Goal: Information Seeking & Learning: Check status

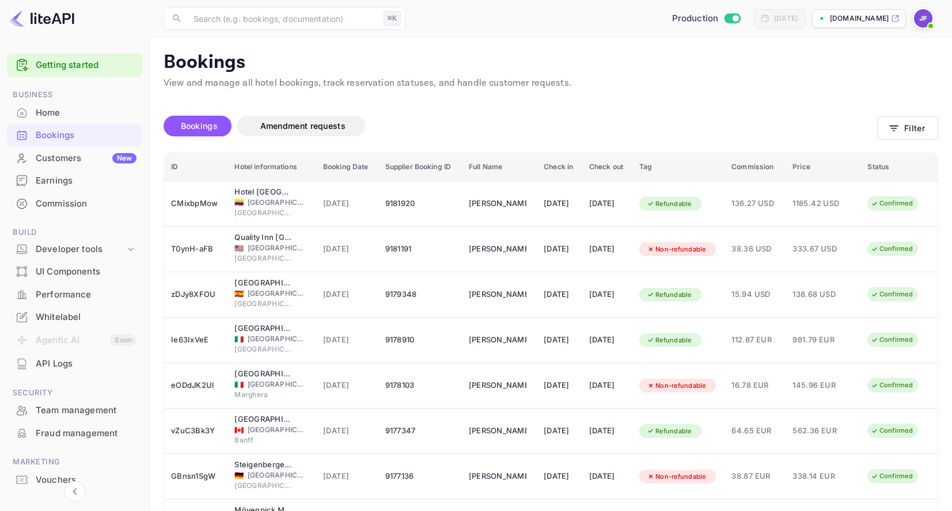
scroll to position [9, 0]
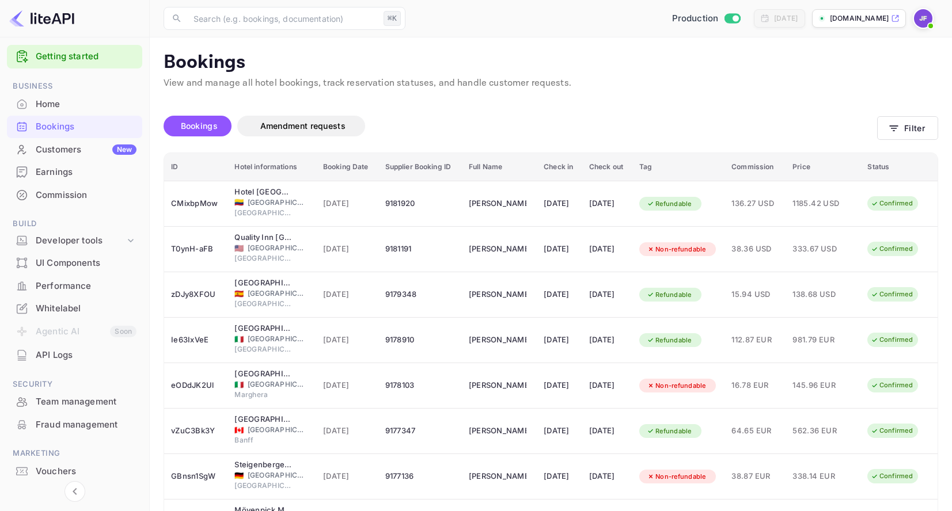
click at [72, 352] on div "API Logs" at bounding box center [86, 355] width 101 height 13
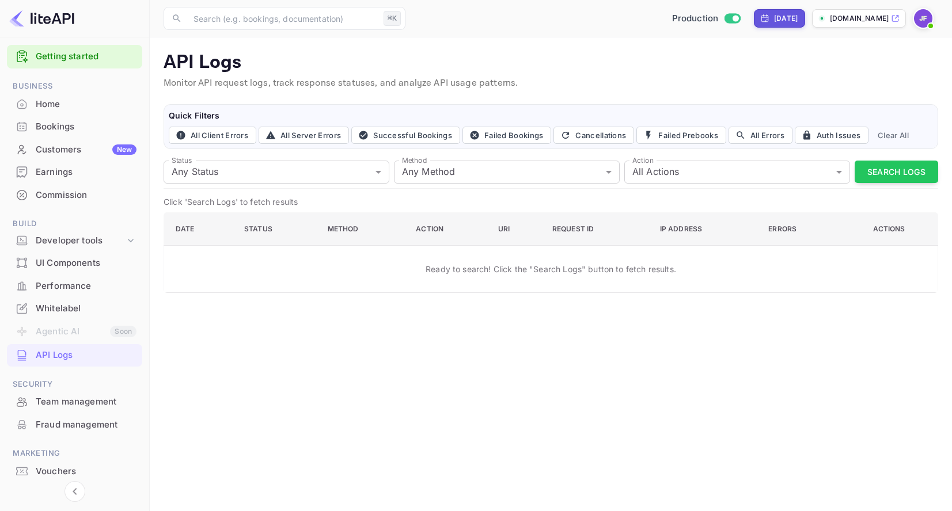
click at [760, 20] on div "[DATE]" at bounding box center [778, 18] width 37 height 10
select select "7"
select select "2025"
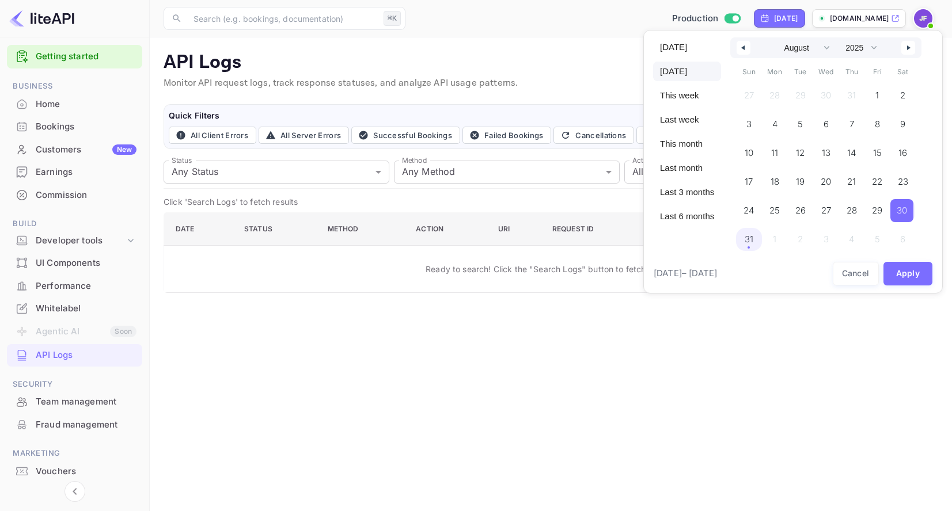
click at [758, 245] on span "31" at bounding box center [749, 239] width 26 height 23
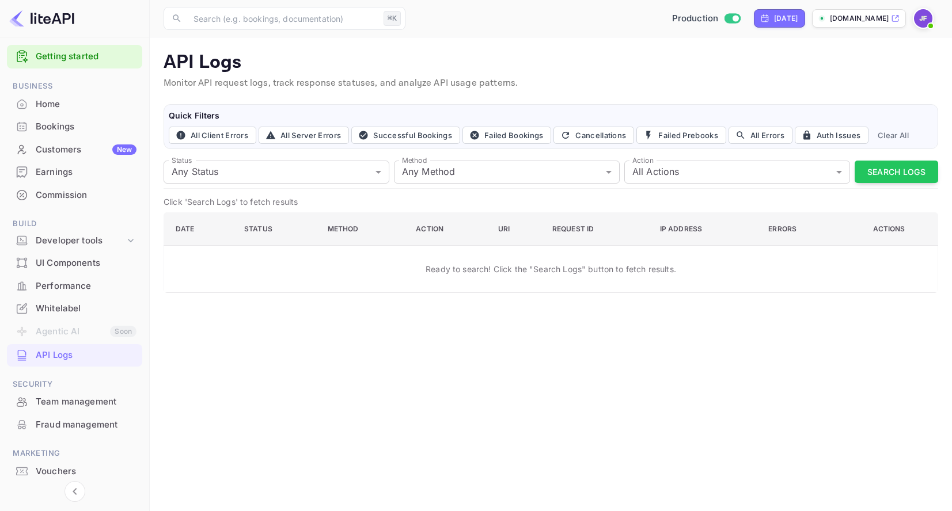
click at [776, 24] on div "[DATE]" at bounding box center [786, 18] width 24 height 10
select select "7"
select select "2025"
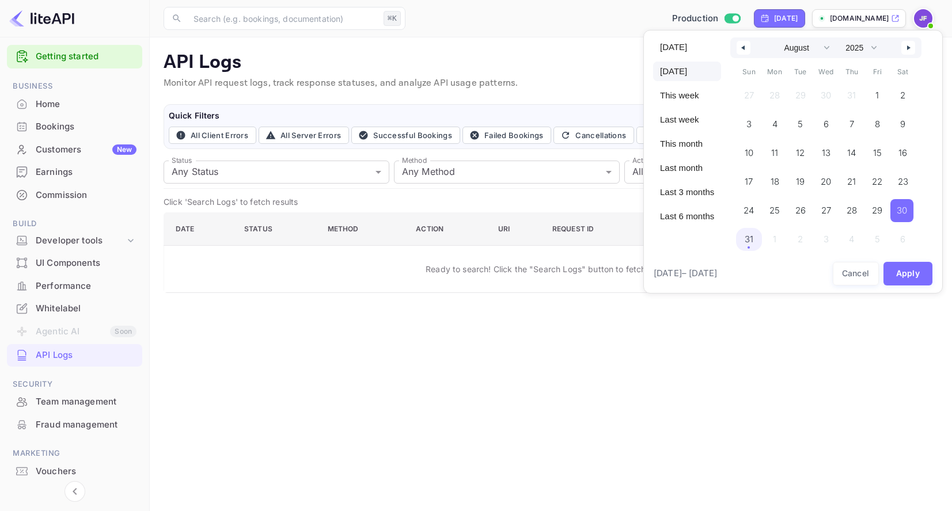
click at [753, 240] on span "31" at bounding box center [749, 239] width 9 height 21
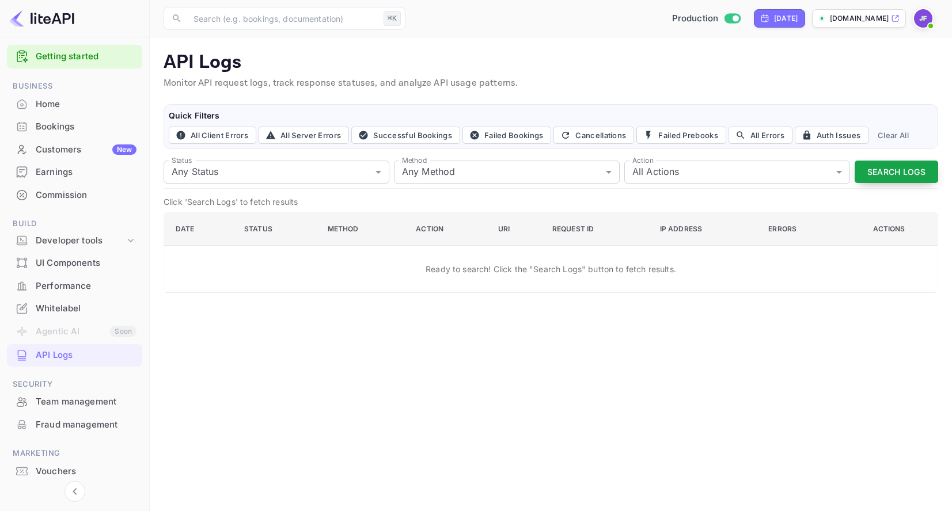
click at [887, 171] on button "Search Logs" at bounding box center [897, 172] width 84 height 22
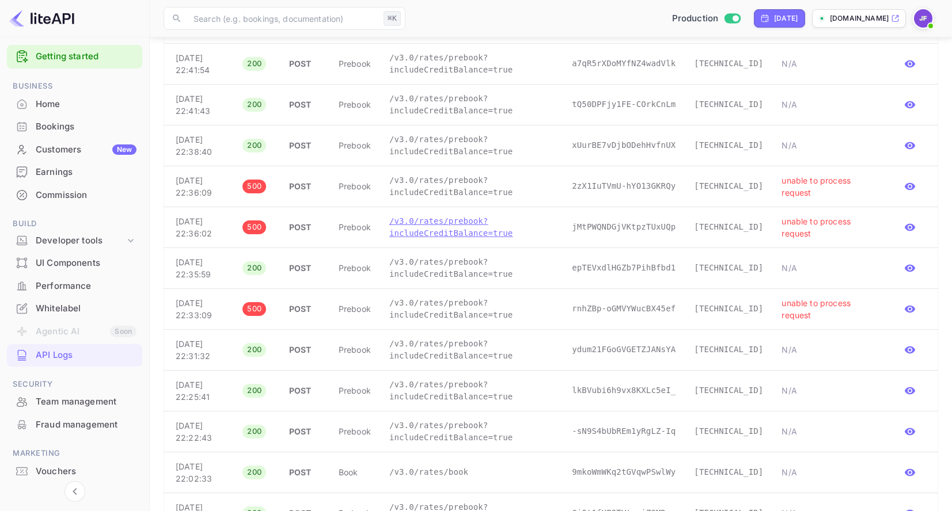
scroll to position [574, 0]
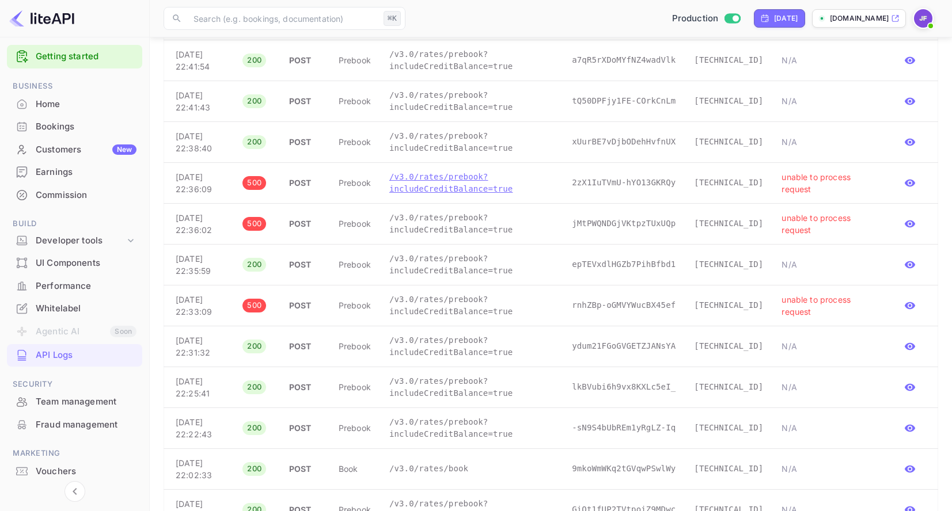
click at [441, 191] on p "/v3.0/rates/prebook?includeCreditBalance=true" at bounding box center [471, 183] width 164 height 24
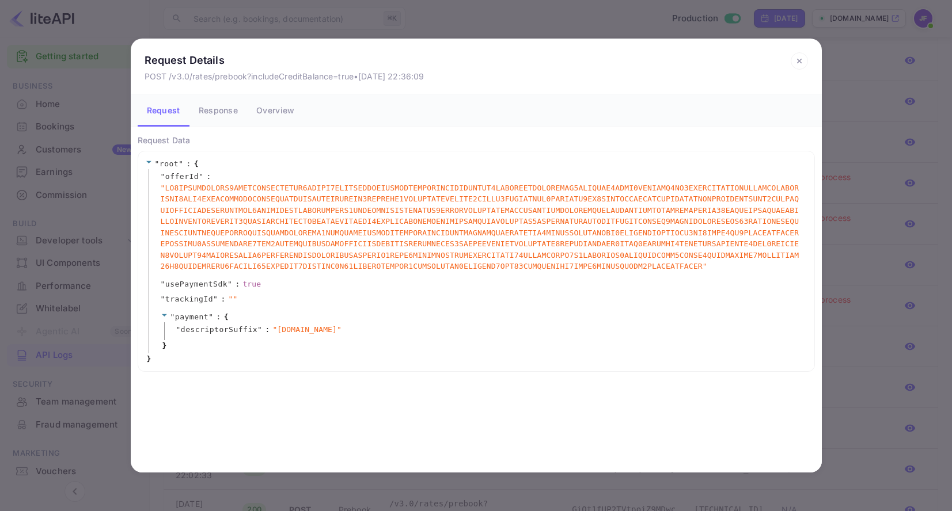
click at [222, 112] on button "Response" at bounding box center [218, 110] width 58 height 32
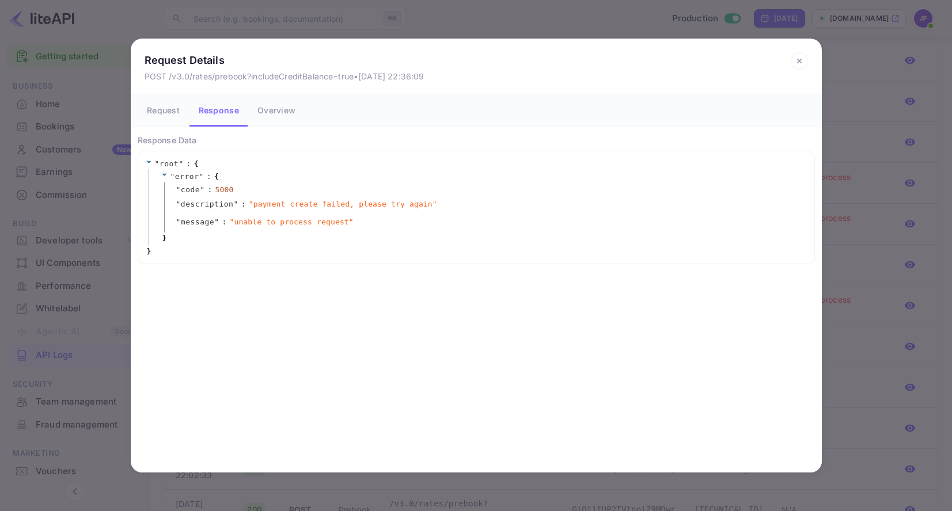
click at [278, 109] on button "Overview" at bounding box center [276, 110] width 56 height 32
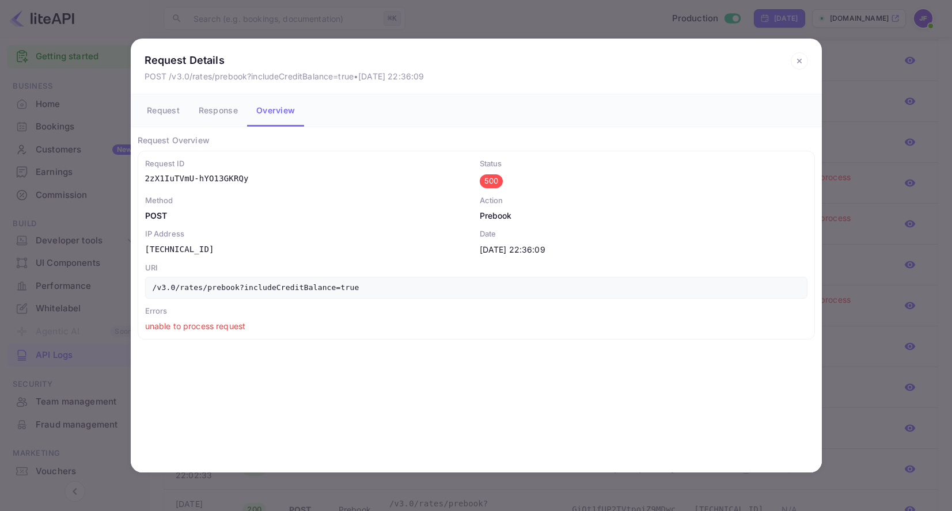
click at [175, 115] on button "Request" at bounding box center [164, 110] width 52 height 32
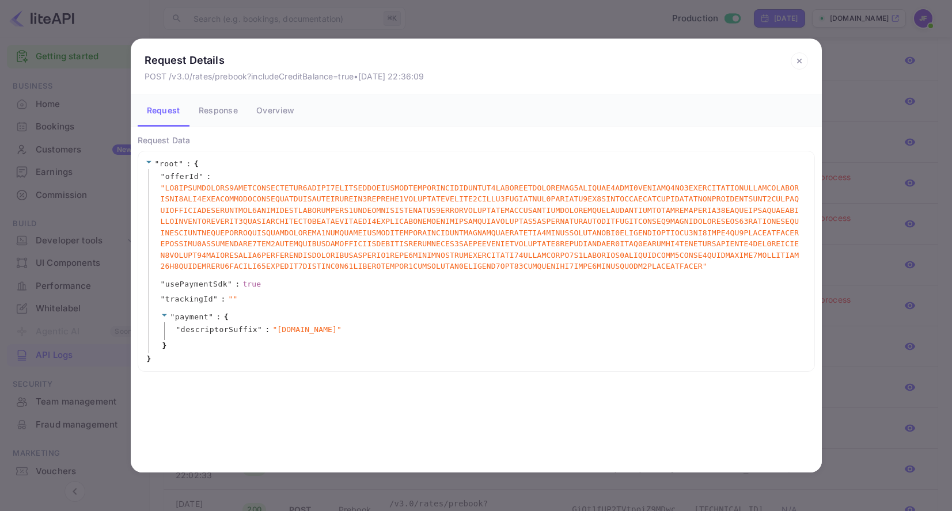
click at [223, 108] on button "Response" at bounding box center [218, 110] width 58 height 32
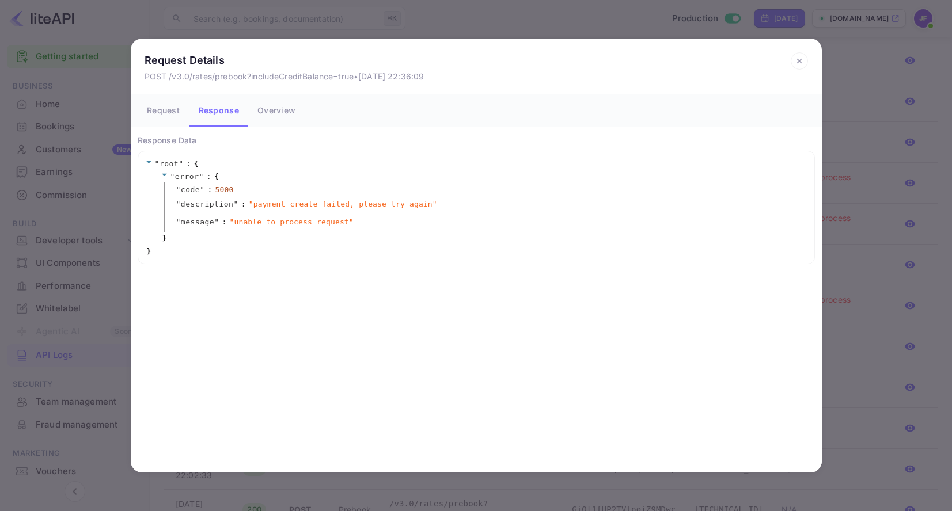
click at [803, 62] on icon at bounding box center [799, 60] width 17 height 17
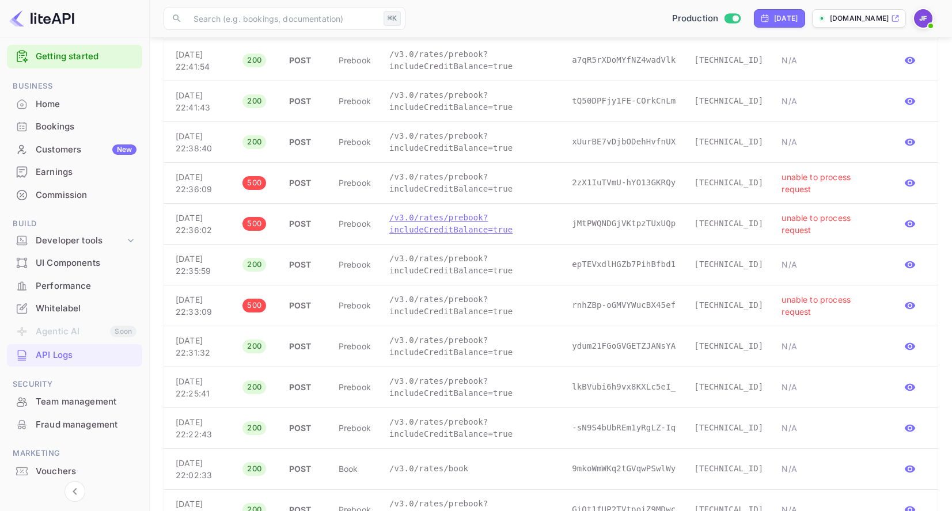
click at [442, 222] on p "/v3.0/rates/prebook?includeCreditBalance=true" at bounding box center [471, 224] width 164 height 24
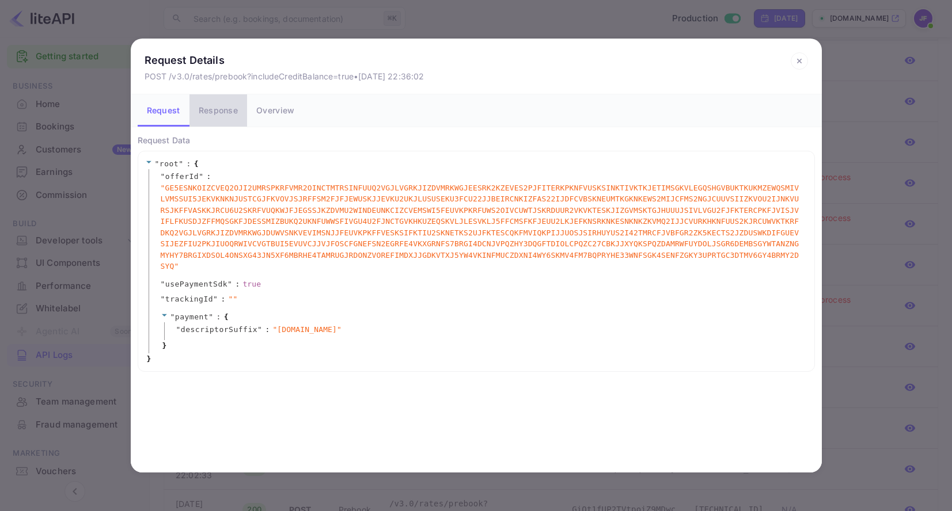
click at [231, 112] on button "Response" at bounding box center [218, 110] width 58 height 32
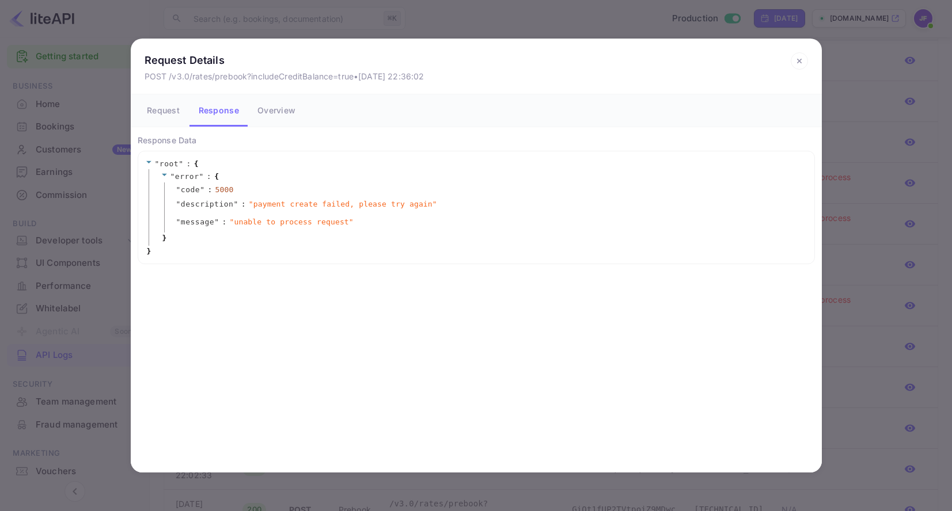
click at [162, 109] on button "Request" at bounding box center [164, 110] width 52 height 32
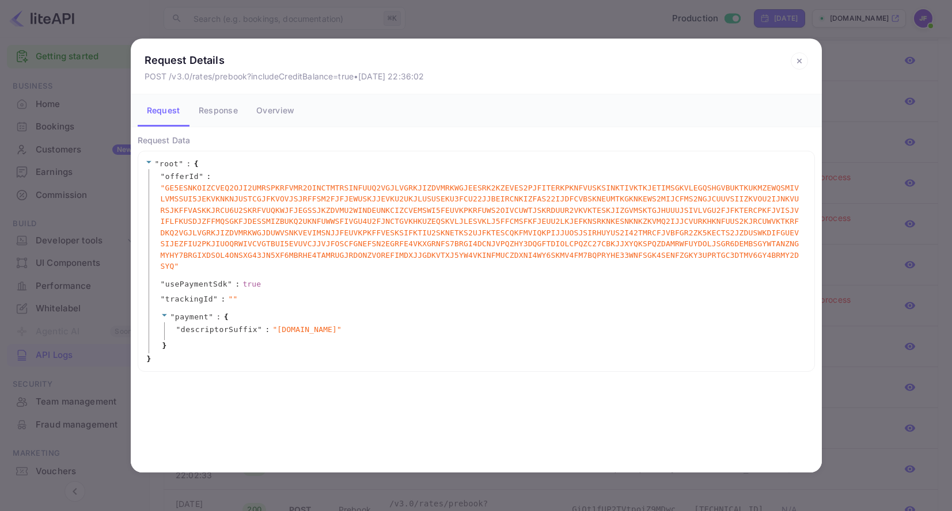
click at [279, 112] on button "Overview" at bounding box center [275, 110] width 56 height 32
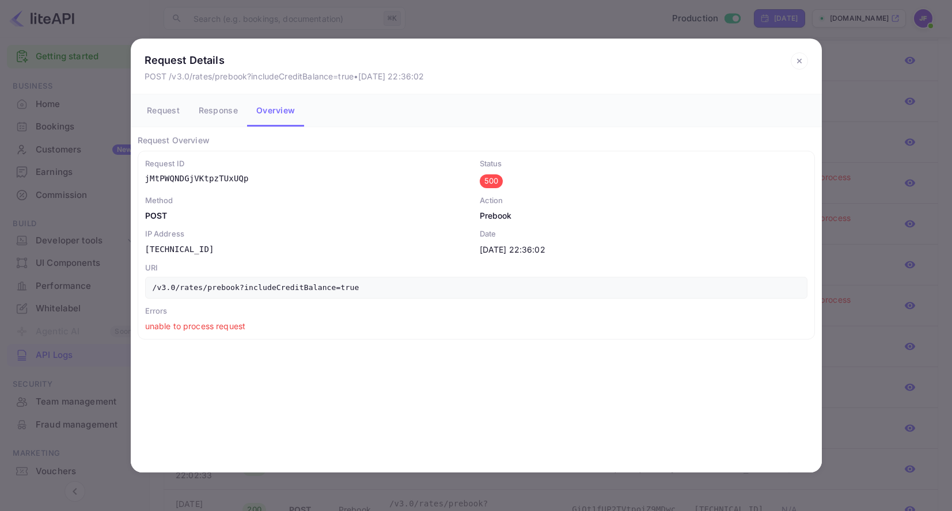
click at [798, 59] on icon at bounding box center [799, 61] width 4 height 4
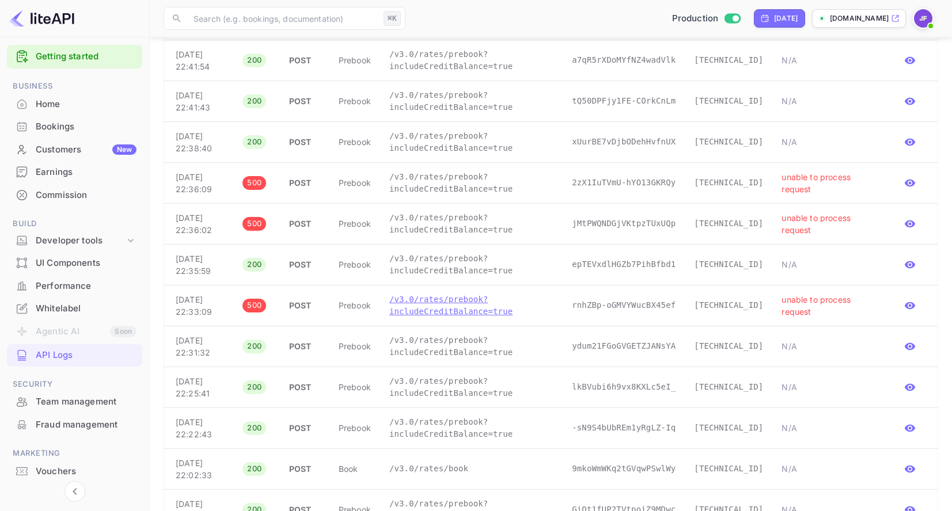
click at [433, 306] on p "/v3.0/rates/prebook?includeCreditBalance=true" at bounding box center [471, 306] width 164 height 24
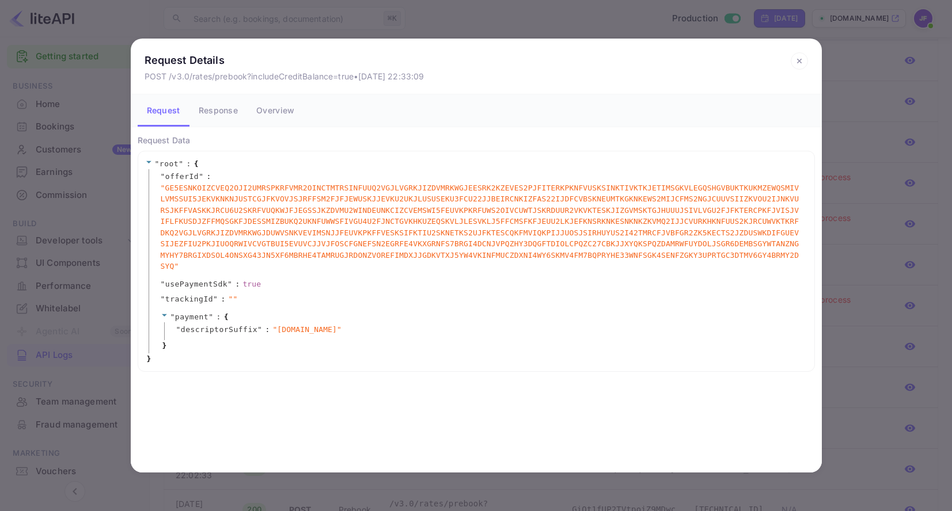
click at [222, 109] on button "Response" at bounding box center [218, 110] width 58 height 32
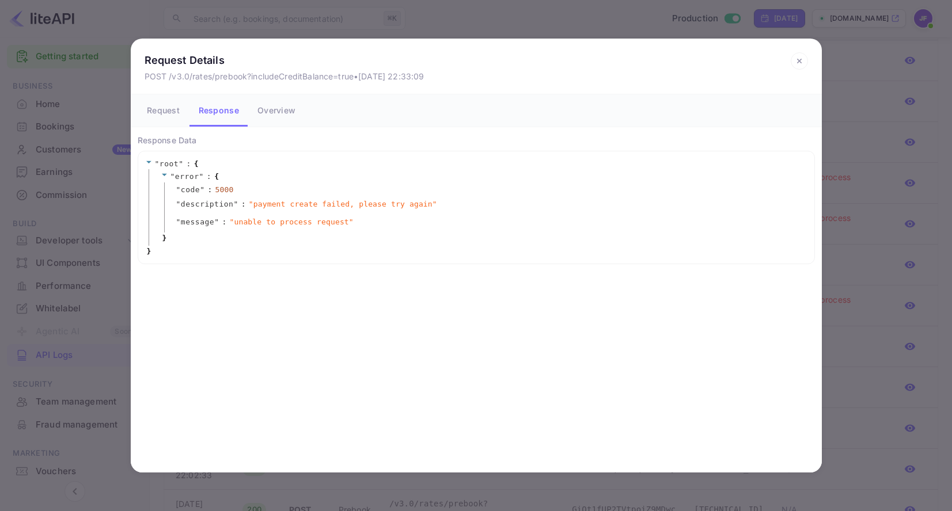
click at [270, 110] on button "Overview" at bounding box center [276, 110] width 56 height 32
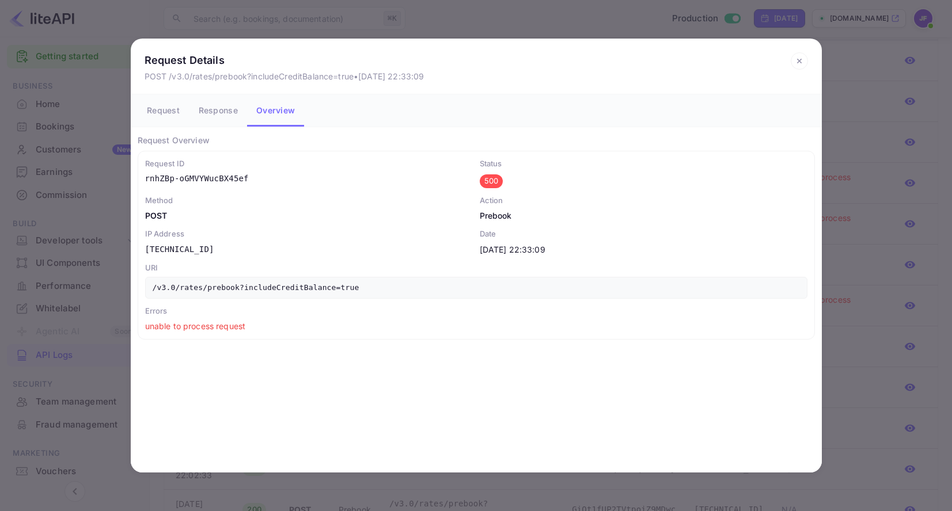
click at [801, 62] on icon at bounding box center [799, 60] width 17 height 17
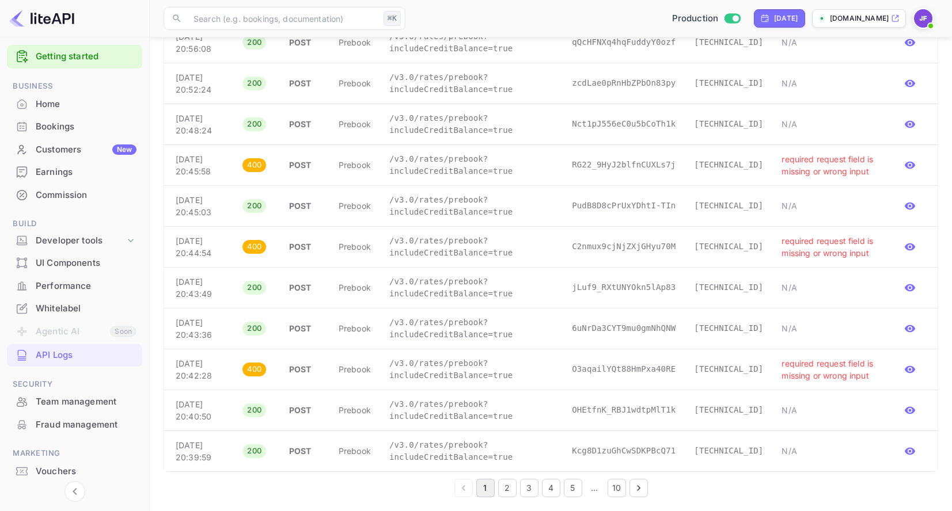
scroll to position [1854, 0]
click at [412, 153] on p "/v3.0/rates/prebook?includeCreditBalance=true" at bounding box center [471, 165] width 164 height 24
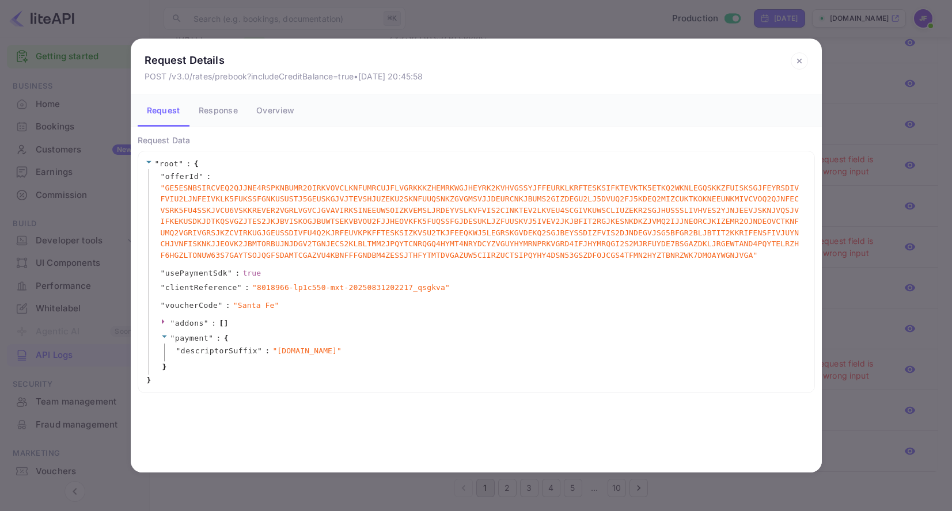
click at [174, 324] on span """ at bounding box center [172, 323] width 5 height 9
click at [223, 111] on button "Response" at bounding box center [218, 110] width 58 height 32
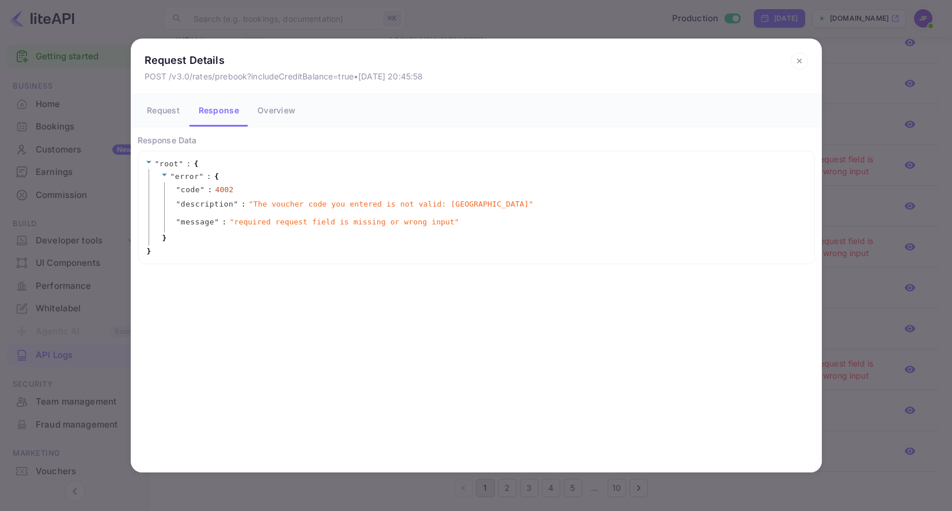
click at [164, 112] on button "Request" at bounding box center [164, 110] width 52 height 32
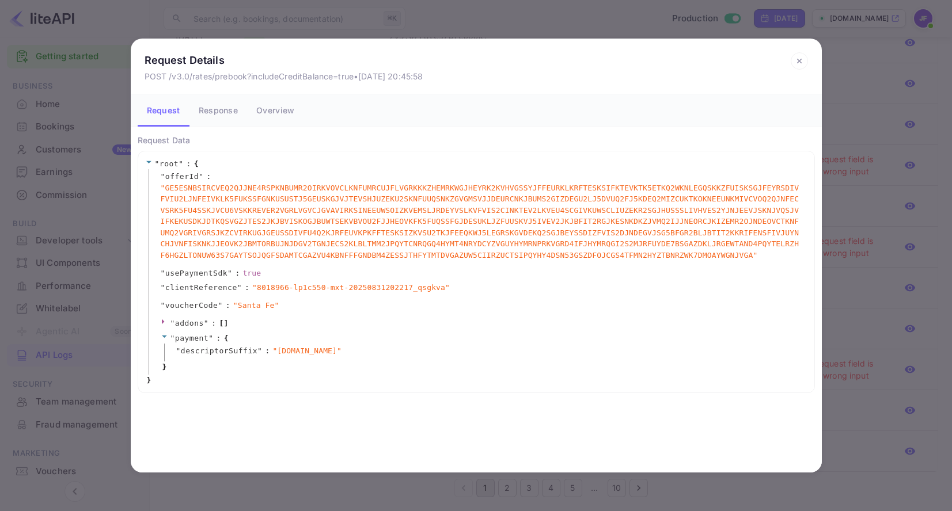
click at [799, 64] on icon at bounding box center [799, 60] width 17 height 17
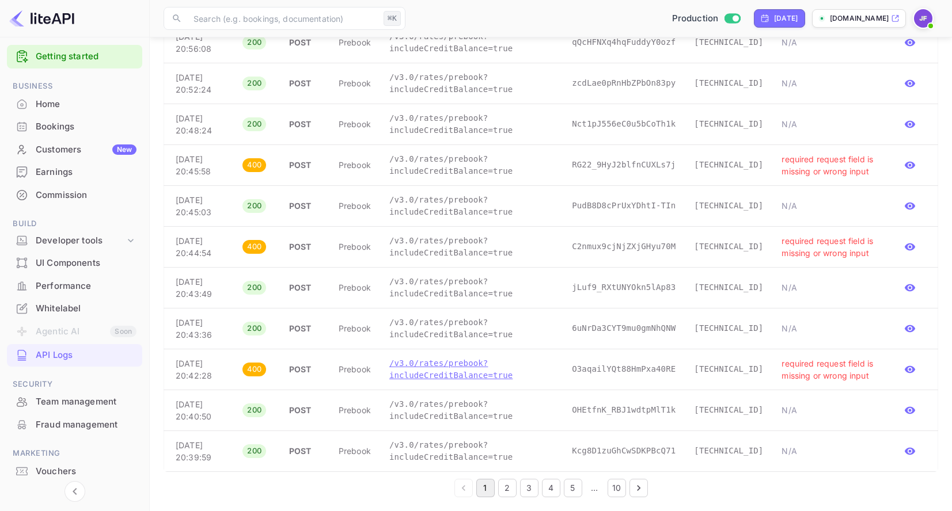
click at [458, 366] on p "/v3.0/rates/prebook?includeCreditBalance=true" at bounding box center [471, 370] width 164 height 24
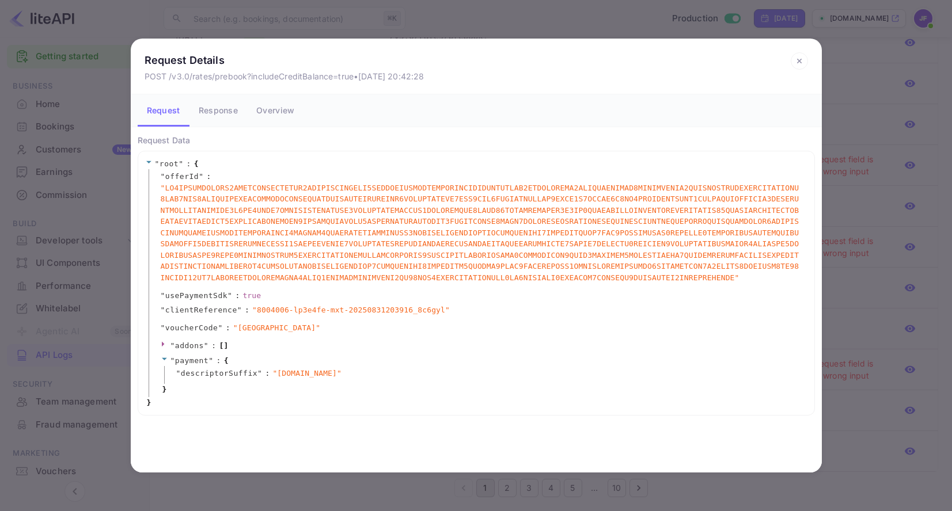
click at [799, 59] on icon at bounding box center [799, 60] width 17 height 17
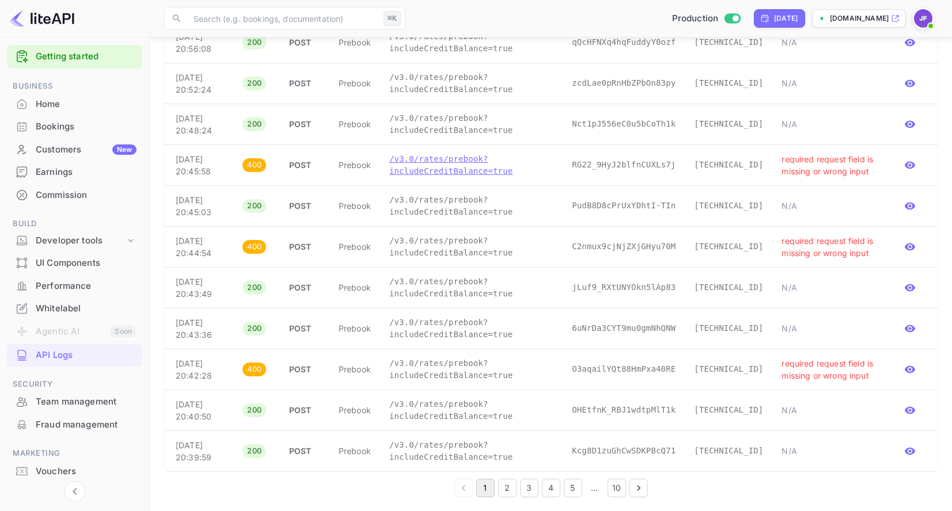
click at [435, 153] on p "/v3.0/rates/prebook?includeCreditBalance=true" at bounding box center [471, 165] width 164 height 24
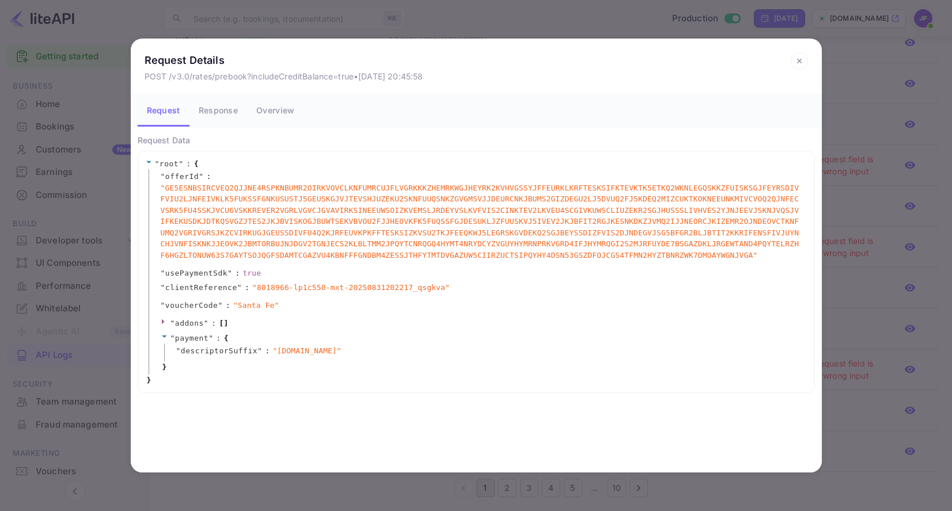
drag, startPoint x: 798, startPoint y: 60, endPoint x: 780, endPoint y: 96, distance: 39.7
click at [798, 60] on icon at bounding box center [799, 60] width 17 height 17
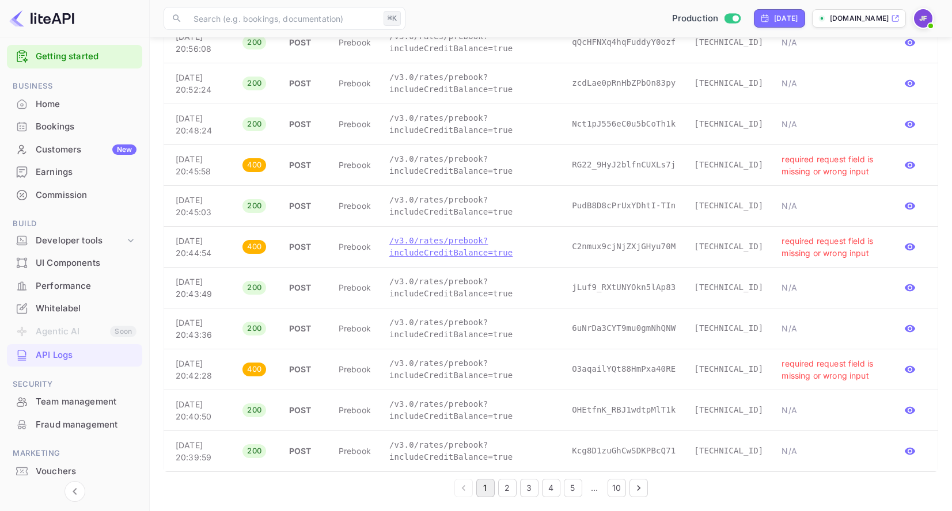
click at [431, 235] on p "/v3.0/rates/prebook?includeCreditBalance=true" at bounding box center [471, 247] width 164 height 24
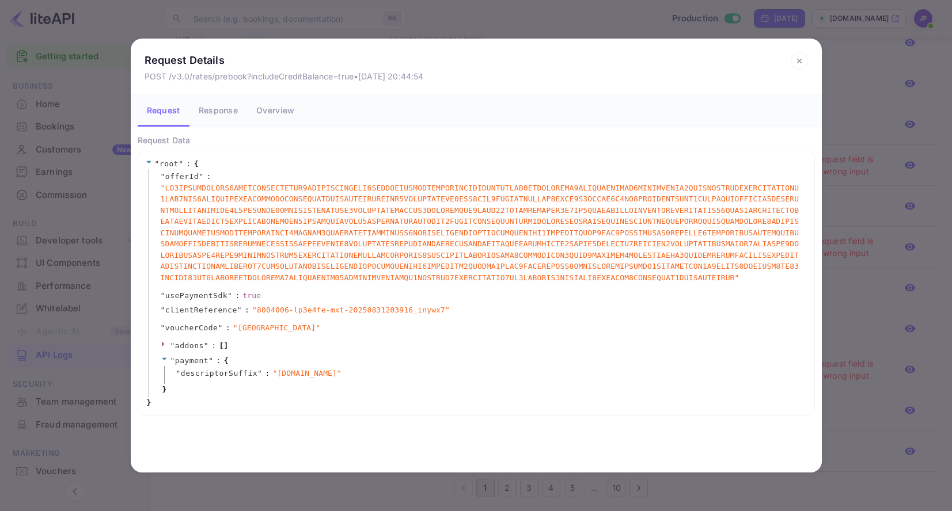
click at [800, 61] on icon at bounding box center [799, 61] width 4 height 4
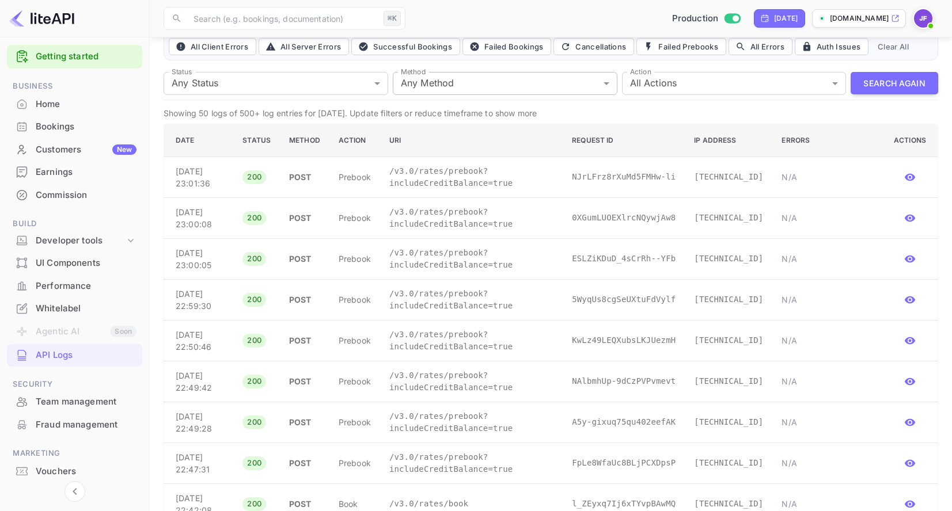
scroll to position [0, 0]
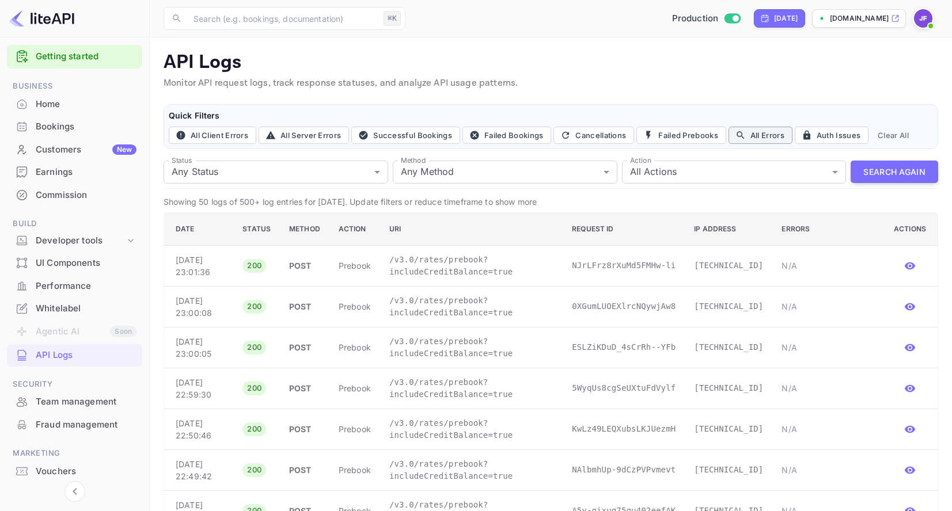
click at [763, 135] on button "All Errors" at bounding box center [760, 135] width 64 height 17
type input "4xx,5xx"
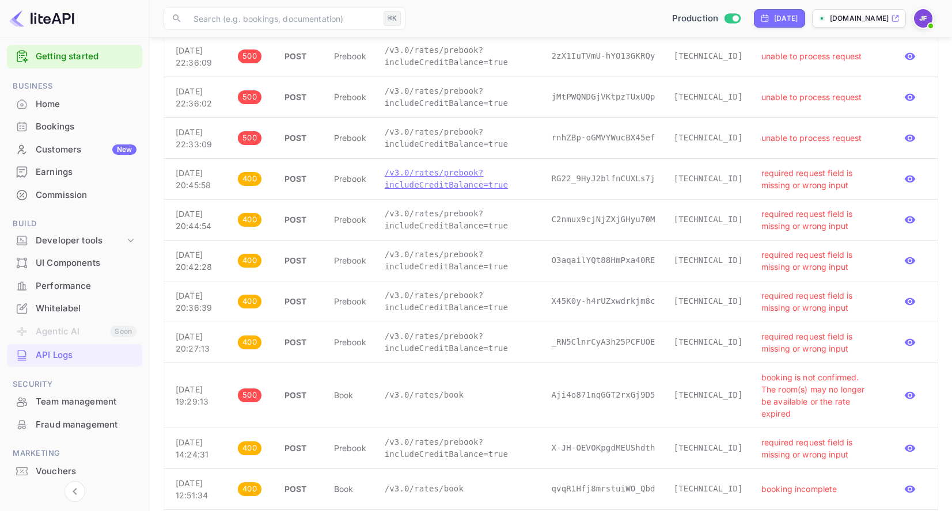
scroll to position [207, 0]
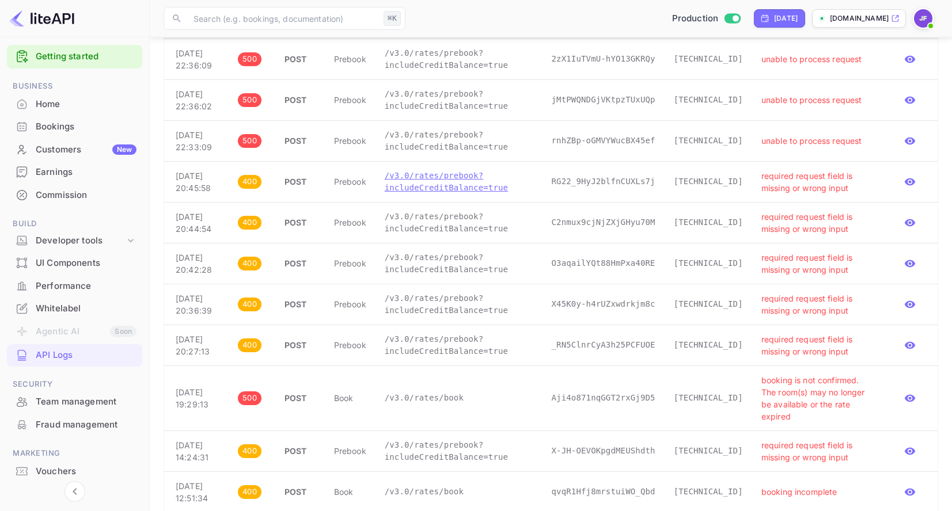
click at [451, 194] on p "/v3.0/rates/prebook?includeCreditBalance=true" at bounding box center [459, 182] width 149 height 24
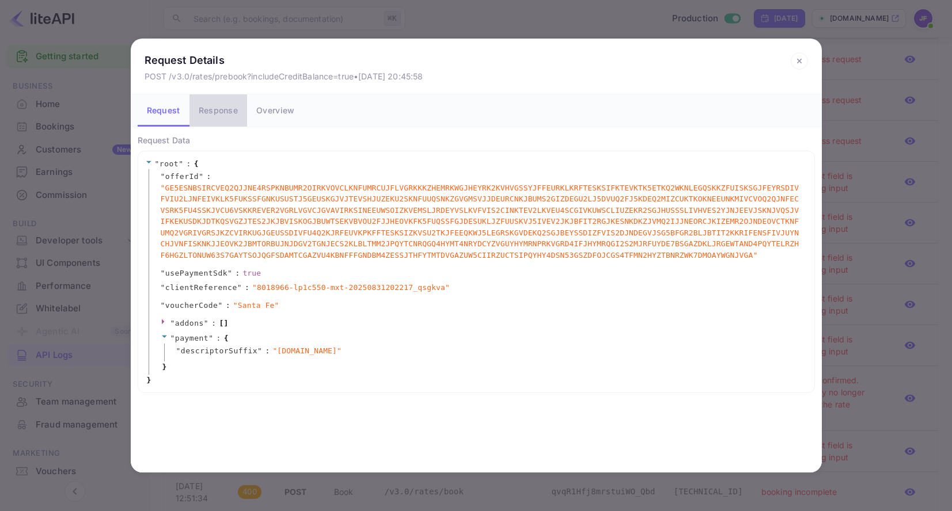
click at [215, 109] on button "Response" at bounding box center [218, 110] width 58 height 32
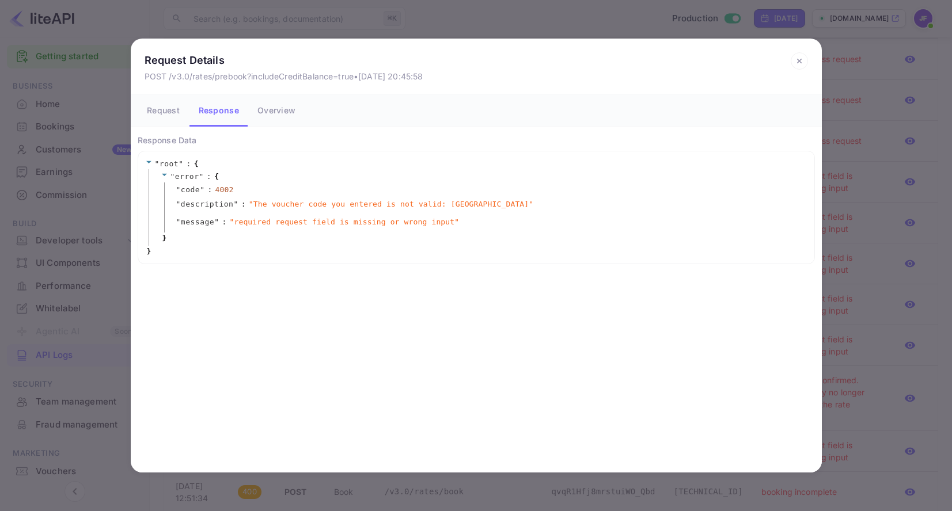
drag, startPoint x: 797, startPoint y: 61, endPoint x: 750, endPoint y: 98, distance: 59.9
click at [797, 61] on icon at bounding box center [799, 60] width 17 height 17
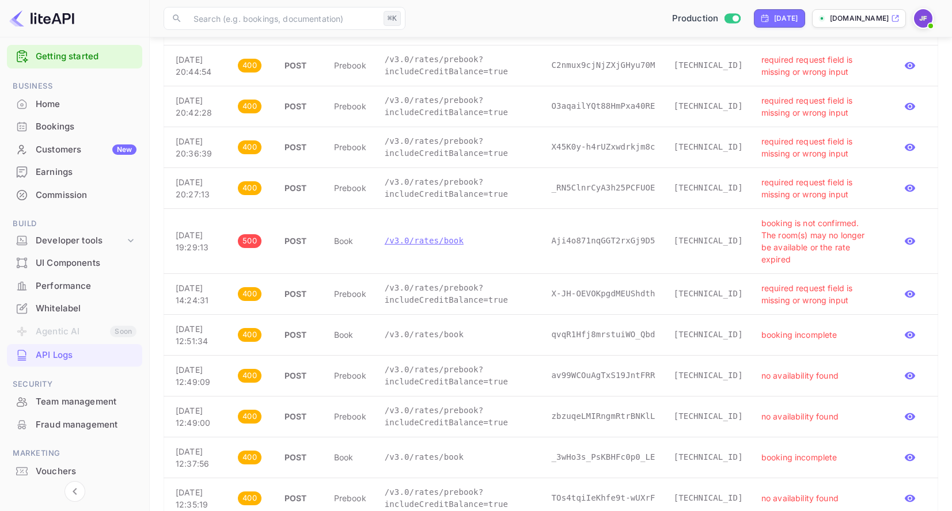
scroll to position [380, 0]
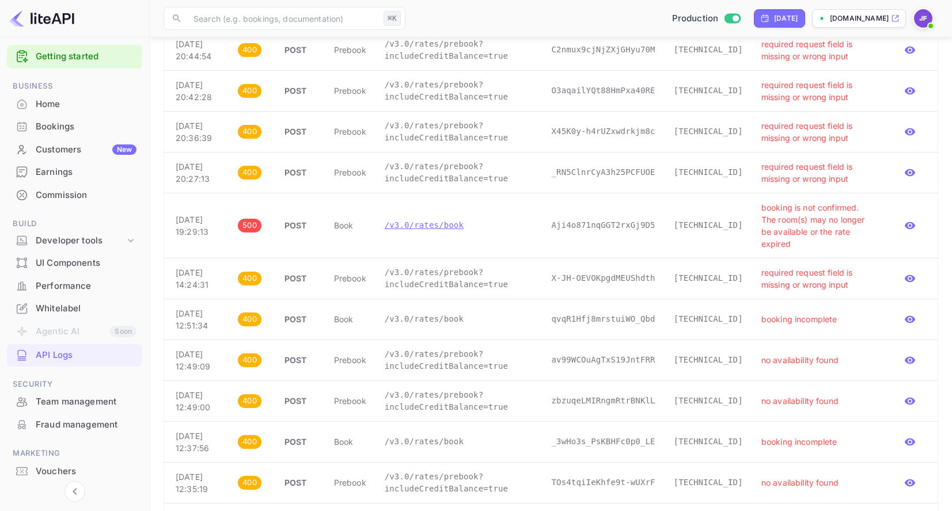
click at [442, 232] on p "/v3.0/rates/book" at bounding box center [459, 225] width 149 height 12
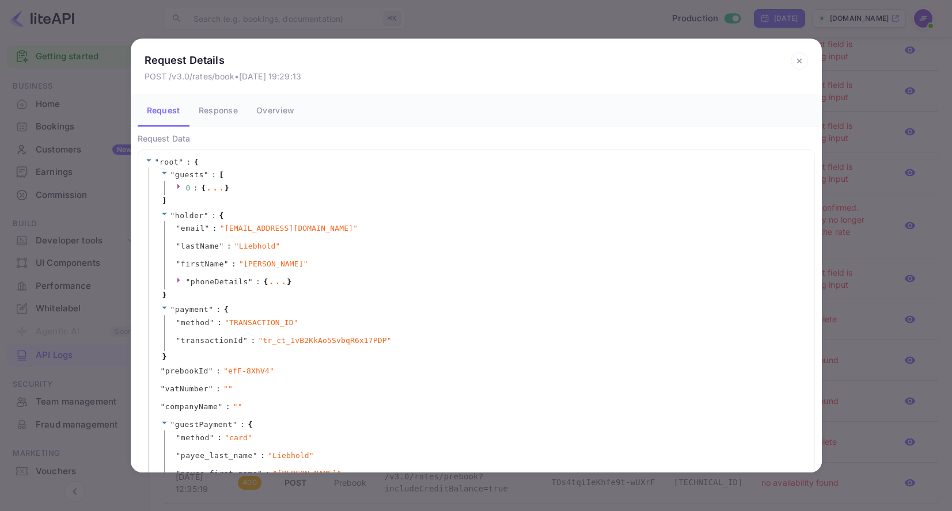
scroll to position [2, 0]
click at [218, 113] on button "Response" at bounding box center [218, 110] width 58 height 32
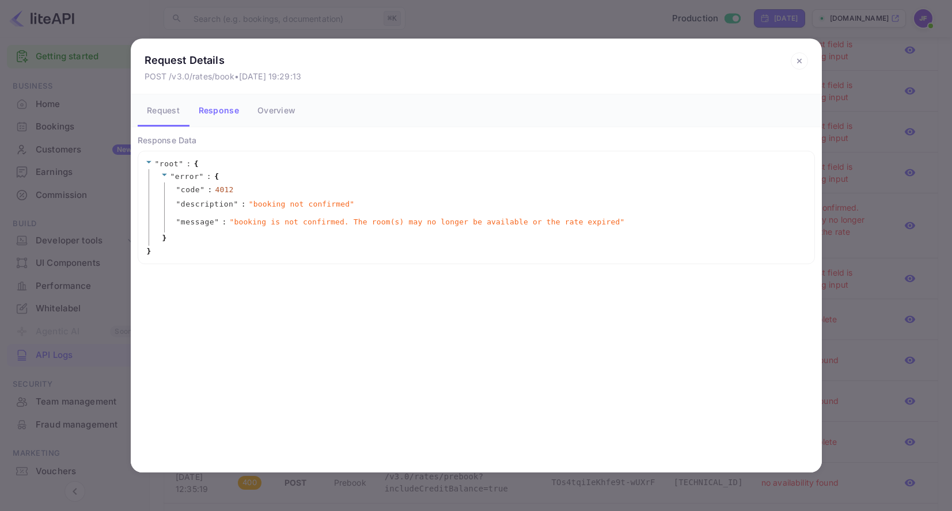
scroll to position [0, 0]
click at [164, 114] on button "Request" at bounding box center [164, 110] width 52 height 32
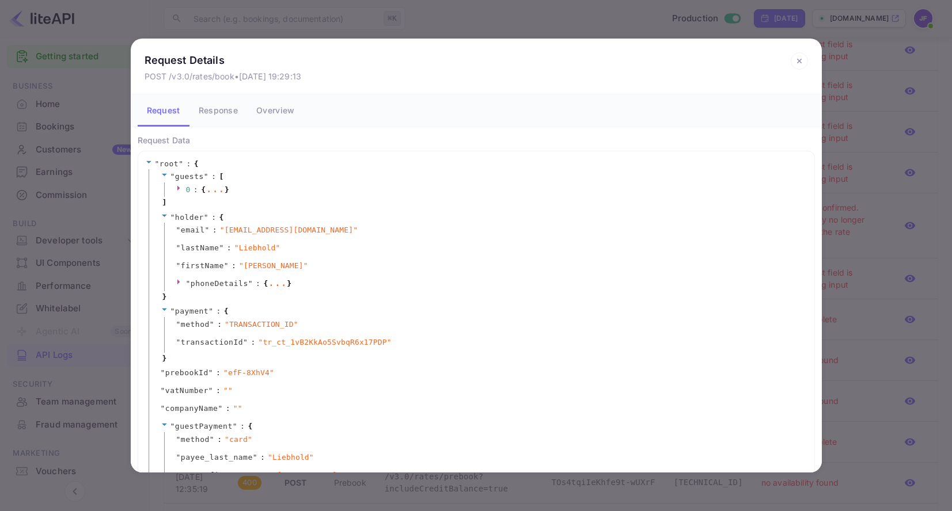
click at [219, 186] on div "..." at bounding box center [215, 189] width 19 height 6
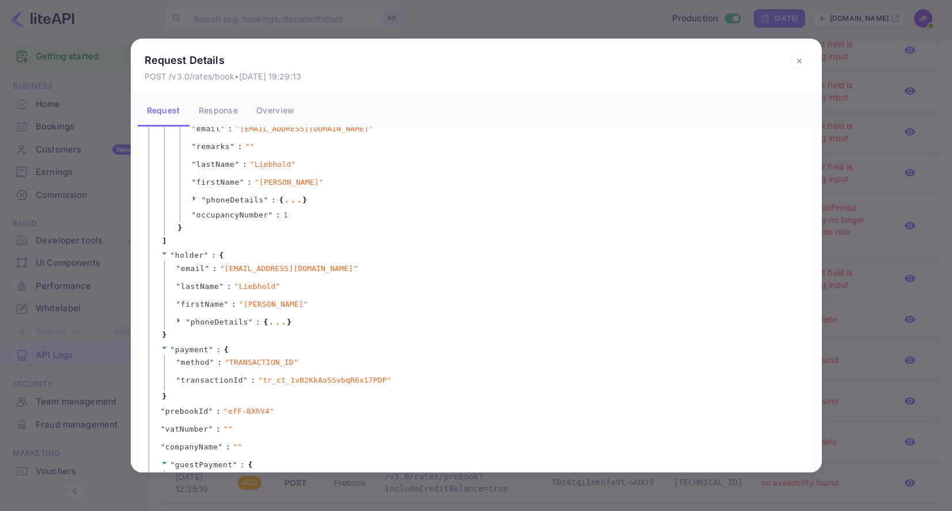
scroll to position [158, 0]
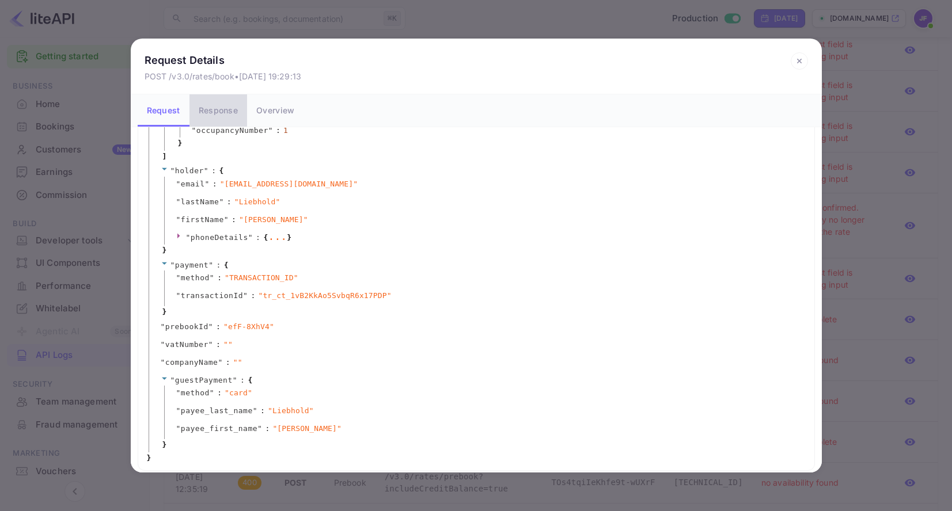
click at [219, 113] on button "Response" at bounding box center [218, 110] width 58 height 32
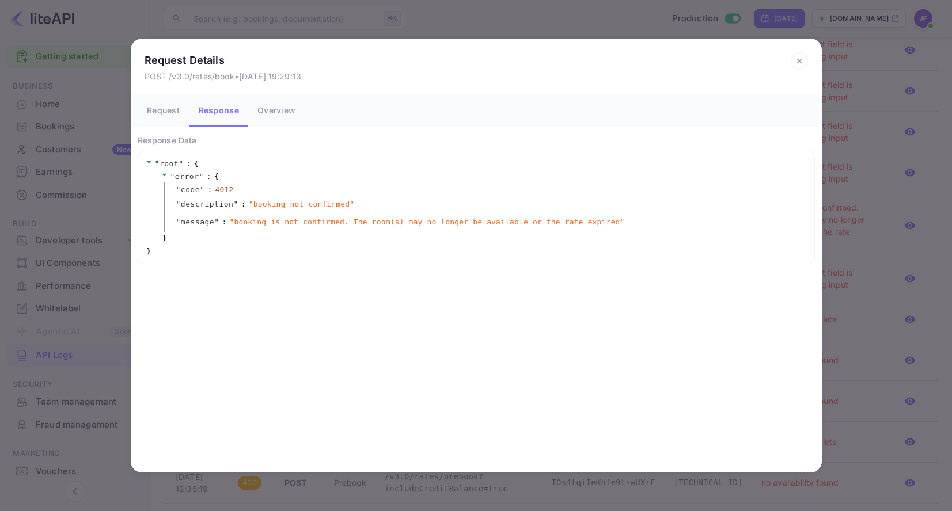
click at [800, 60] on icon at bounding box center [799, 61] width 4 height 4
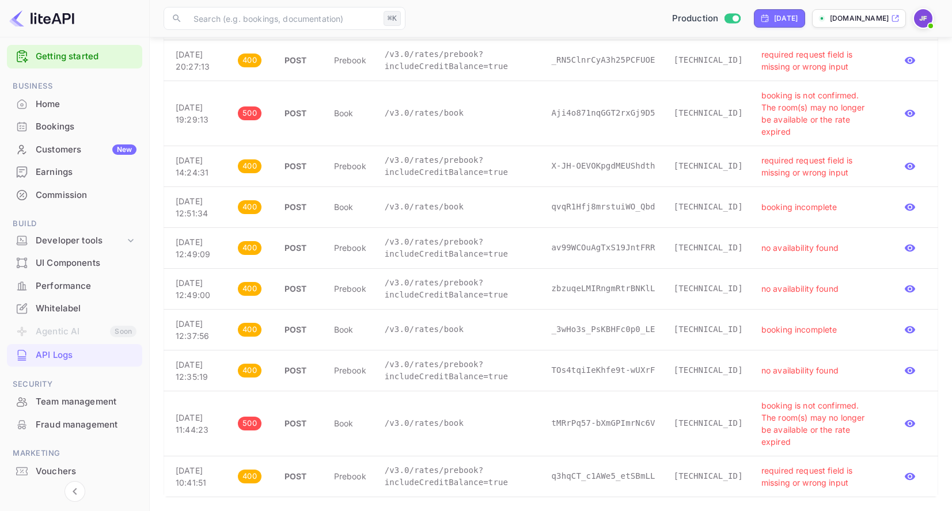
scroll to position [510, 0]
click at [454, 179] on p "/v3.0/rates/prebook?includeCreditBalance=true" at bounding box center [459, 166] width 149 height 24
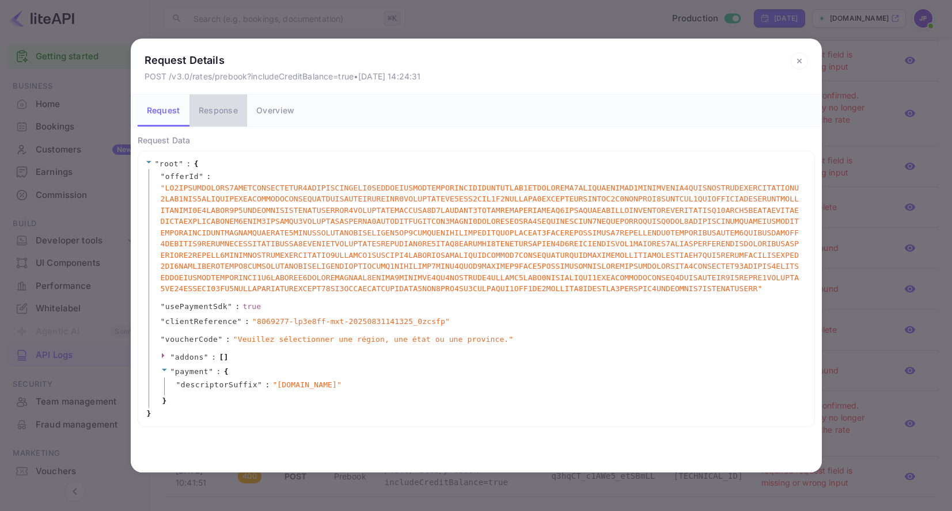
click at [214, 113] on button "Response" at bounding box center [218, 110] width 58 height 32
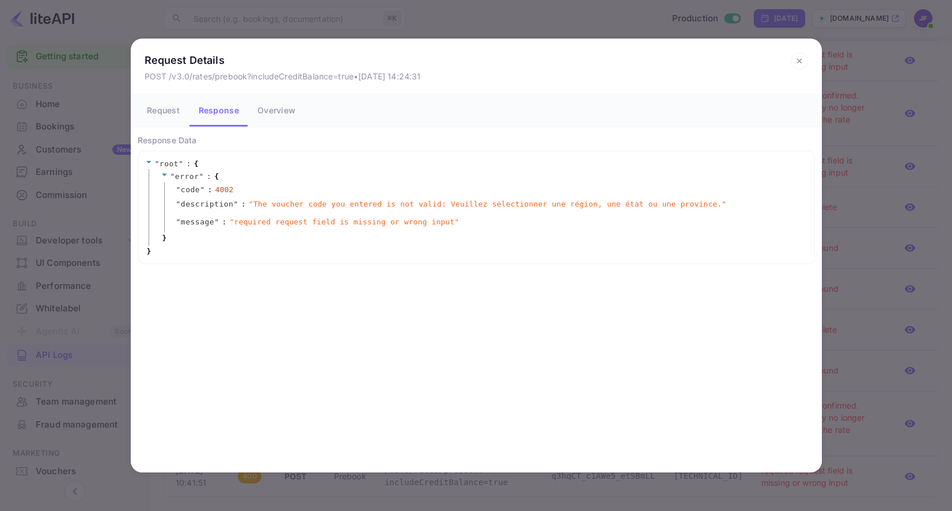
click at [803, 59] on icon at bounding box center [799, 60] width 17 height 17
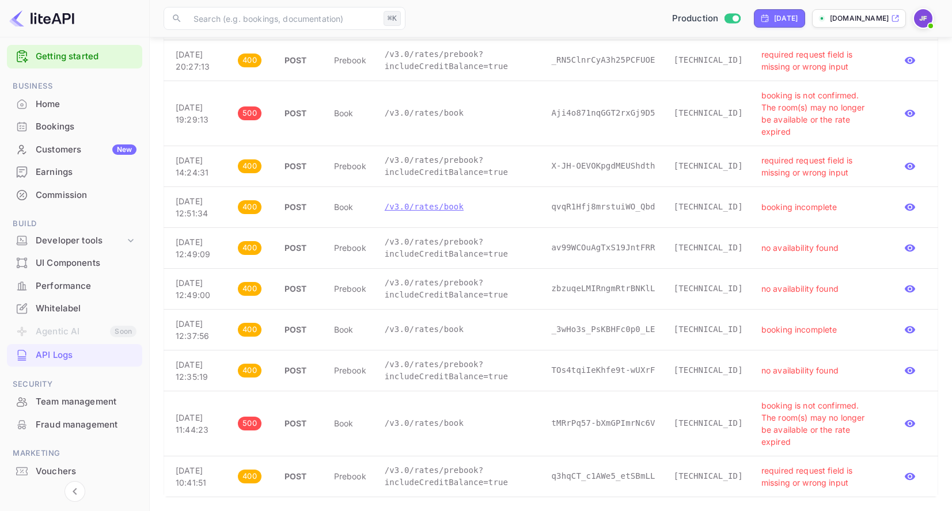
click at [448, 213] on p "/v3.0/rates/book" at bounding box center [459, 207] width 149 height 12
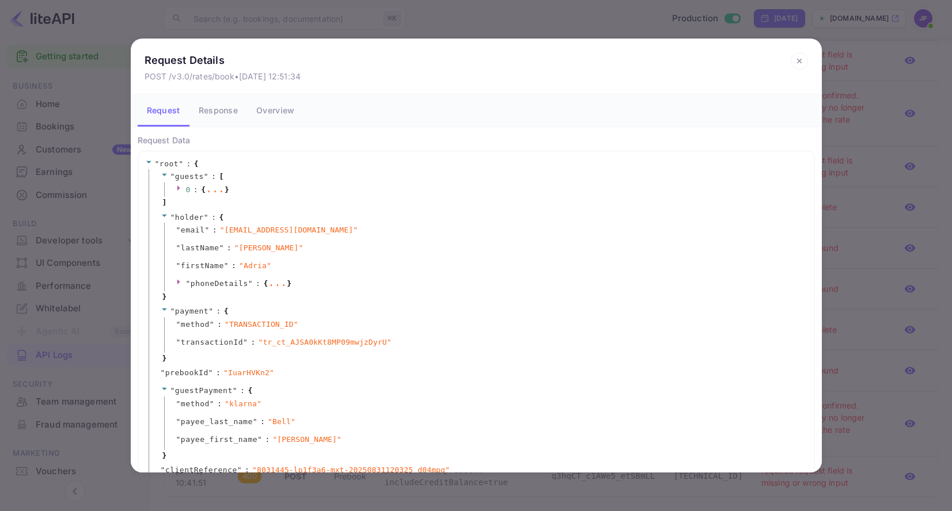
click at [217, 108] on button "Response" at bounding box center [218, 110] width 58 height 32
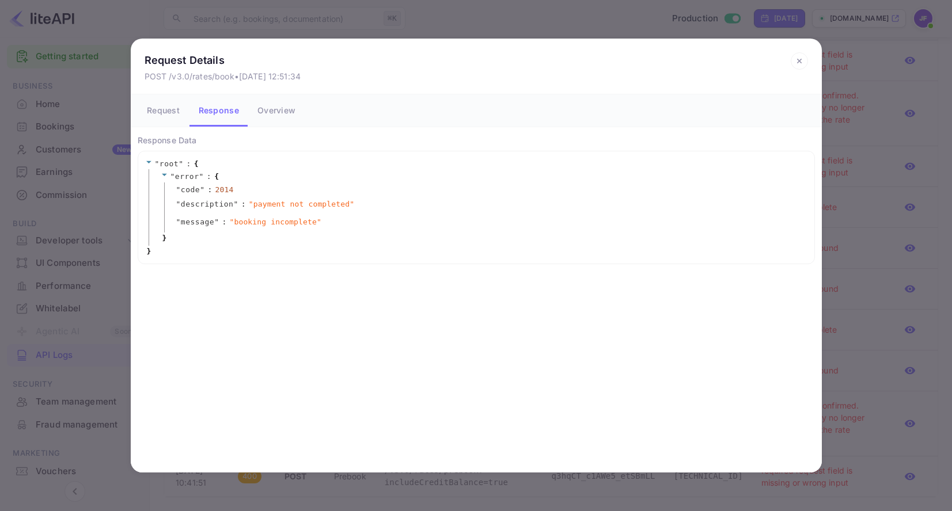
click at [174, 113] on button "Request" at bounding box center [164, 110] width 52 height 32
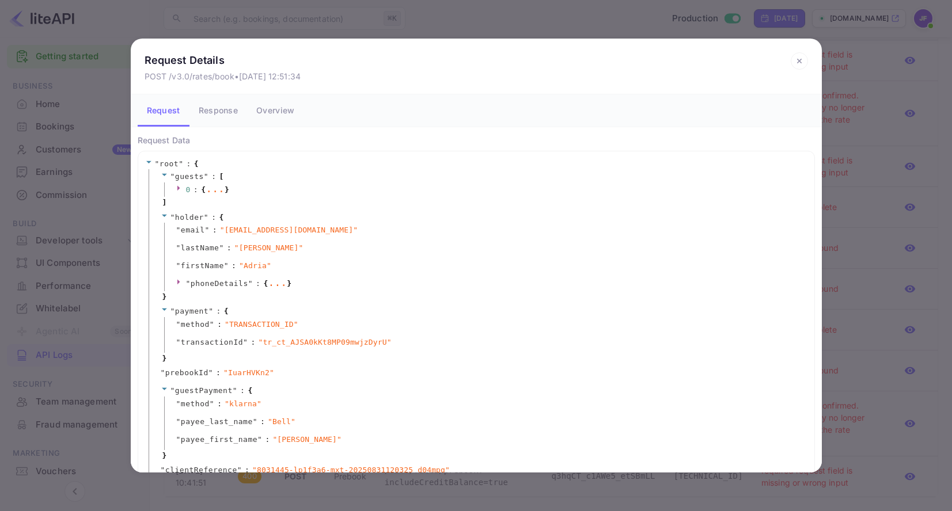
scroll to position [30, 0]
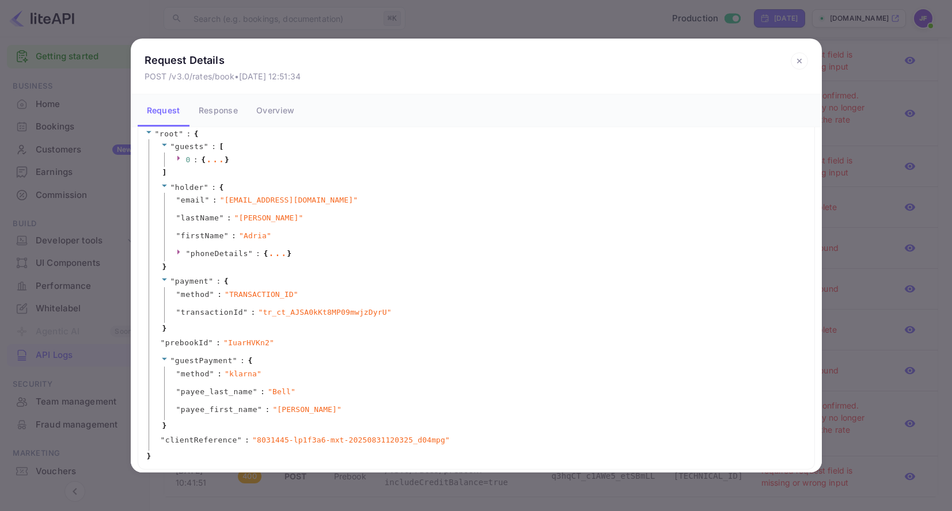
click at [798, 60] on icon at bounding box center [799, 60] width 17 height 17
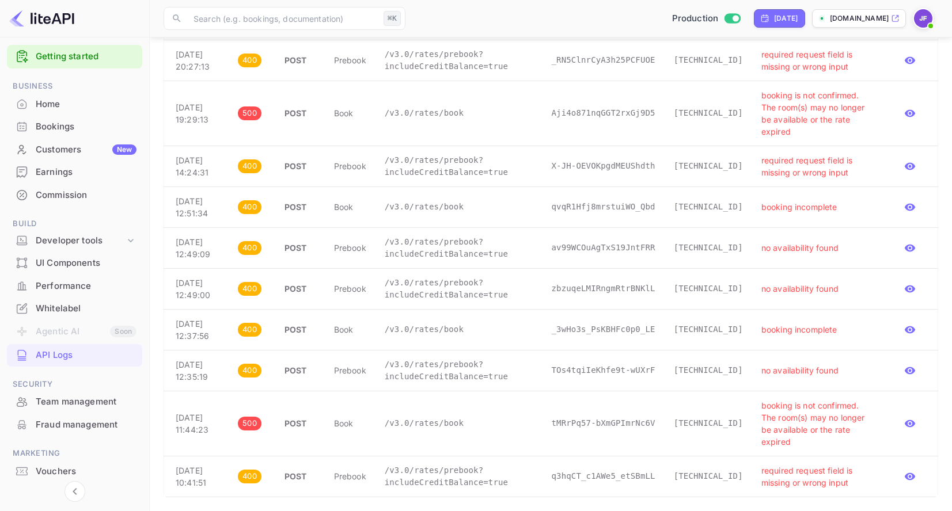
scroll to position [673, 0]
click at [454, 324] on p "/v3.0/rates/book" at bounding box center [459, 330] width 149 height 12
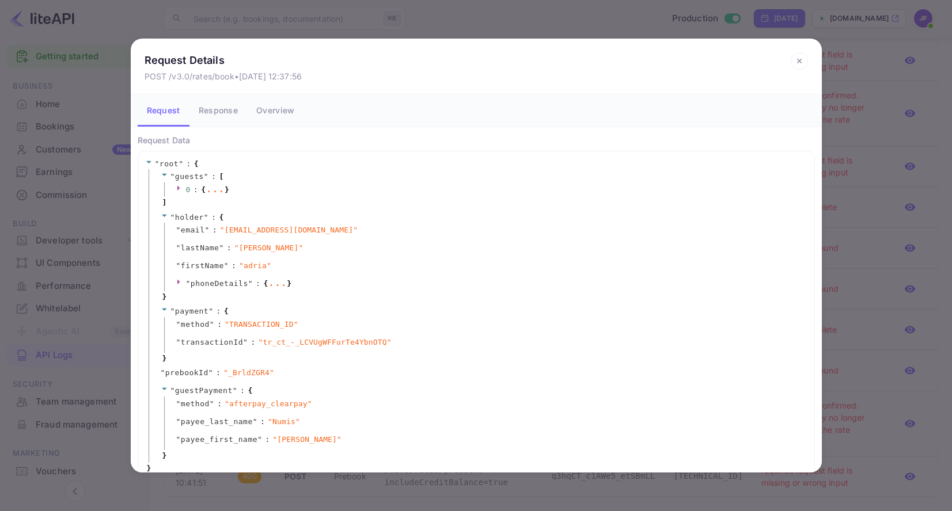
scroll to position [13, 0]
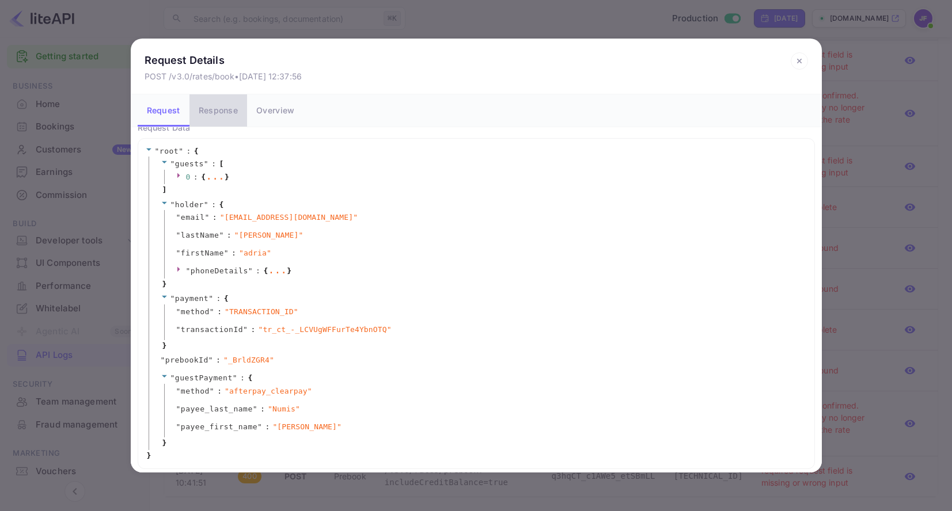
click at [224, 105] on button "Response" at bounding box center [218, 110] width 58 height 32
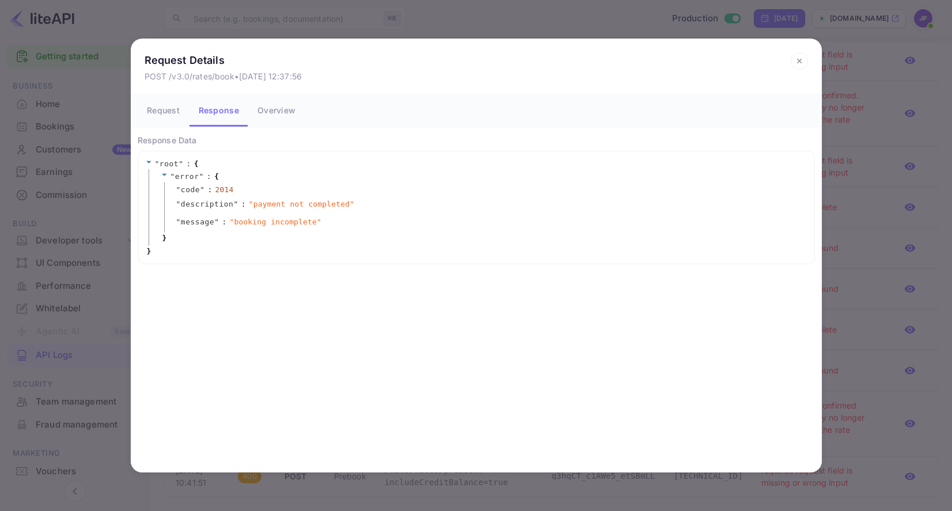
click at [796, 62] on icon at bounding box center [799, 60] width 17 height 17
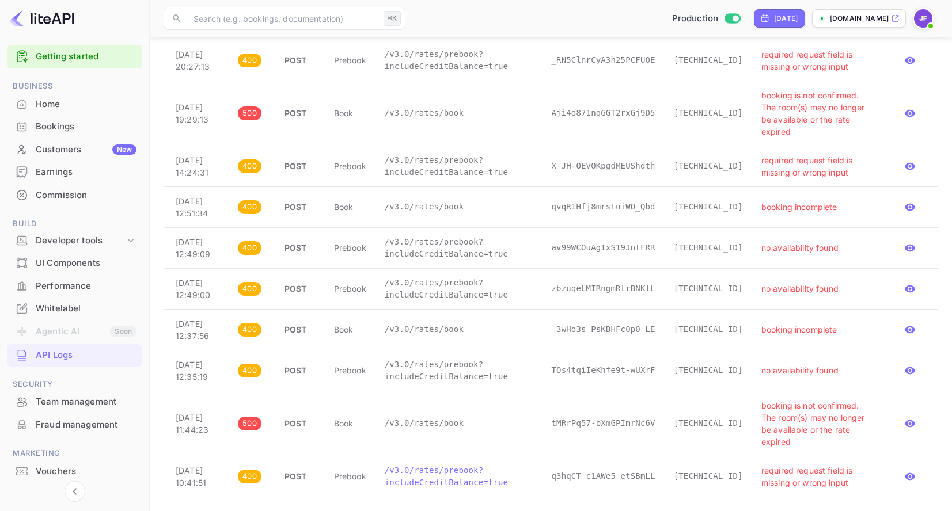
click at [472, 470] on p "/v3.0/rates/prebook?includeCreditBalance=true" at bounding box center [459, 477] width 149 height 24
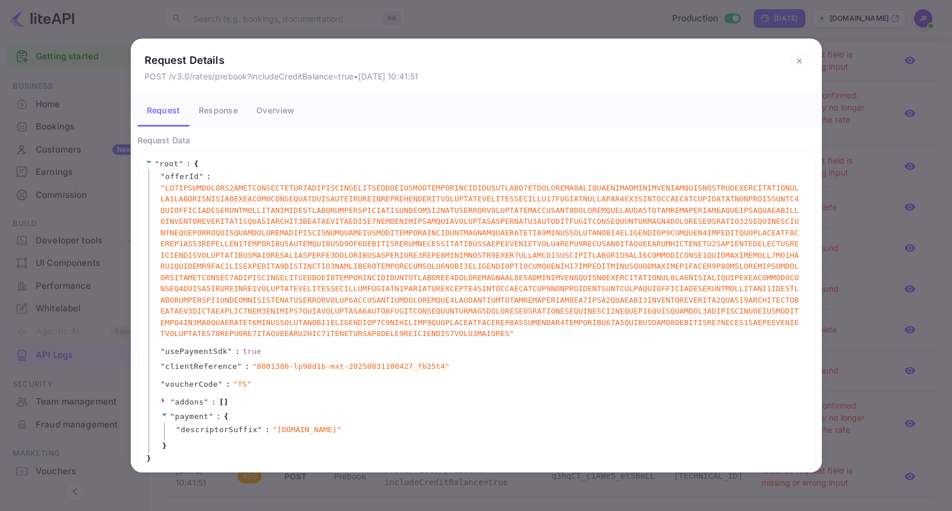
click at [221, 108] on button "Response" at bounding box center [218, 110] width 58 height 32
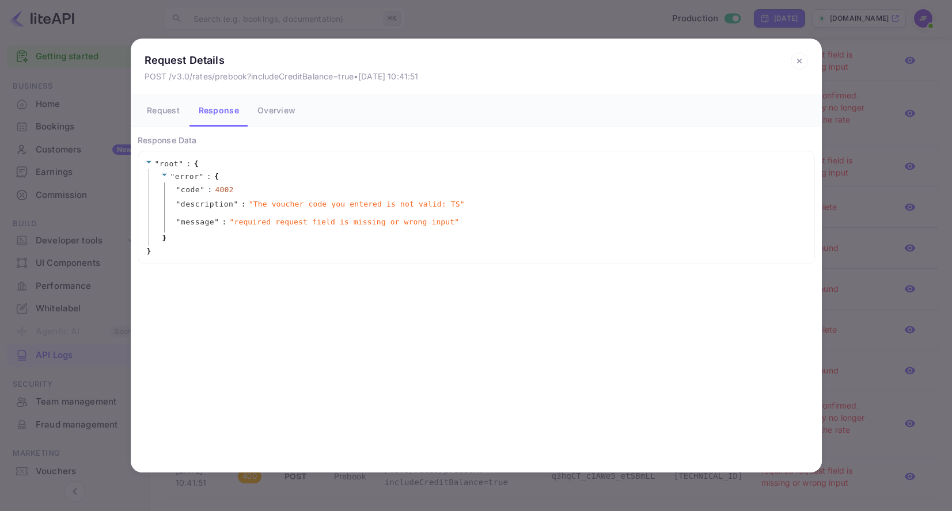
click at [801, 55] on icon at bounding box center [799, 60] width 17 height 17
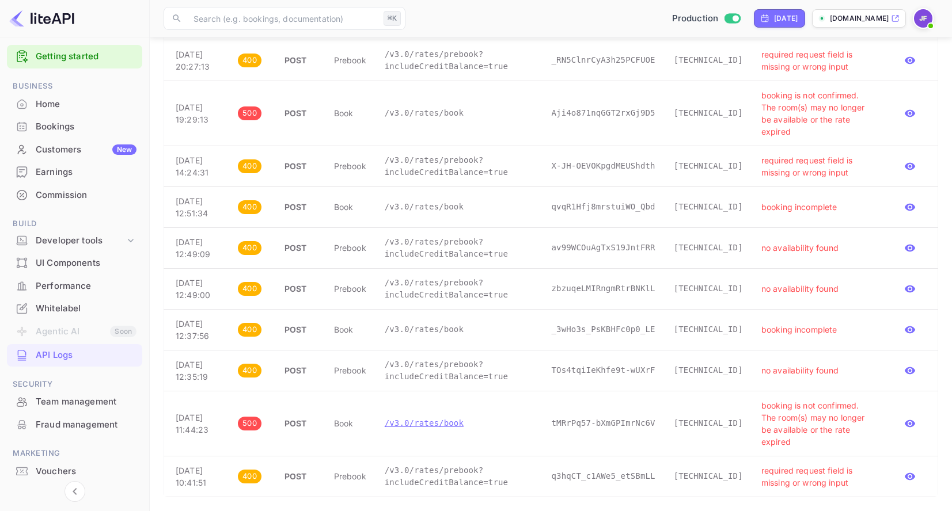
click at [442, 418] on p "/v3.0/rates/book" at bounding box center [459, 424] width 149 height 12
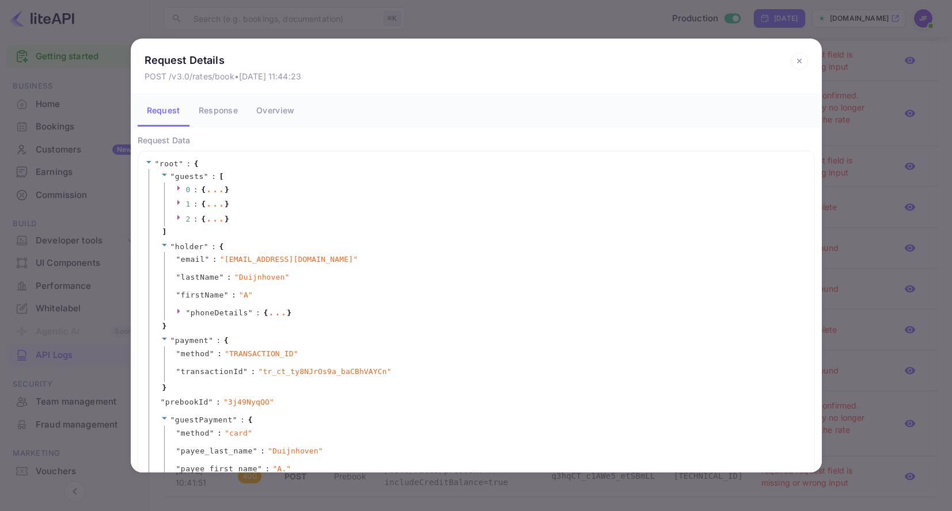
scroll to position [42, 0]
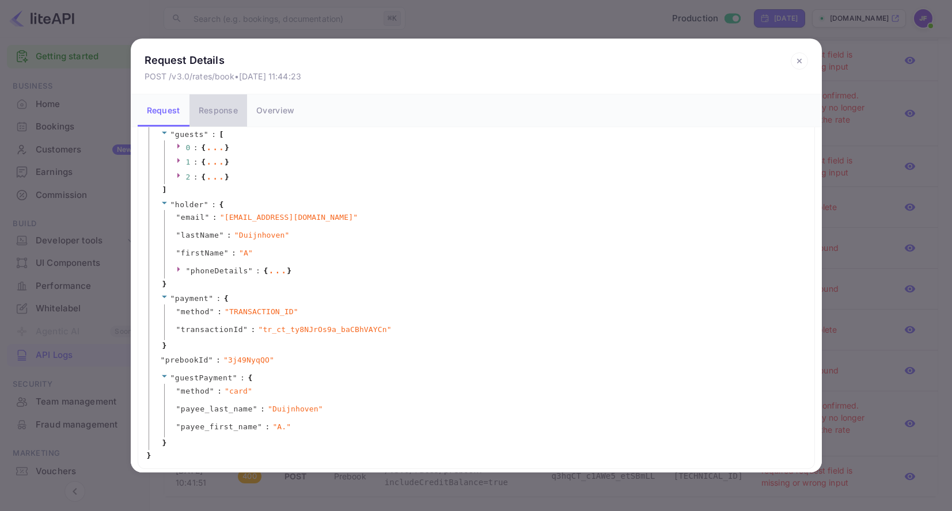
click at [220, 108] on button "Response" at bounding box center [218, 110] width 58 height 32
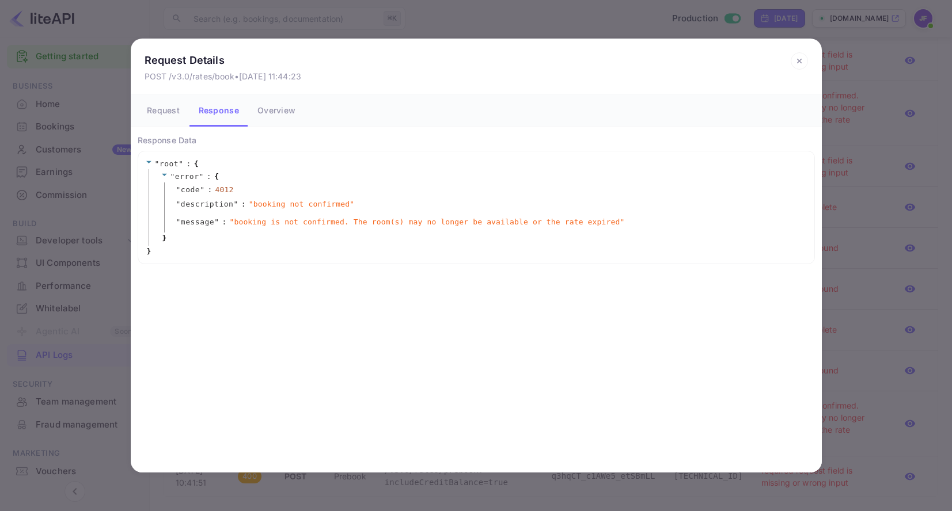
click at [797, 60] on icon at bounding box center [799, 60] width 17 height 17
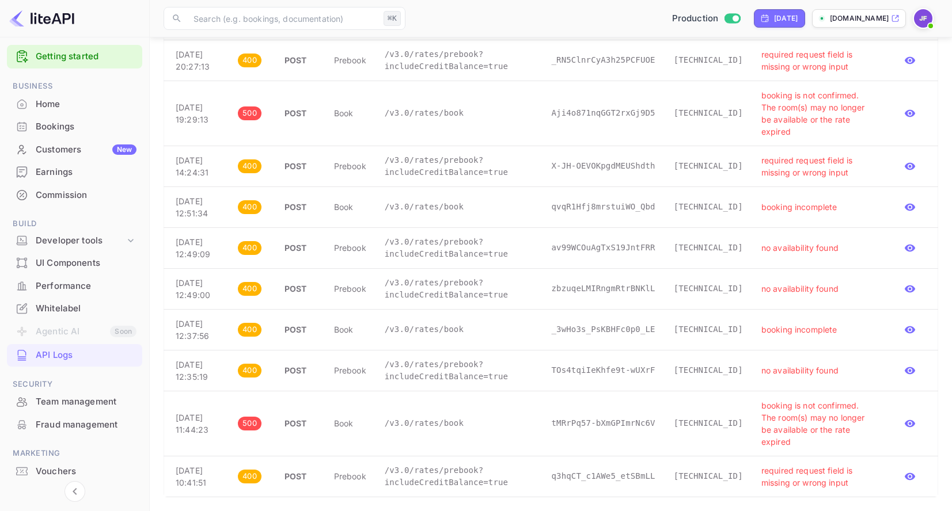
scroll to position [469, 0]
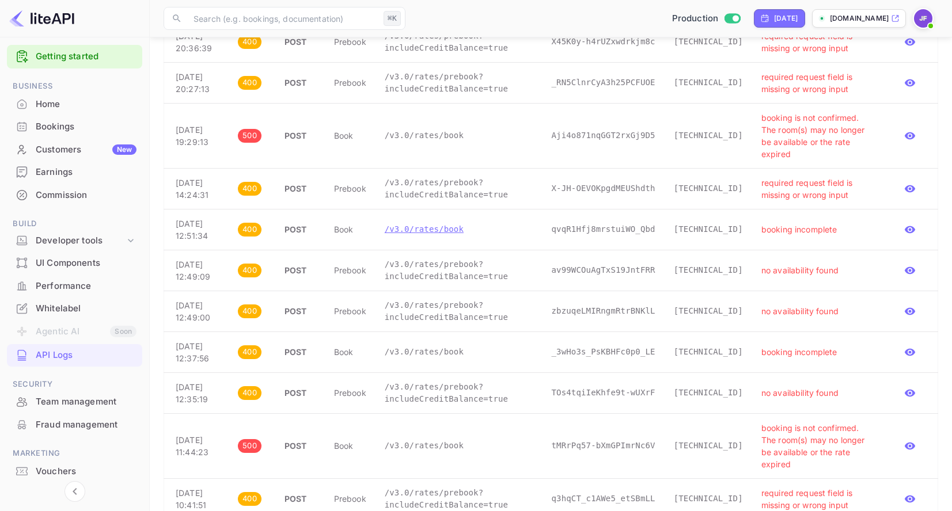
click at [436, 236] on p "/v3.0/rates/book" at bounding box center [459, 229] width 149 height 12
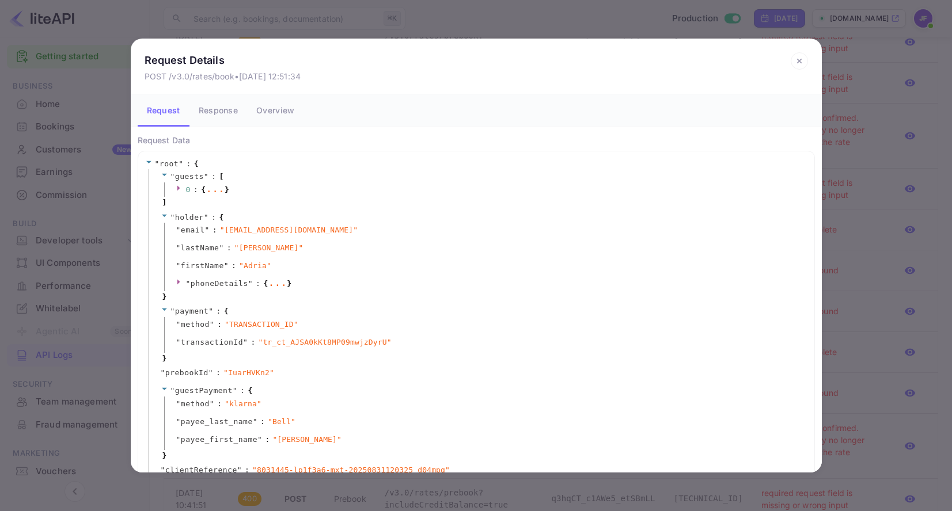
click at [799, 59] on icon at bounding box center [799, 60] width 17 height 17
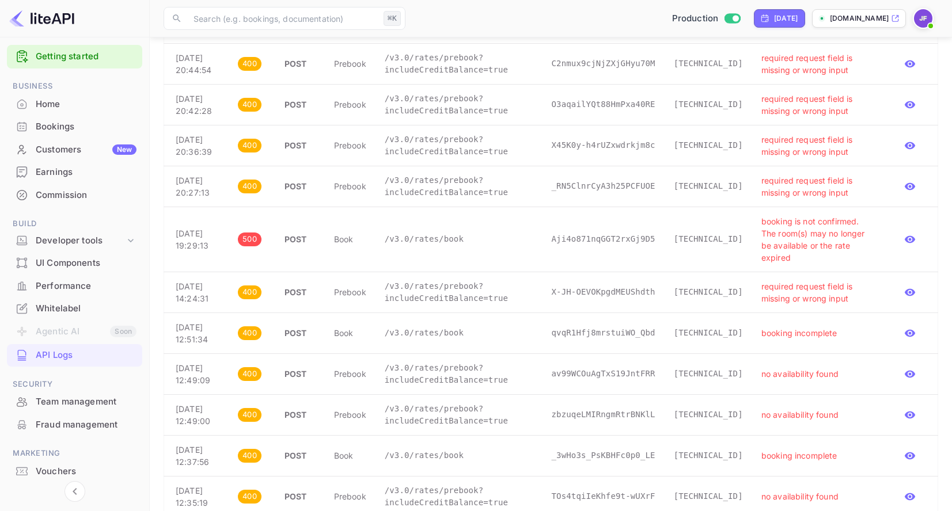
scroll to position [355, 0]
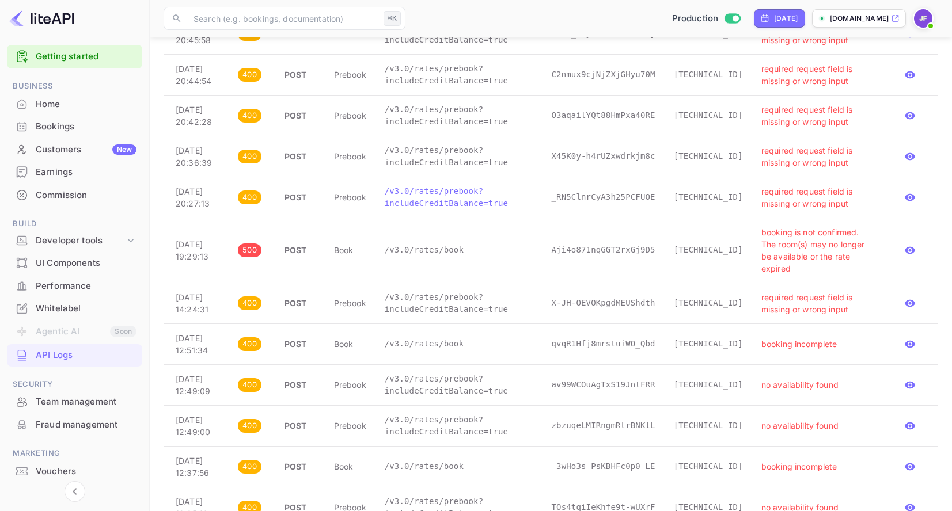
click at [432, 210] on p "/v3.0/rates/prebook?includeCreditBalance=true" at bounding box center [459, 197] width 149 height 24
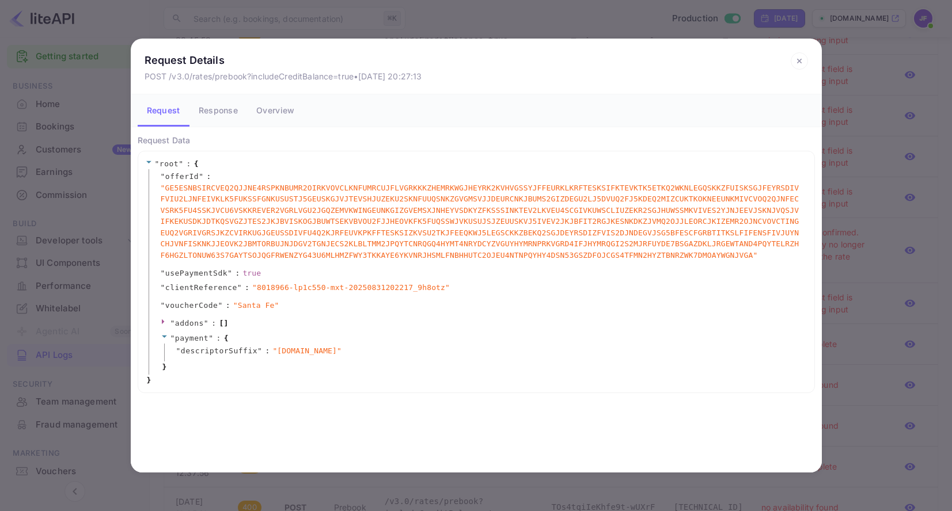
click at [798, 60] on icon at bounding box center [799, 61] width 4 height 4
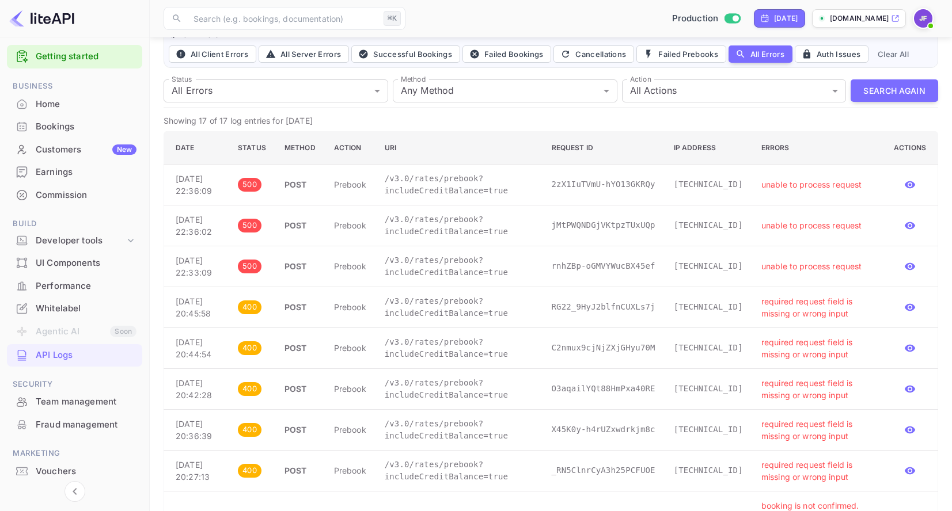
scroll to position [67, 0]
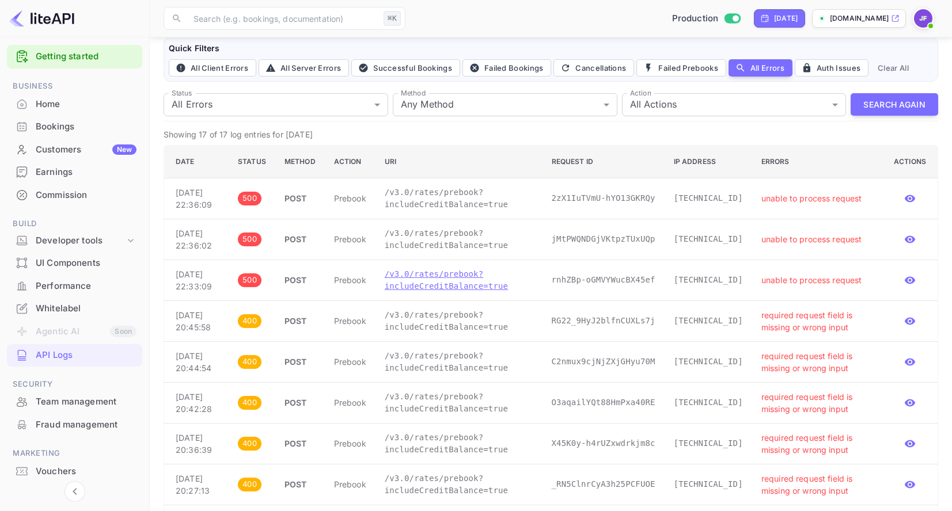
click at [458, 293] on p "/v3.0/rates/prebook?includeCreditBalance=true" at bounding box center [459, 280] width 149 height 24
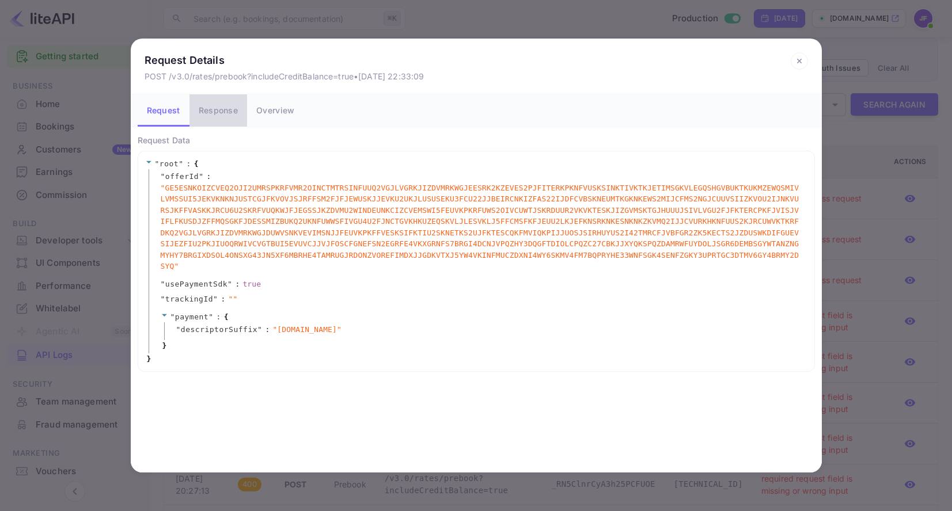
click at [229, 110] on button "Response" at bounding box center [218, 110] width 58 height 32
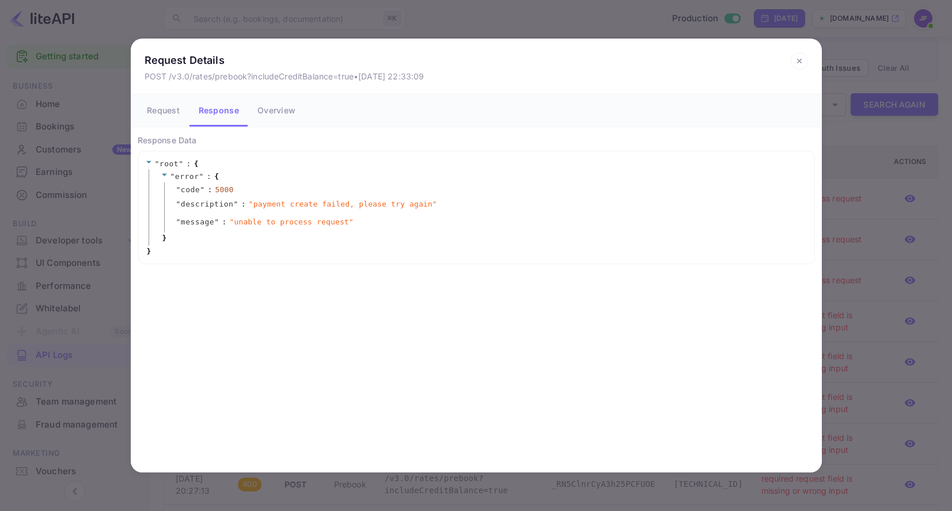
click at [165, 112] on button "Request" at bounding box center [164, 110] width 52 height 32
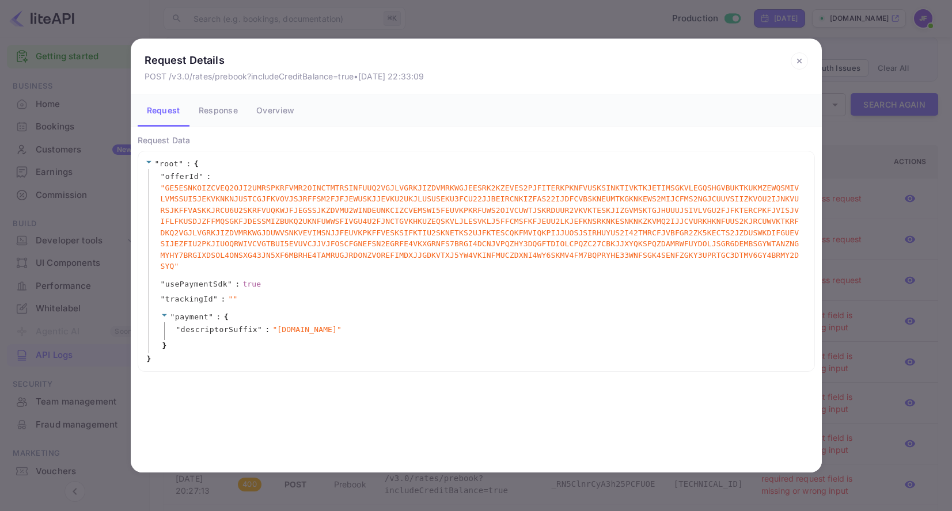
click at [800, 57] on icon at bounding box center [799, 60] width 17 height 17
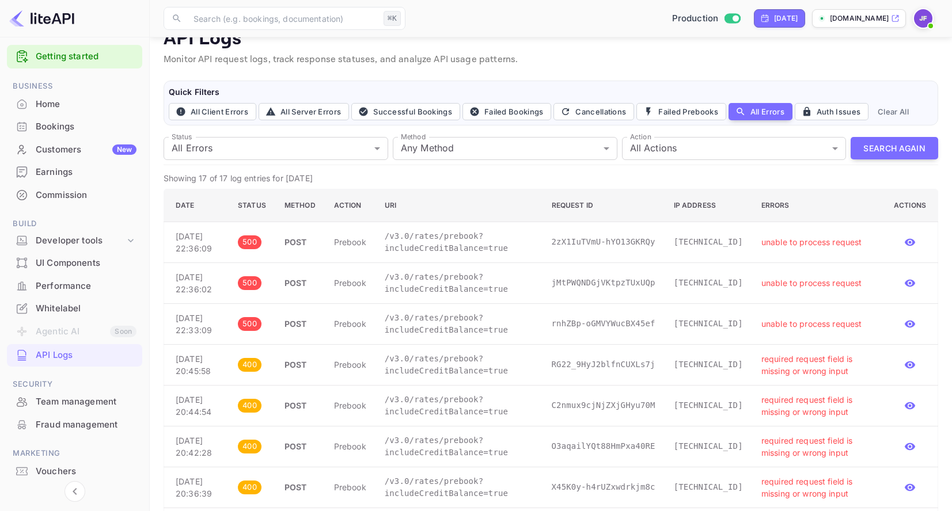
scroll to position [0, 0]
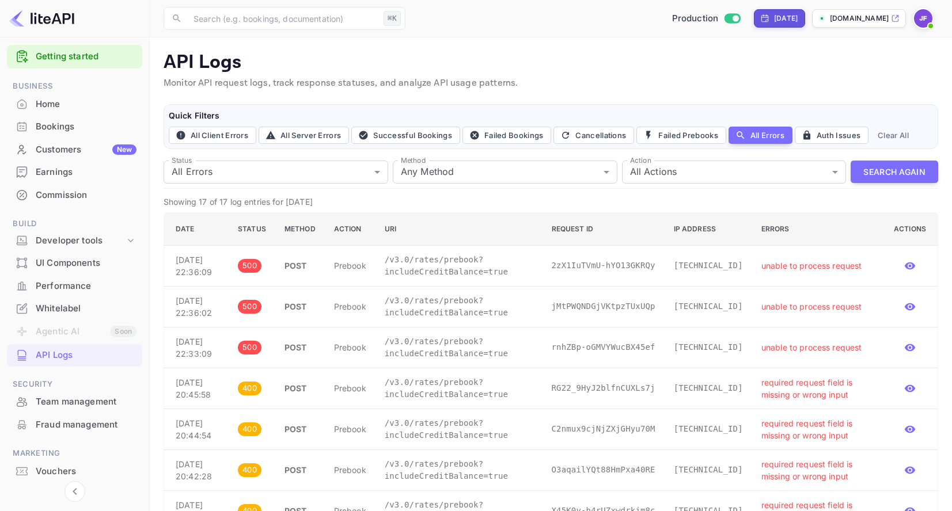
click at [775, 23] on div "[DATE]" at bounding box center [786, 18] width 24 height 10
select select "7"
select select "2025"
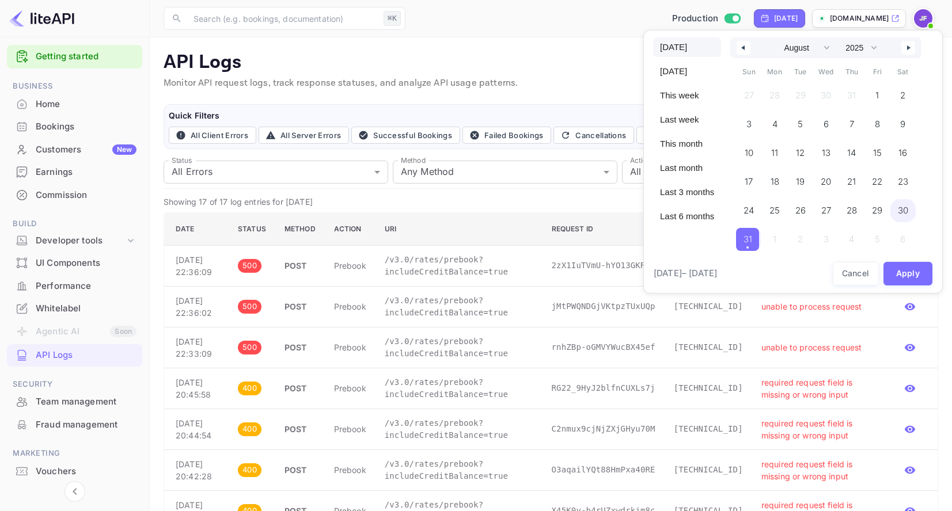
click at [906, 211] on span "30" at bounding box center [903, 210] width 10 height 21
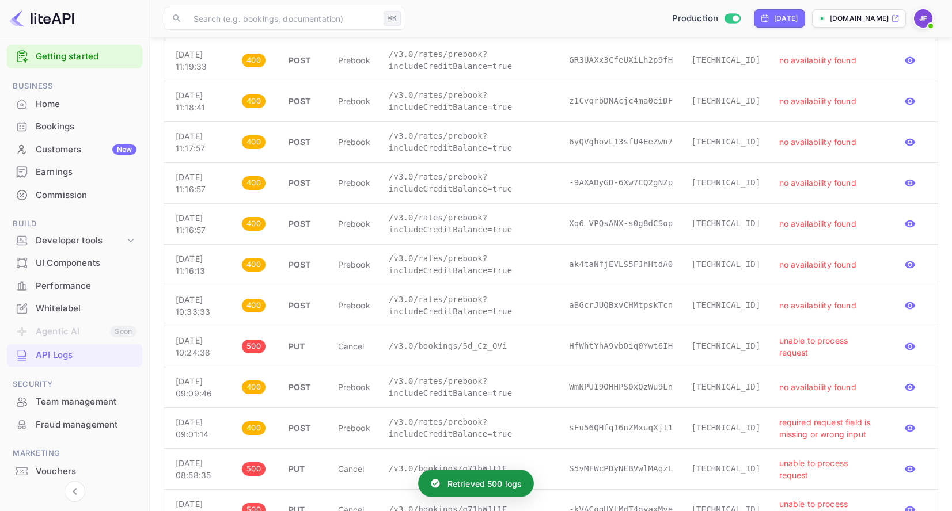
scroll to position [730, 0]
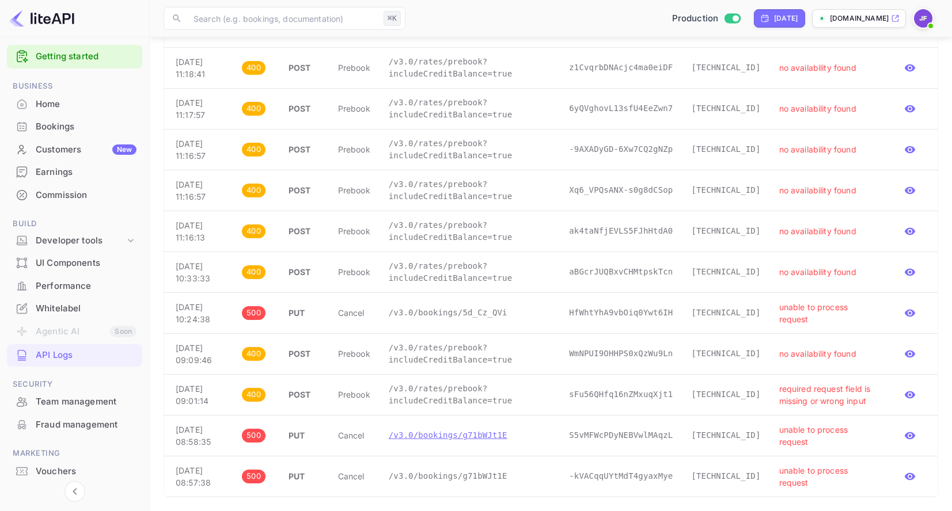
click at [439, 432] on p "/v3.0/bookings/g71bWJt1E" at bounding box center [470, 436] width 162 height 12
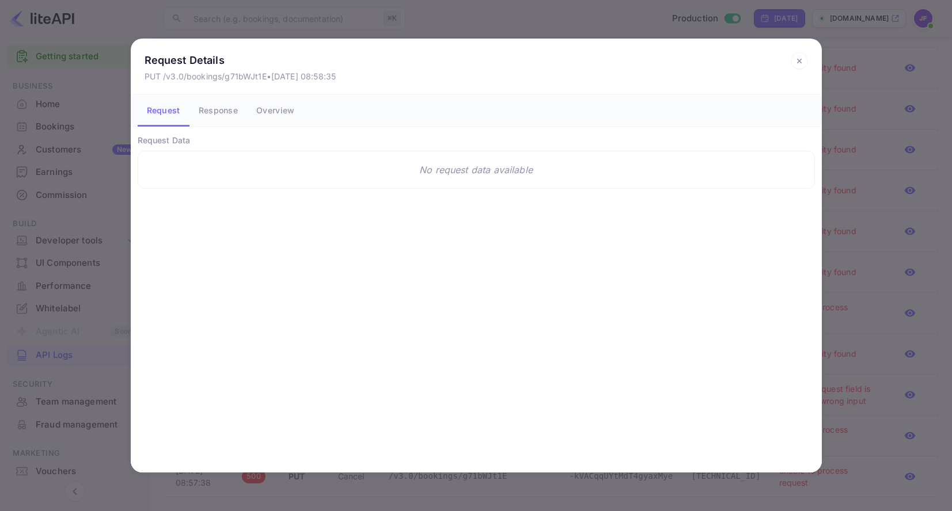
click at [222, 109] on button "Response" at bounding box center [218, 110] width 58 height 32
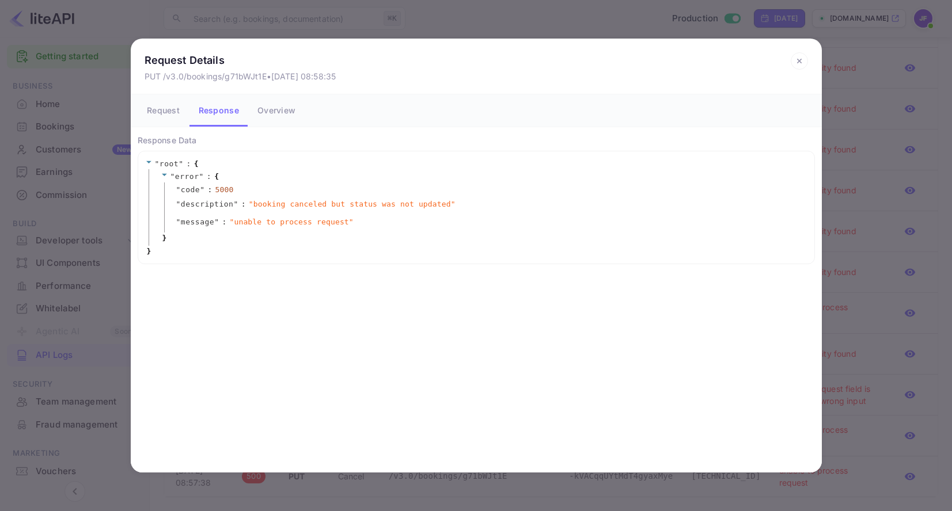
click at [800, 62] on icon at bounding box center [799, 61] width 4 height 4
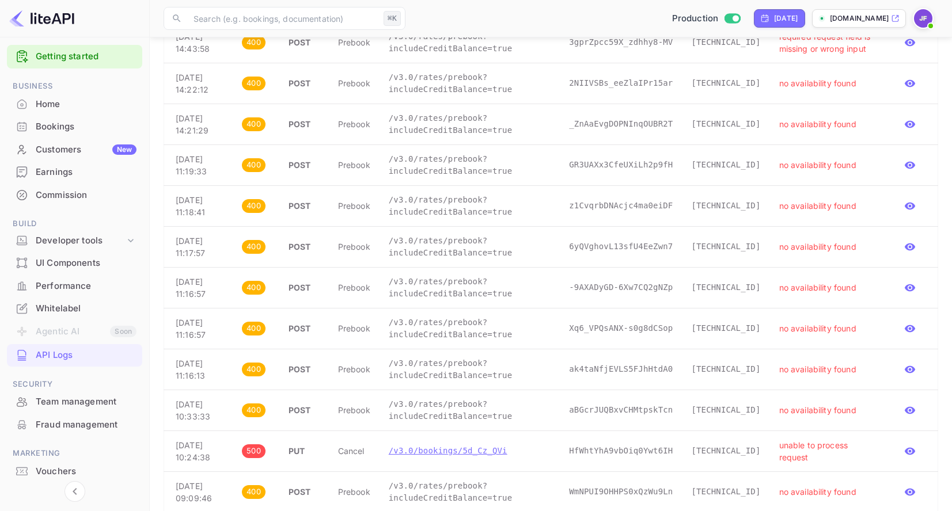
scroll to position [576, 0]
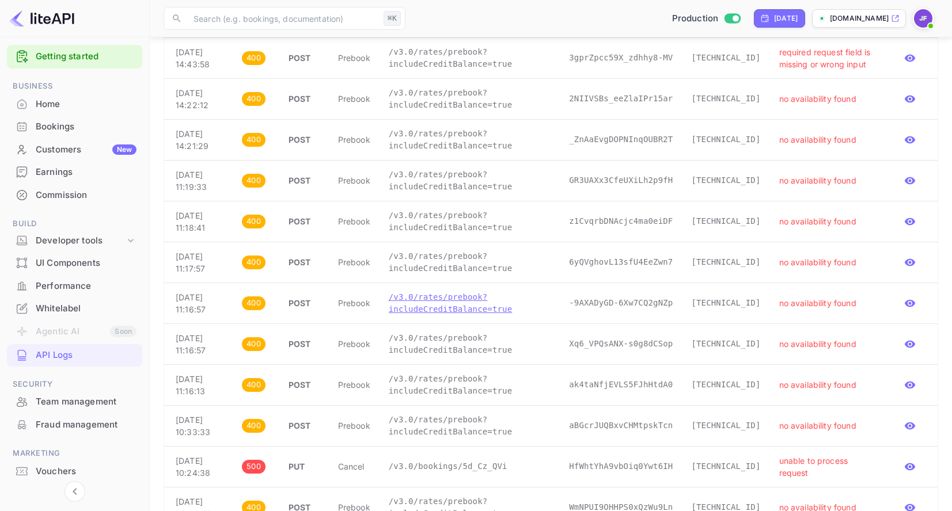
click at [475, 307] on p "/v3.0/rates/prebook?includeCreditBalance=true" at bounding box center [470, 303] width 162 height 24
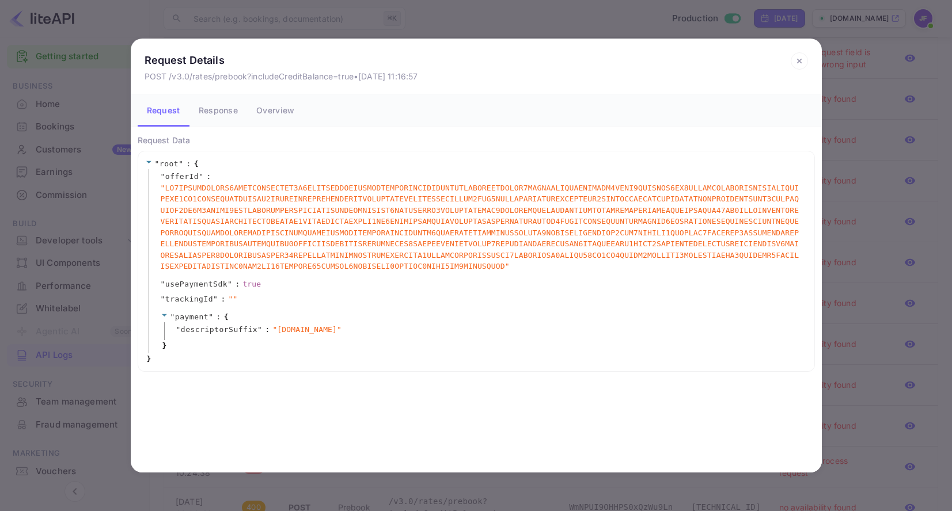
click at [207, 115] on button "Response" at bounding box center [218, 110] width 58 height 32
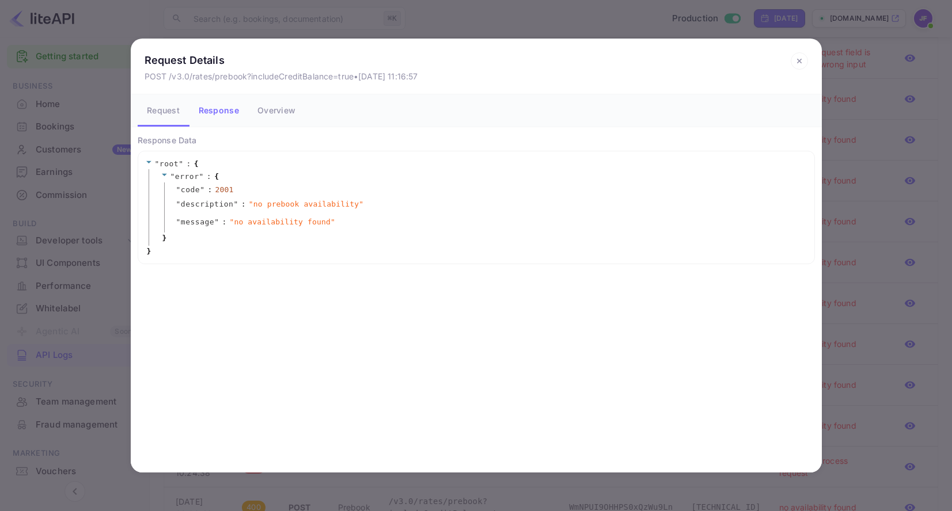
click at [216, 111] on button "Response" at bounding box center [218, 110] width 59 height 32
drag, startPoint x: 801, startPoint y: 59, endPoint x: 783, endPoint y: 82, distance: 29.1
click at [801, 59] on icon at bounding box center [799, 61] width 4 height 4
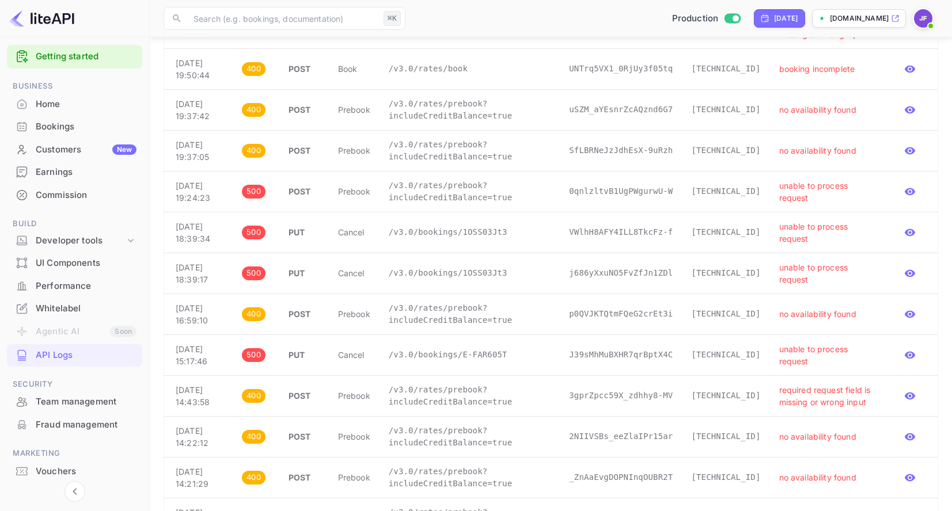
scroll to position [54, 0]
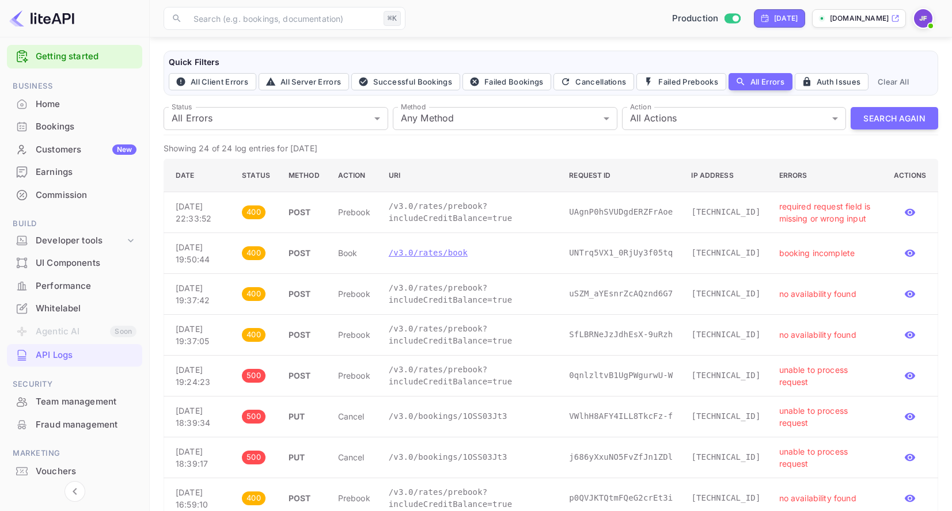
click at [460, 252] on p "/v3.0/rates/book" at bounding box center [470, 253] width 162 height 12
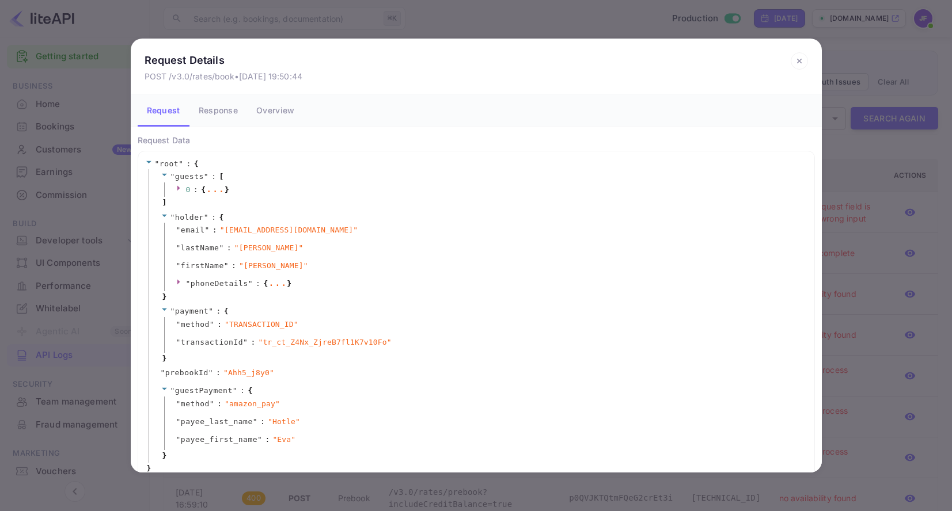
scroll to position [13, 0]
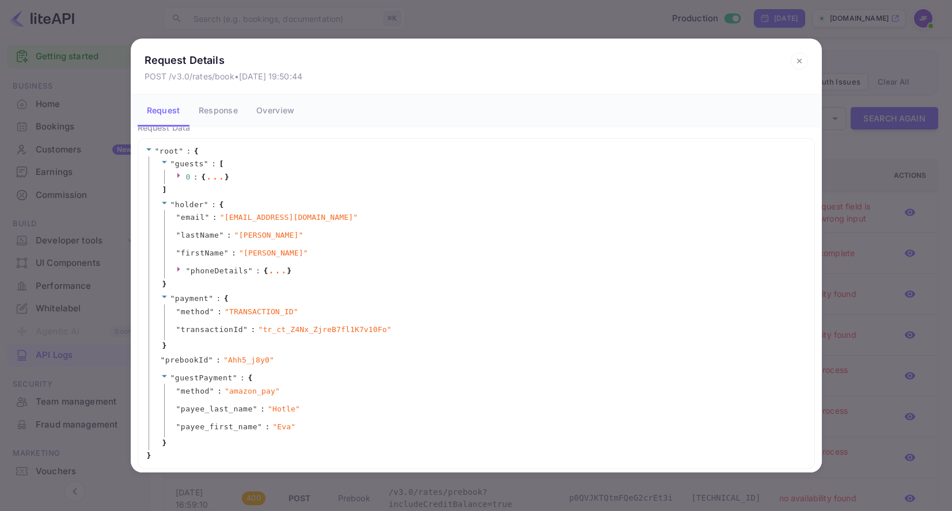
click at [798, 59] on icon at bounding box center [799, 60] width 17 height 17
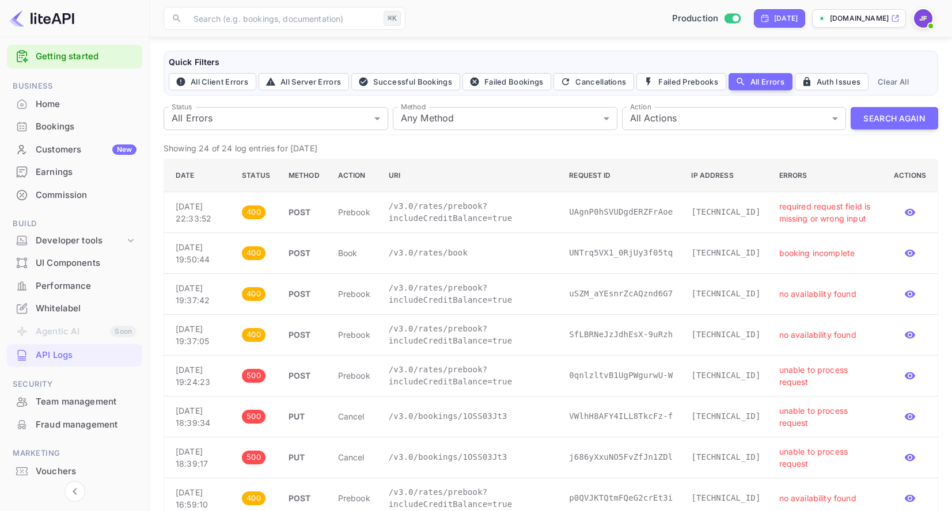
scroll to position [0, 0]
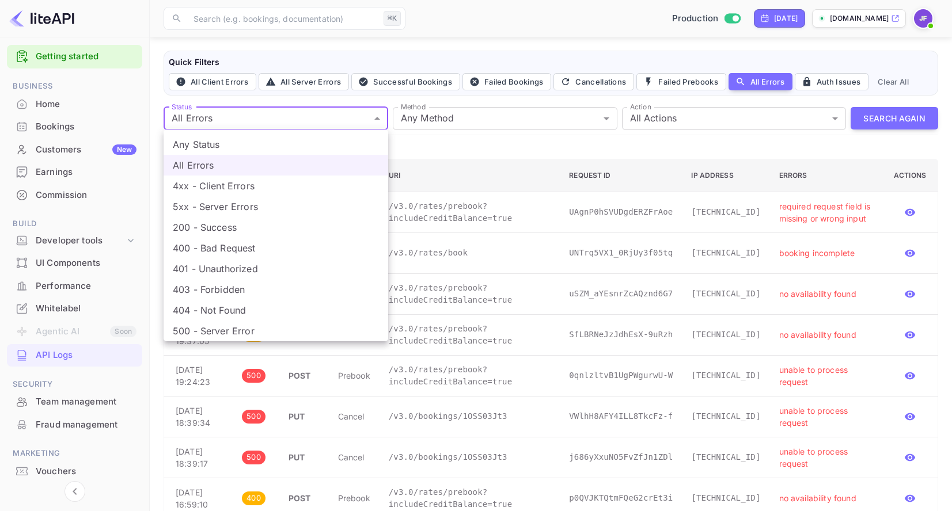
click at [233, 329] on li "500 - Server Error" at bounding box center [276, 331] width 225 height 21
type input "500"
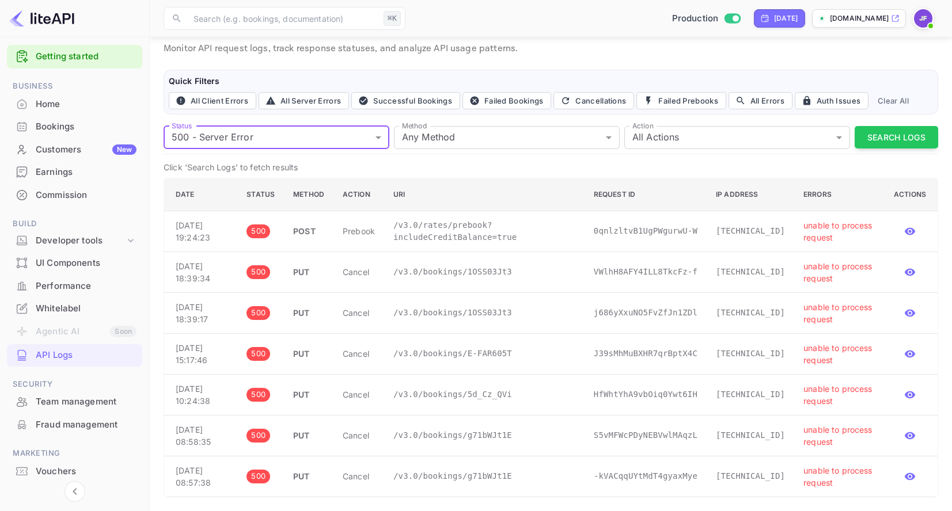
scroll to position [35, 0]
click at [492, 437] on p "/v3.0/bookings/g71bWJt1E" at bounding box center [484, 436] width 182 height 12
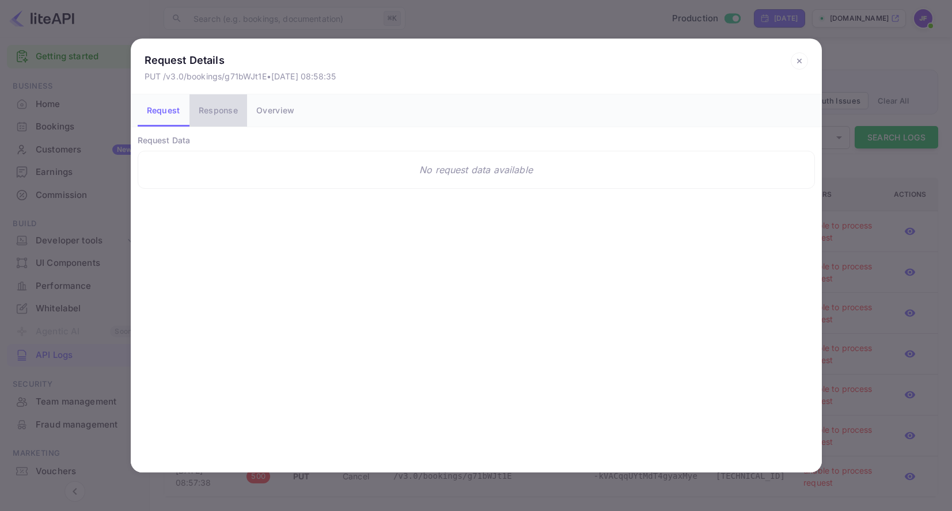
click at [230, 113] on button "Response" at bounding box center [218, 110] width 58 height 32
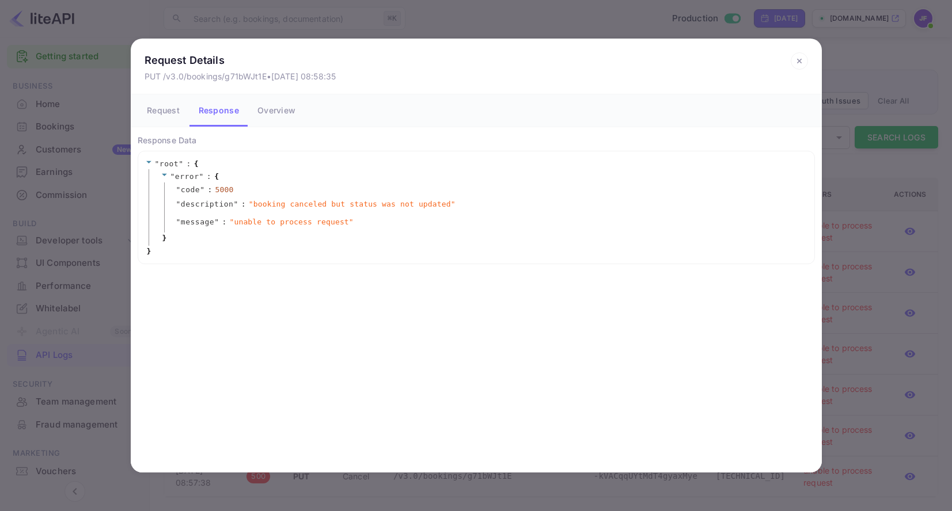
click at [796, 59] on icon at bounding box center [799, 60] width 17 height 17
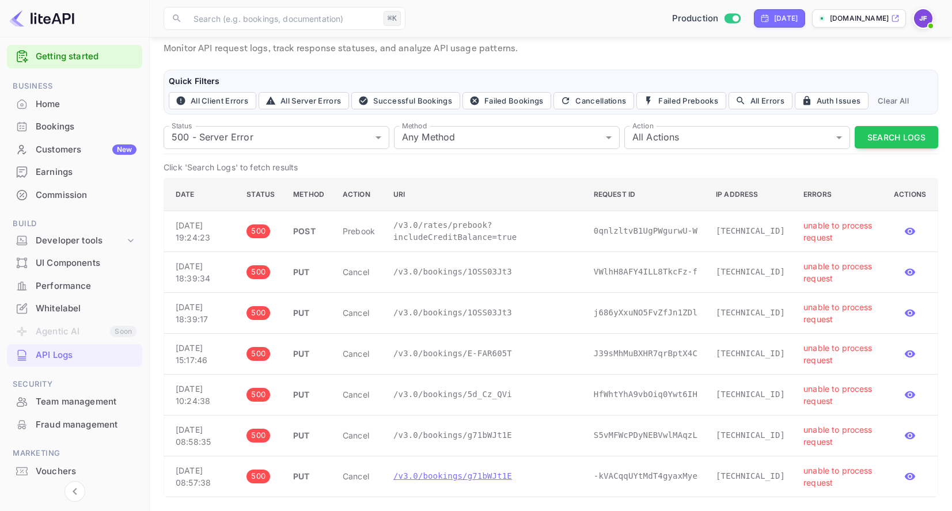
click at [482, 476] on p "/v3.0/bookings/g71bWJt1E" at bounding box center [484, 476] width 182 height 12
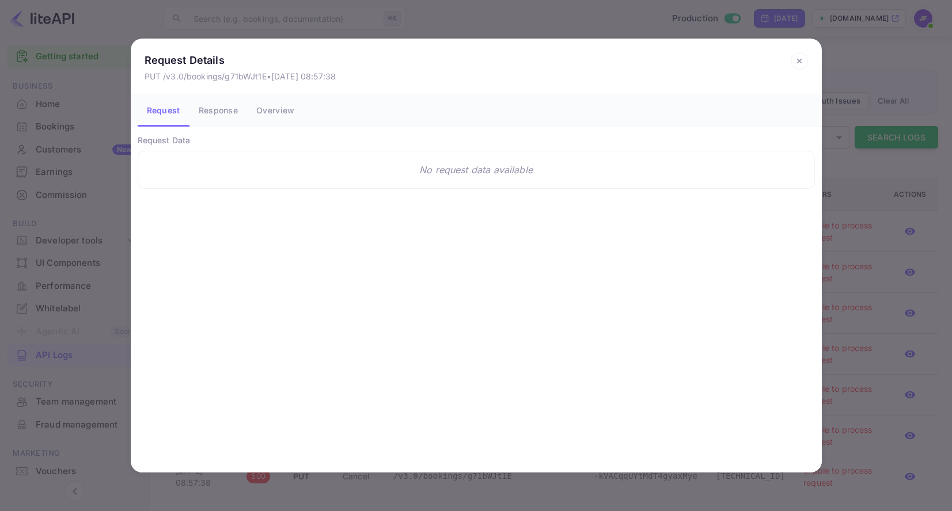
click at [223, 112] on button "Response" at bounding box center [218, 110] width 58 height 32
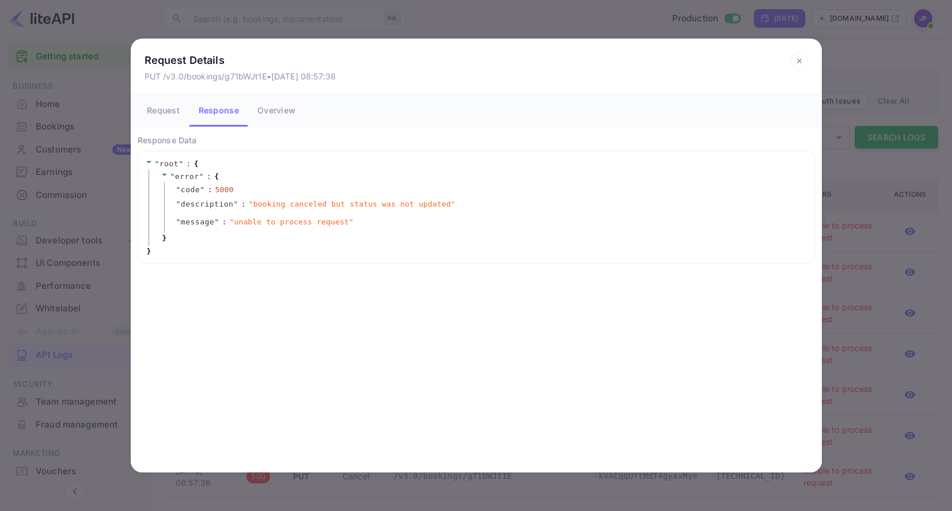
click at [797, 58] on icon at bounding box center [799, 60] width 17 height 17
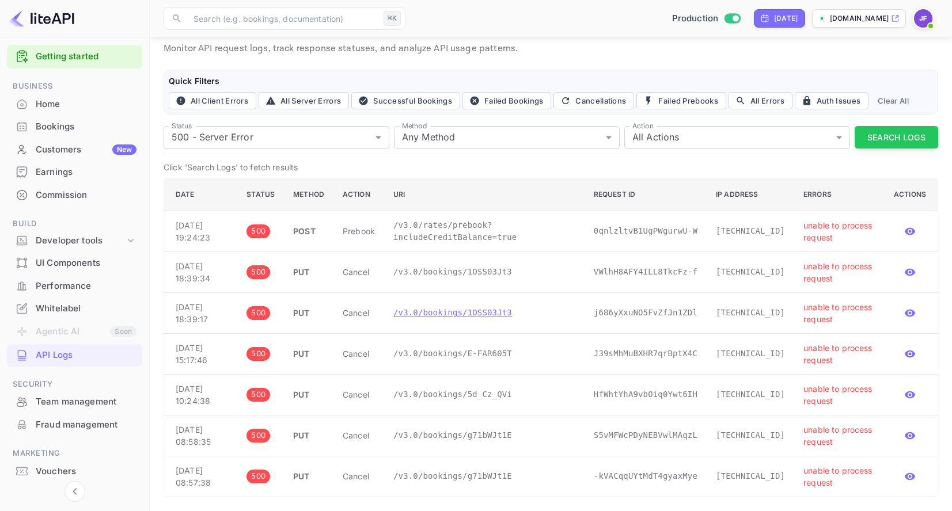
click at [469, 310] on p "/v3.0/bookings/1OSS03Jt3" at bounding box center [484, 313] width 182 height 12
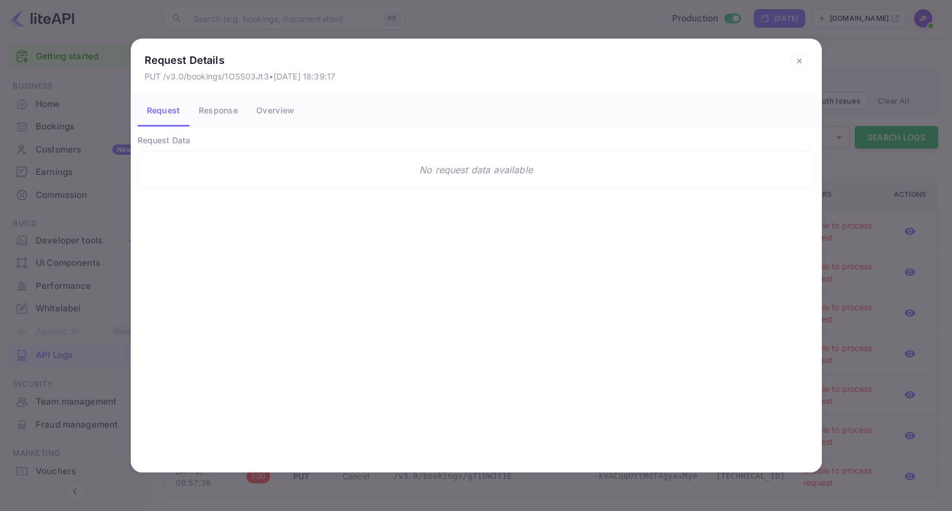
click at [230, 115] on button "Response" at bounding box center [218, 110] width 58 height 32
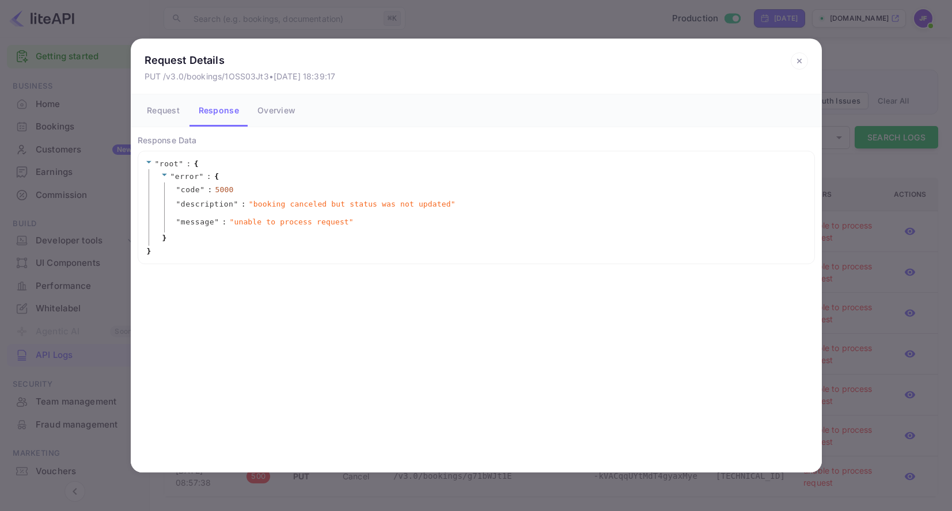
click at [796, 61] on icon at bounding box center [799, 60] width 17 height 17
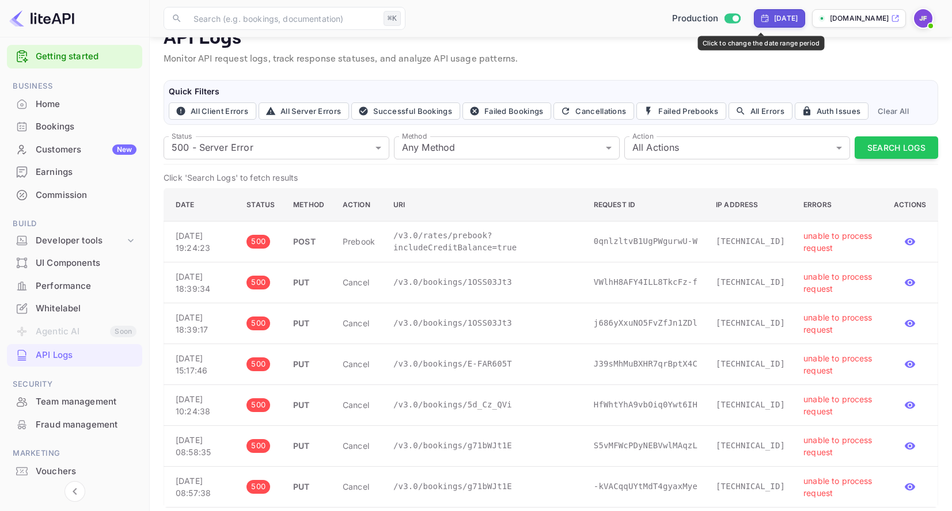
scroll to position [24, 0]
click at [774, 20] on div "[DATE]" at bounding box center [786, 18] width 24 height 10
select select "7"
select select "2025"
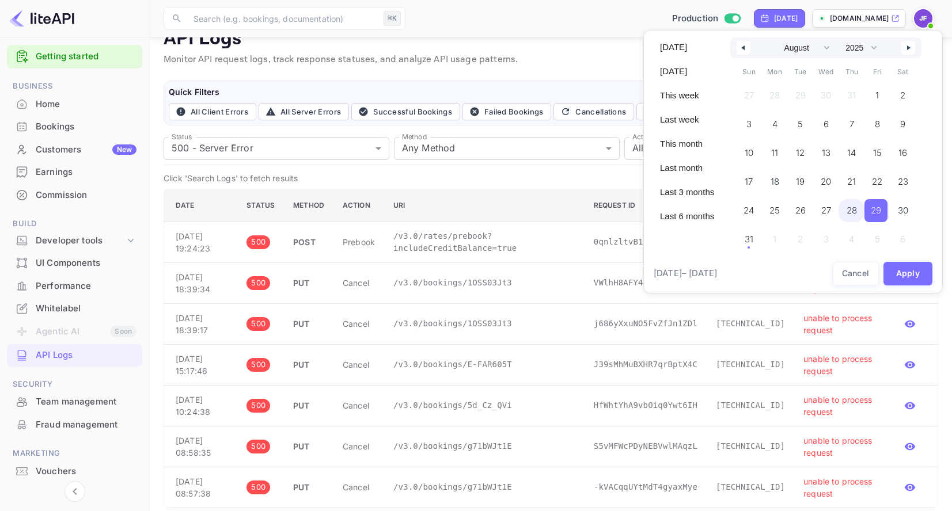
click at [849, 212] on span "28" at bounding box center [851, 210] width 26 height 23
click at [905, 272] on button "Apply" at bounding box center [908, 274] width 50 height 24
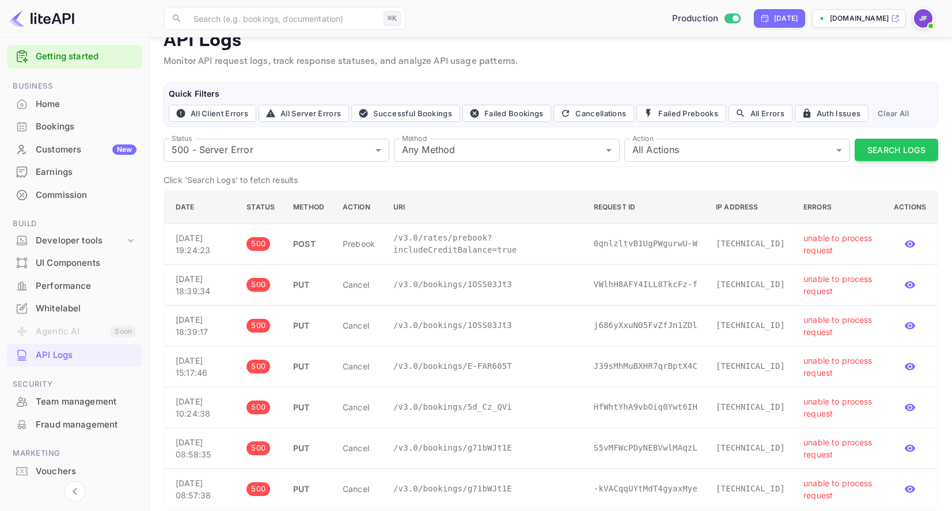
scroll to position [21, 0]
click at [875, 148] on button "Search Logs" at bounding box center [897, 150] width 84 height 22
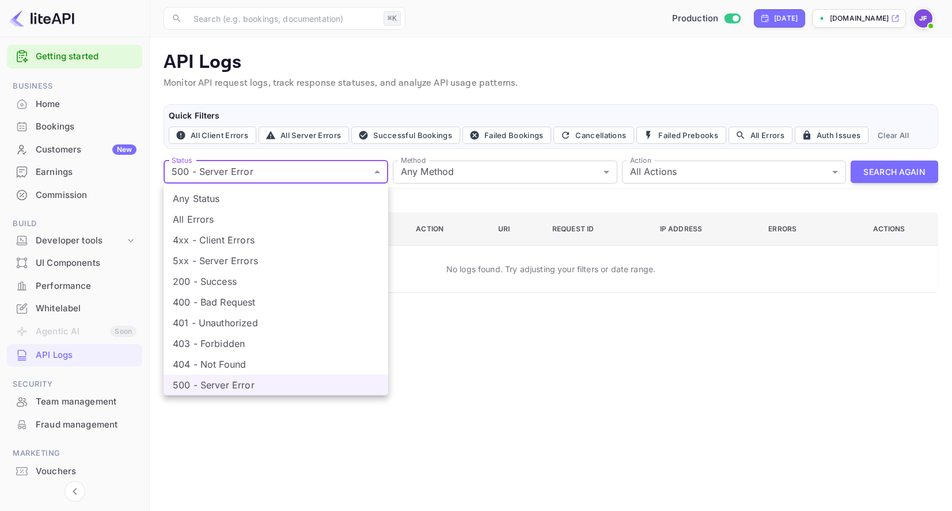
click at [267, 179] on body "Getting started Business Home Bookings Customers New Earnings Commission Build …" at bounding box center [476, 255] width 952 height 511
click at [259, 194] on li "Any Status" at bounding box center [276, 198] width 225 height 21
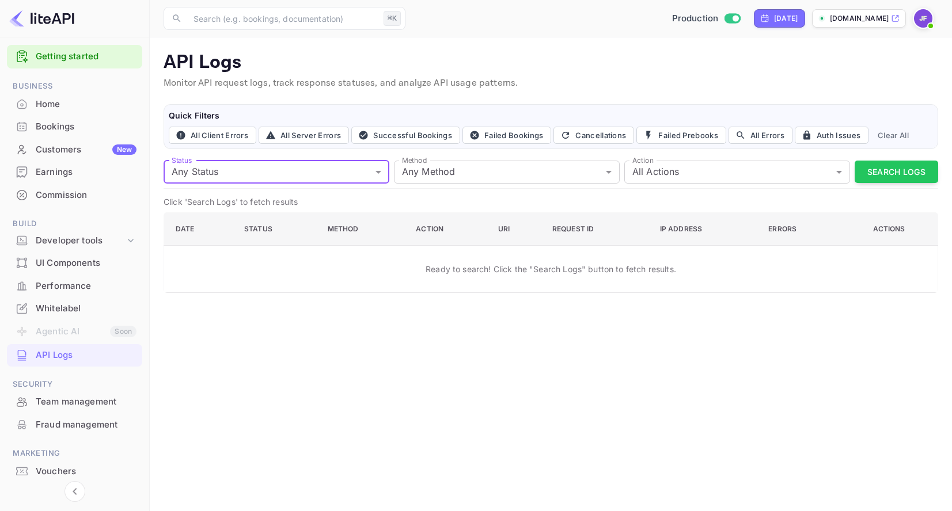
click at [242, 174] on body "Getting started Business Home Bookings Customers New Earnings Commission Build …" at bounding box center [476, 255] width 952 height 511
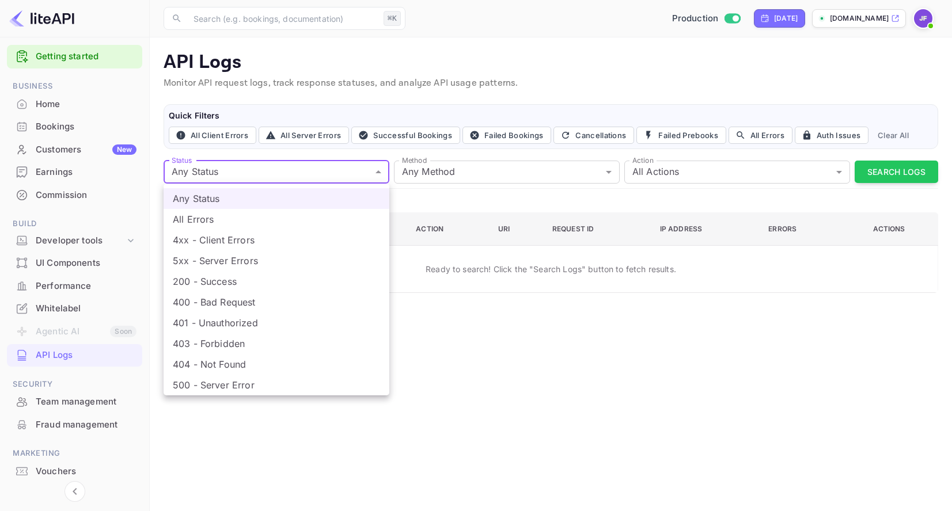
click at [222, 214] on li "All Errors" at bounding box center [277, 219] width 226 height 21
type input "4xx,5xx"
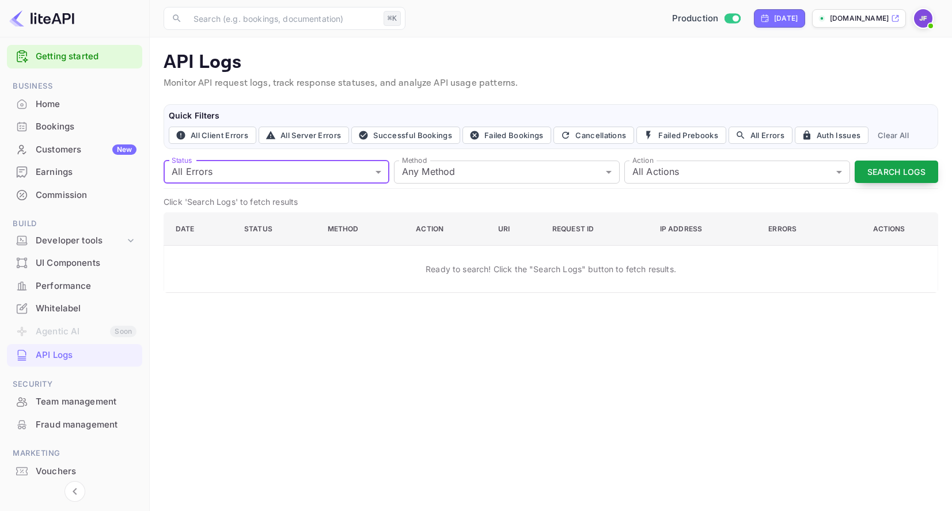
click at [883, 174] on button "Search Logs" at bounding box center [897, 172] width 84 height 22
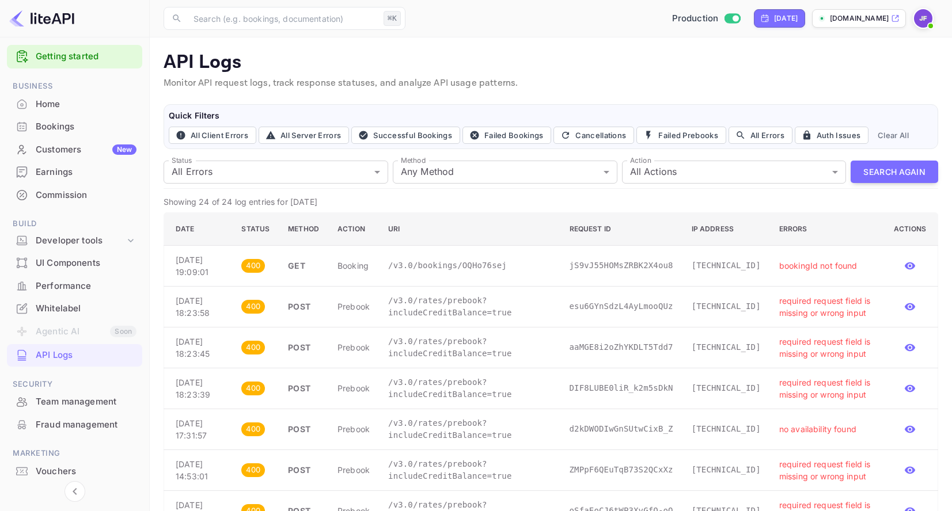
click at [774, 16] on div "[DATE]" at bounding box center [786, 18] width 24 height 10
select select "7"
select select "2025"
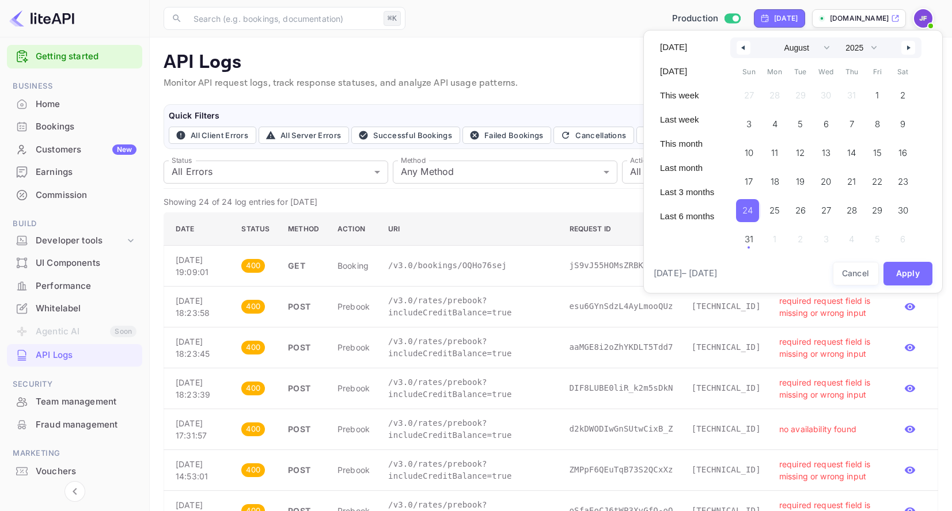
click at [753, 211] on span "24" at bounding box center [747, 210] width 10 height 21
drag, startPoint x: 750, startPoint y: 245, endPoint x: 757, endPoint y: 244, distance: 6.4
click at [752, 244] on span "31" at bounding box center [747, 239] width 9 height 21
click at [905, 274] on button "Apply" at bounding box center [908, 274] width 50 height 24
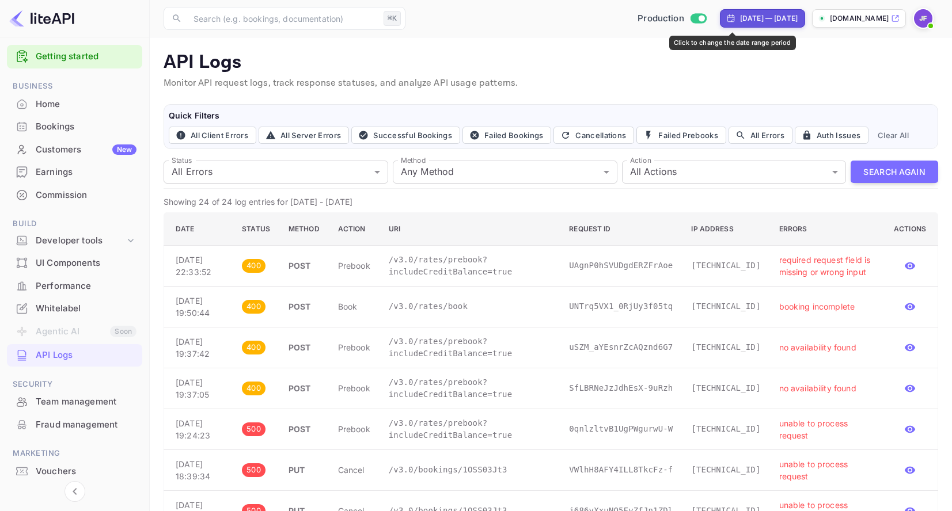
click at [740, 22] on div "[DATE] — [DATE]" at bounding box center [769, 18] width 58 height 10
select select "7"
select select "2025"
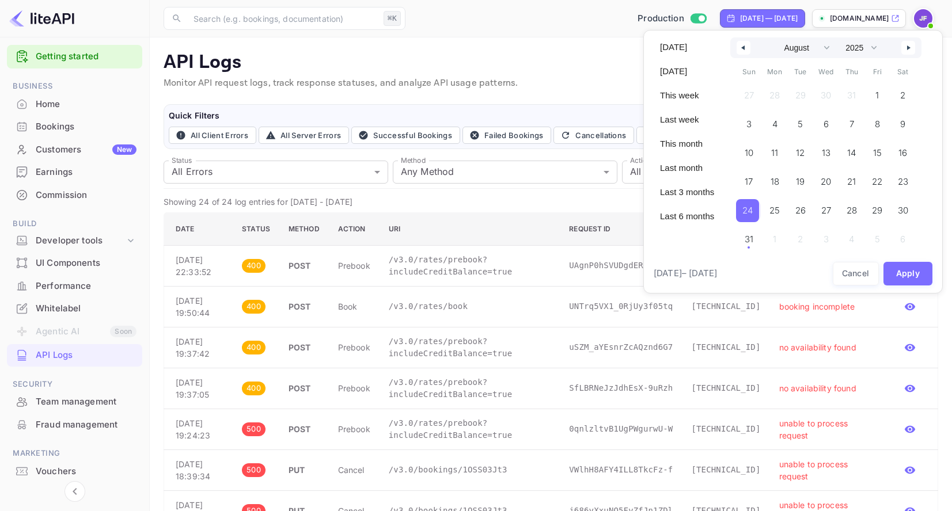
drag, startPoint x: 756, startPoint y: 212, endPoint x: 755, endPoint y: 242, distance: 30.0
click at [753, 212] on span "24" at bounding box center [747, 210] width 10 height 21
click at [748, 245] on span "31" at bounding box center [749, 239] width 26 height 23
click at [752, 242] on span "31" at bounding box center [747, 239] width 9 height 21
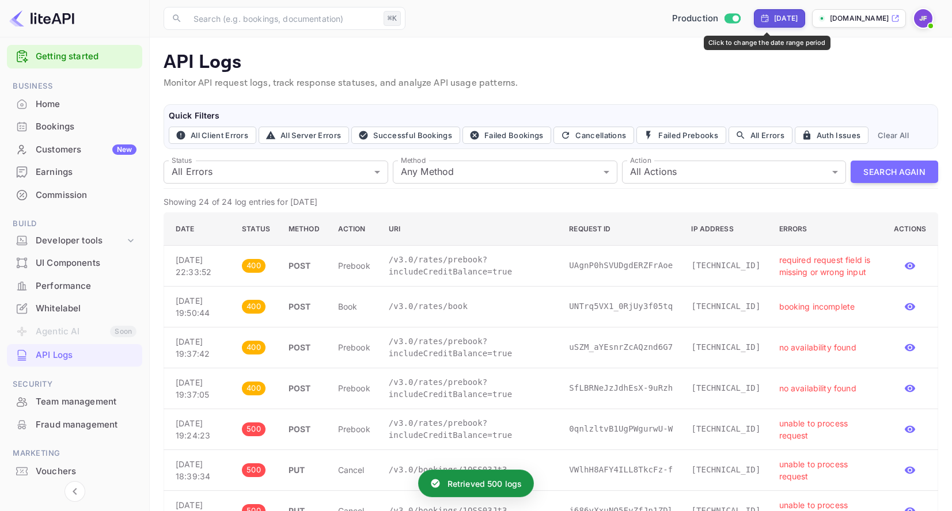
click at [774, 20] on div "[DATE]" at bounding box center [786, 18] width 24 height 10
select select "7"
select select "2025"
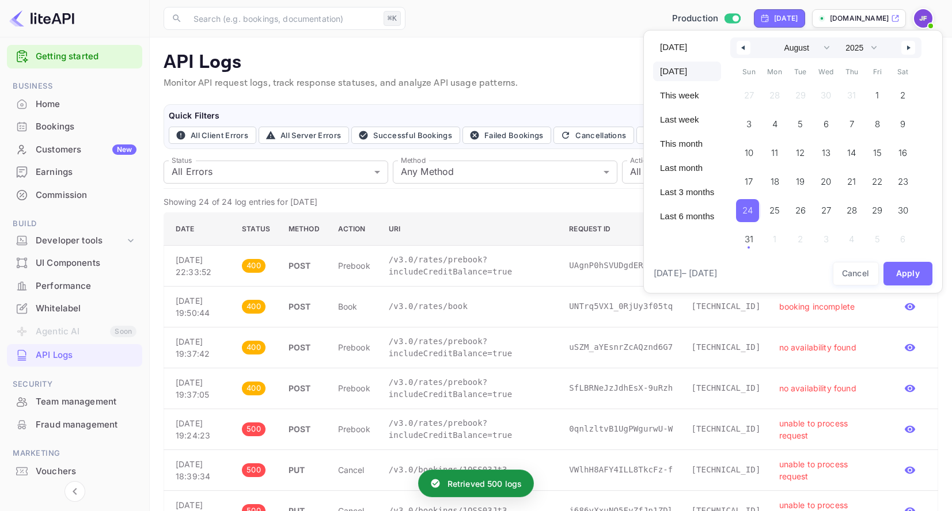
click at [751, 204] on span "24" at bounding box center [747, 210] width 10 height 21
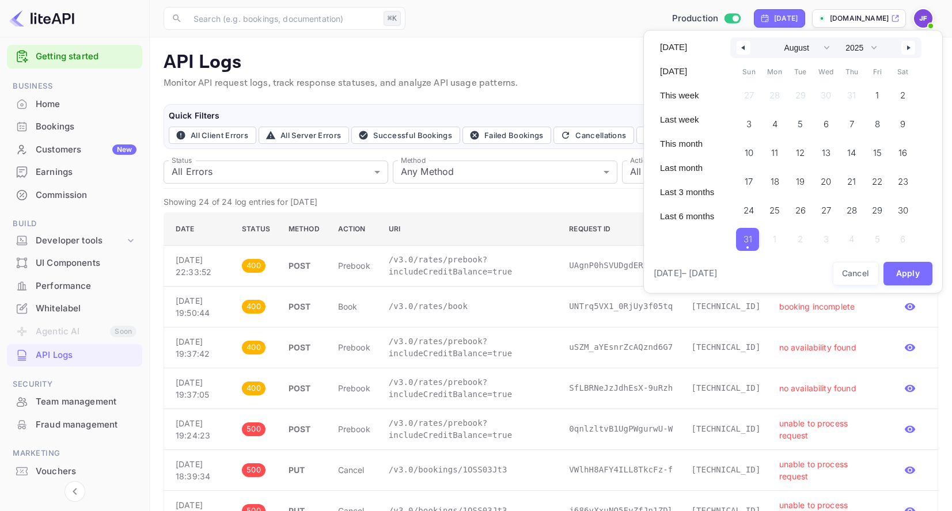
click at [752, 240] on span "31" at bounding box center [747, 239] width 9 height 21
click at [919, 274] on button "Apply" at bounding box center [908, 274] width 50 height 24
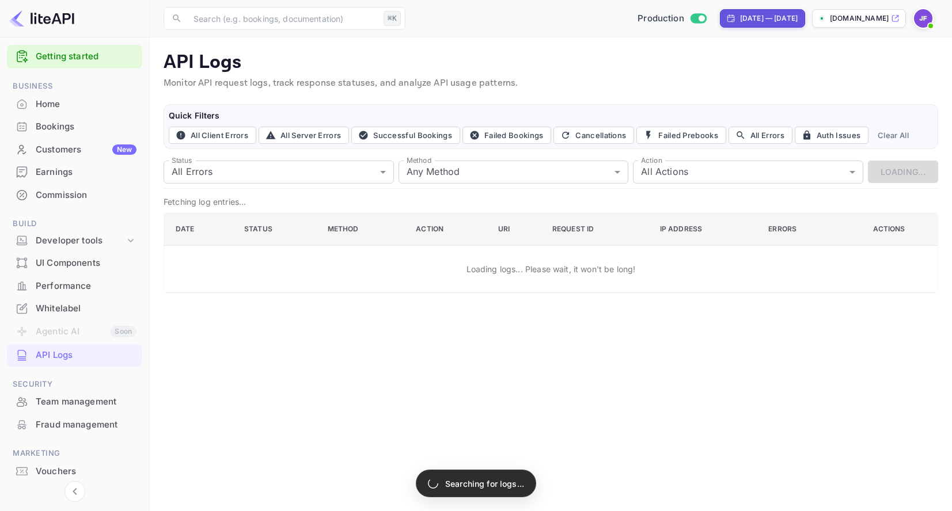
click at [740, 20] on div "[DATE] — [DATE]" at bounding box center [769, 18] width 58 height 10
select select "7"
select select "2025"
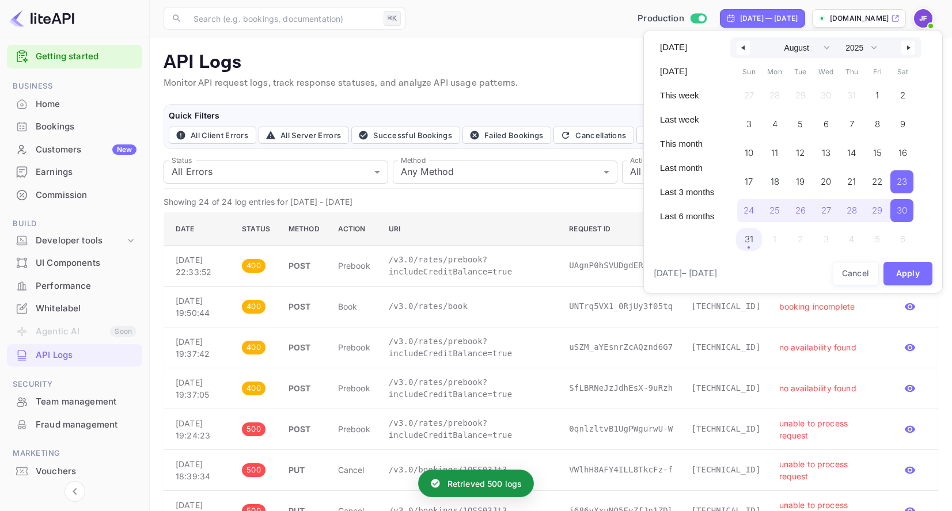
click at [753, 213] on span "24" at bounding box center [748, 210] width 10 height 21
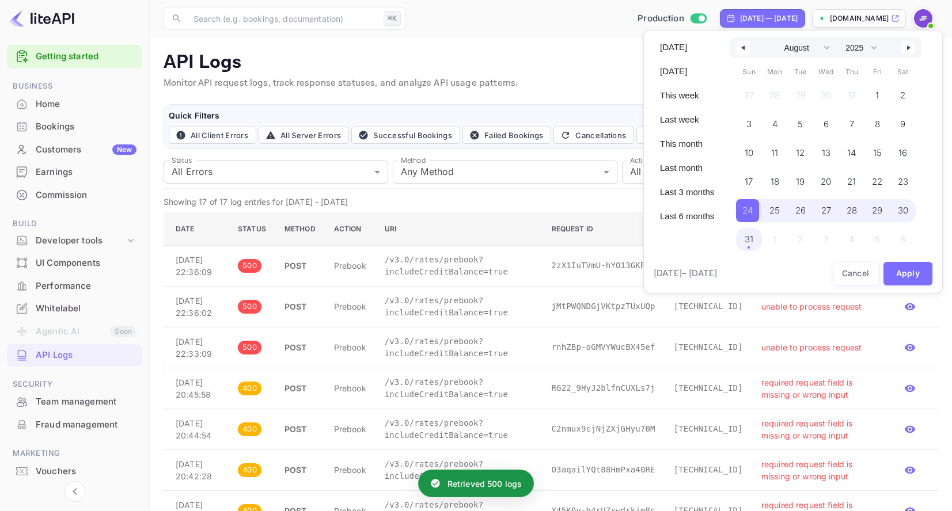
click at [753, 241] on span "31" at bounding box center [749, 239] width 9 height 21
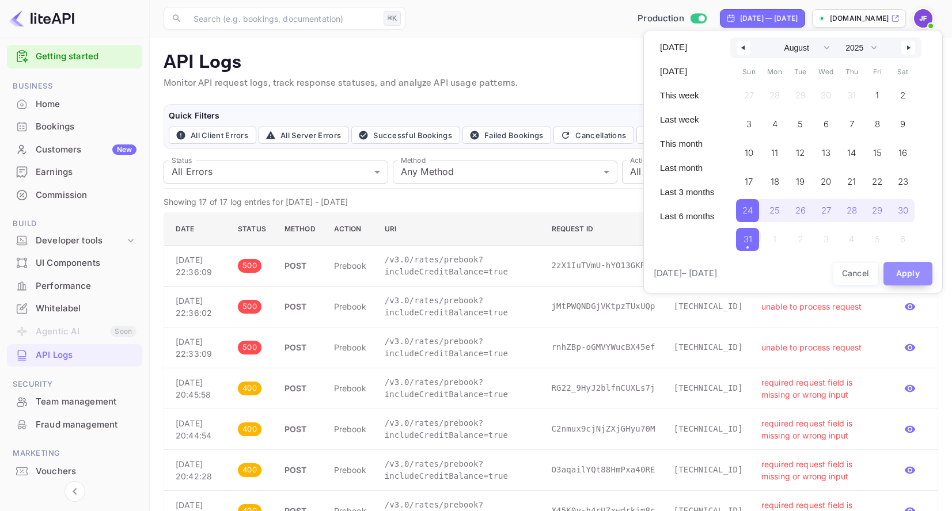
click at [907, 274] on button "Apply" at bounding box center [908, 274] width 50 height 24
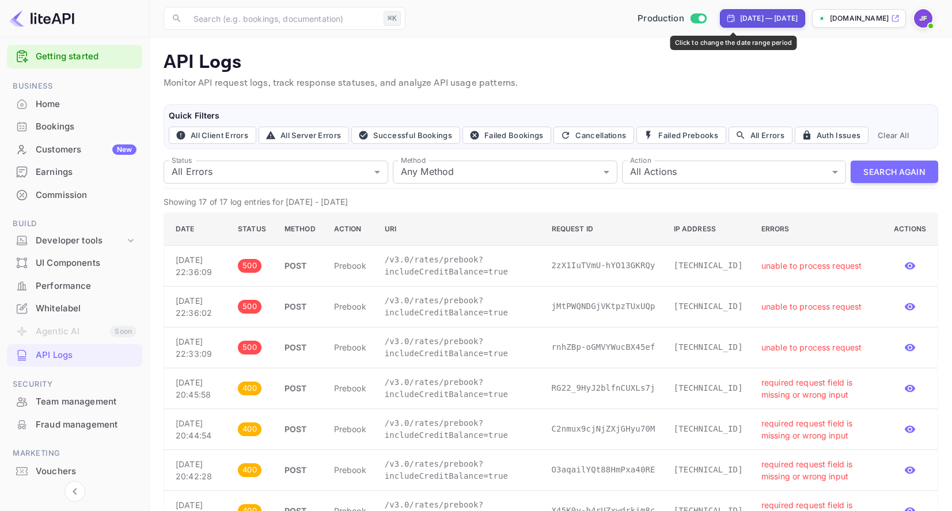
click at [740, 22] on div "[DATE] — [DATE]" at bounding box center [769, 18] width 58 height 10
select select "7"
select select "2025"
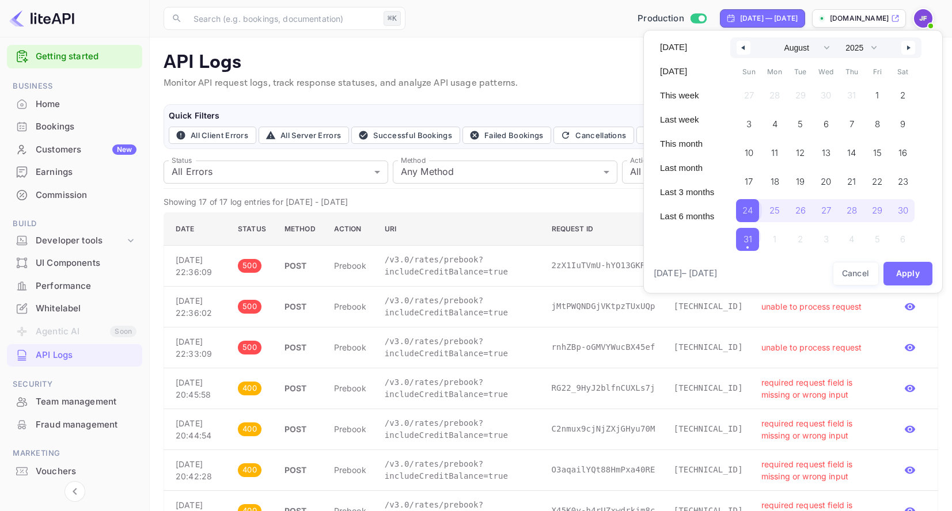
click at [751, 208] on span "24" at bounding box center [747, 210] width 10 height 21
click at [750, 246] on span "31" at bounding box center [749, 239] width 9 height 21
click at [904, 281] on button "Apply" at bounding box center [908, 274] width 50 height 24
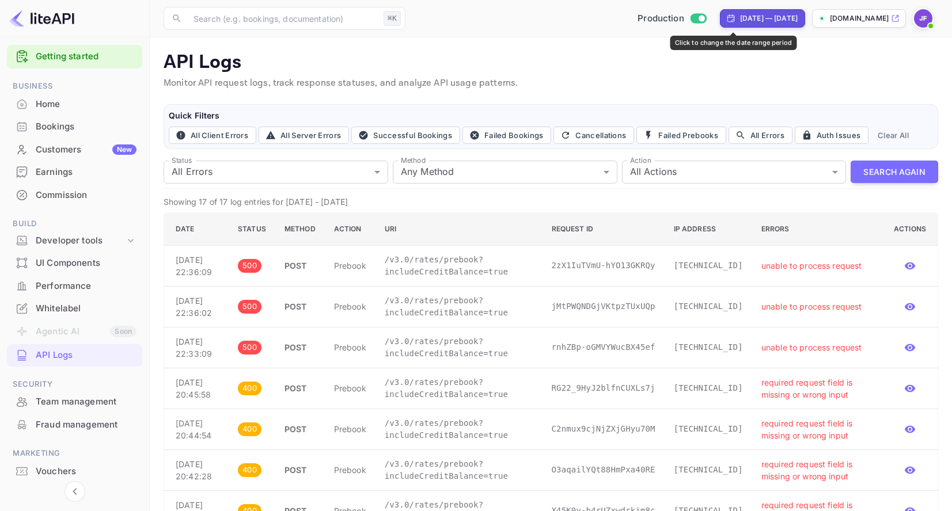
click at [740, 21] on div "[DATE] — [DATE]" at bounding box center [769, 18] width 58 height 10
select select "7"
select select "2025"
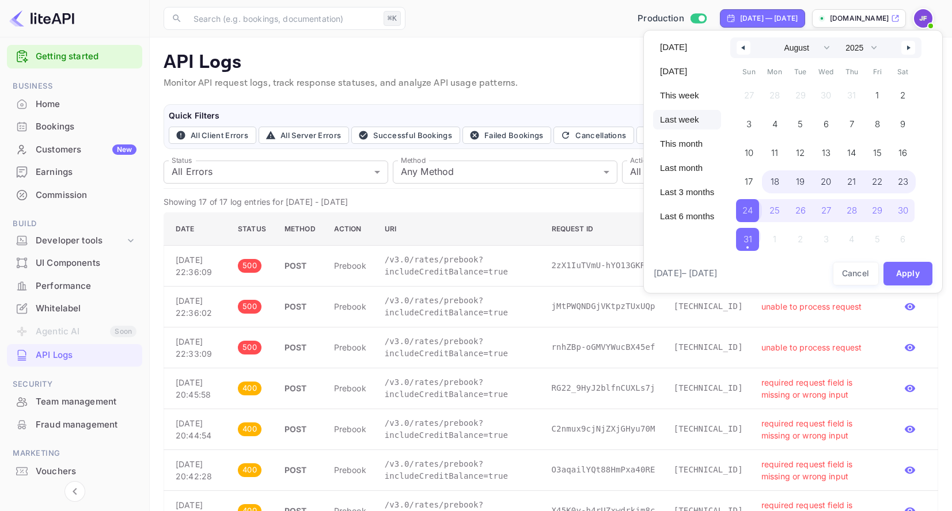
click at [695, 121] on span "Last week" at bounding box center [687, 120] width 68 height 20
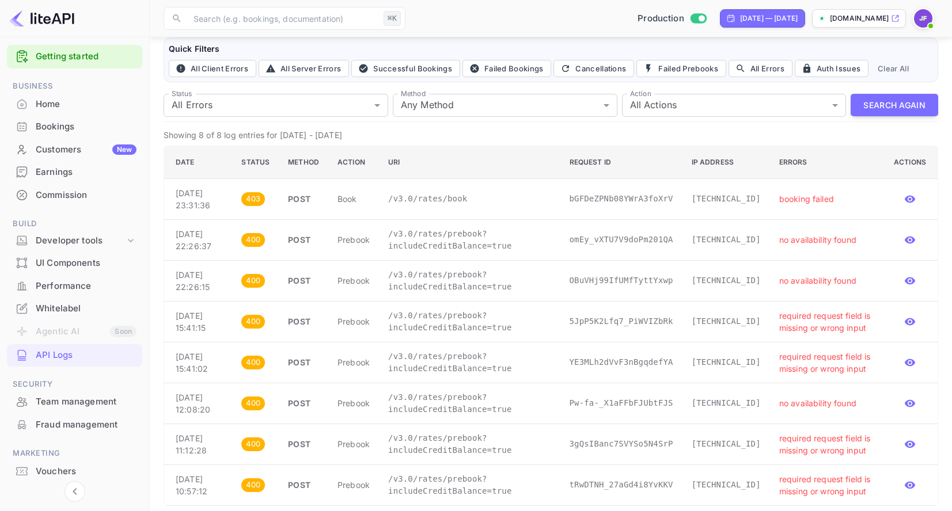
scroll to position [75, 0]
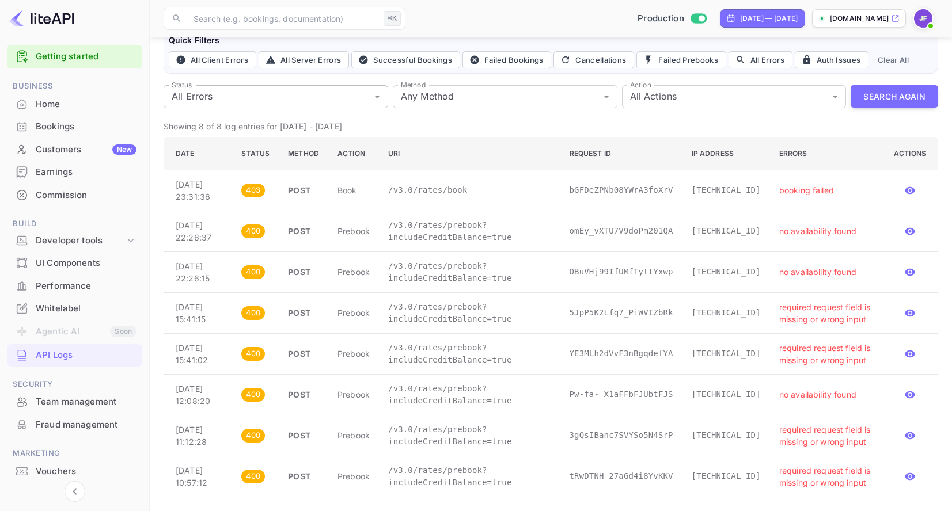
click at [230, 97] on body "Getting started Business Home Bookings Customers New Earnings Commission Build …" at bounding box center [476, 218] width 952 height 587
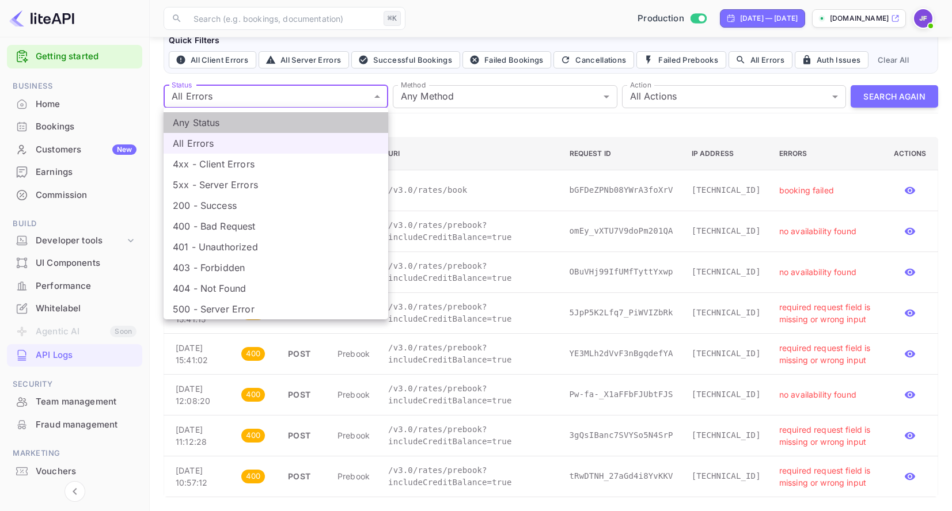
click at [219, 119] on li "Any Status" at bounding box center [276, 122] width 225 height 21
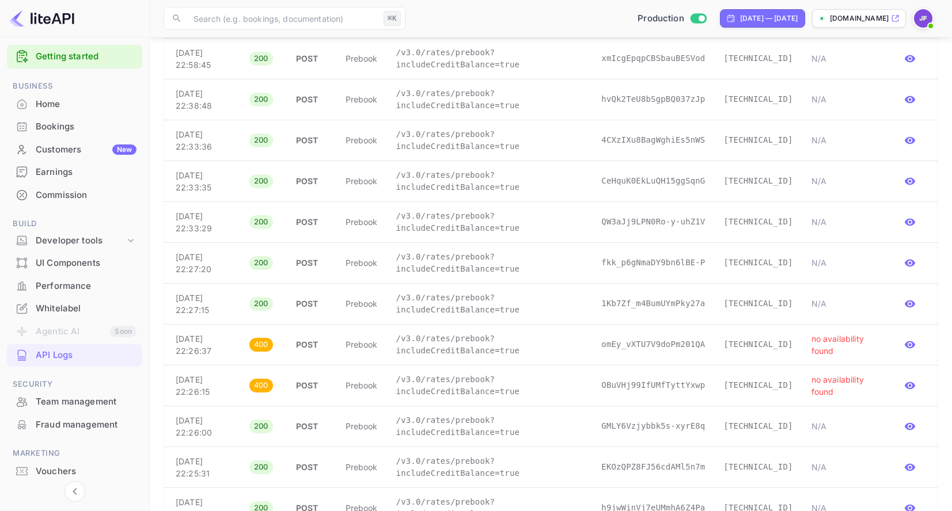
scroll to position [0, 0]
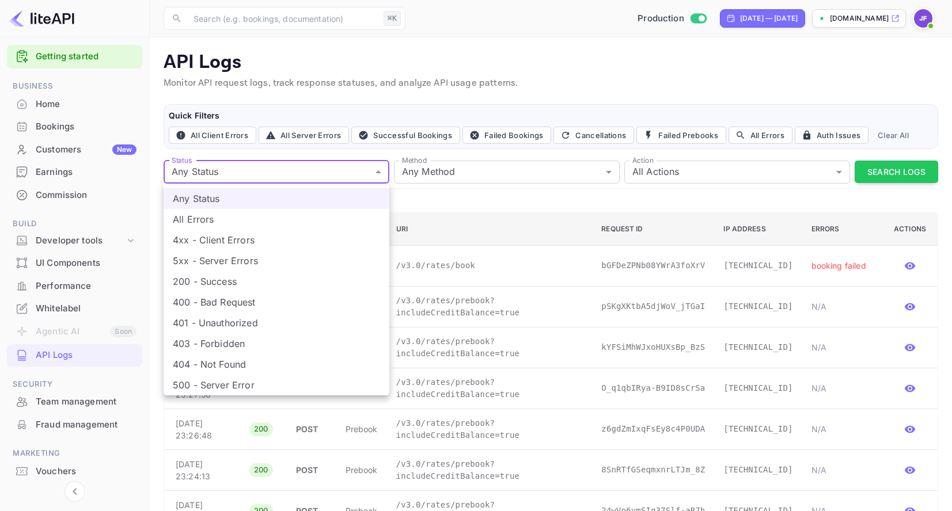
click at [229, 381] on li "500 - Server Error" at bounding box center [277, 385] width 226 height 21
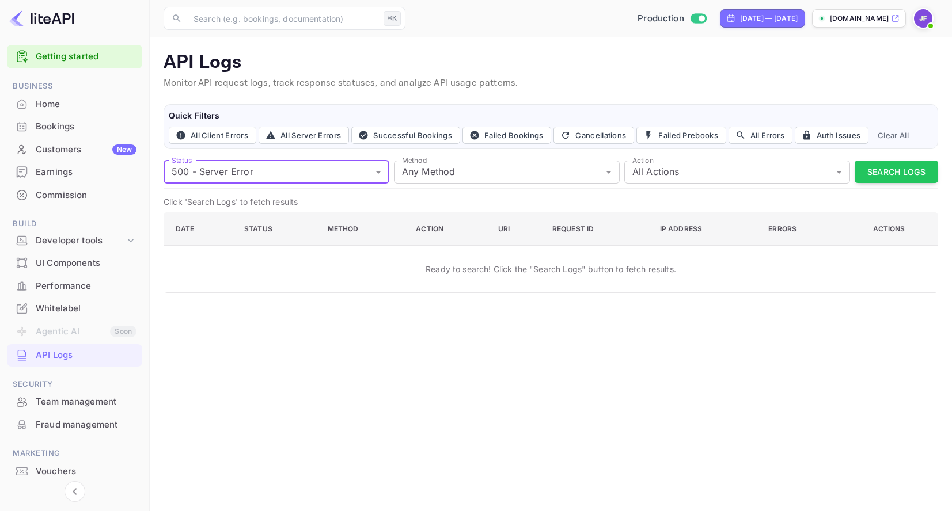
type input "500"
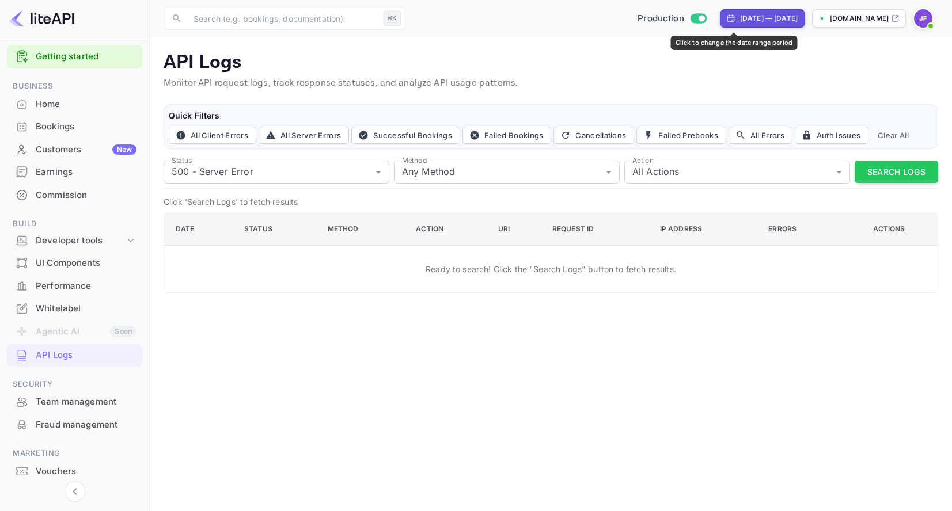
click at [730, 24] on div "[DATE] — [DATE]" at bounding box center [762, 18] width 85 height 18
select select "7"
select select "2025"
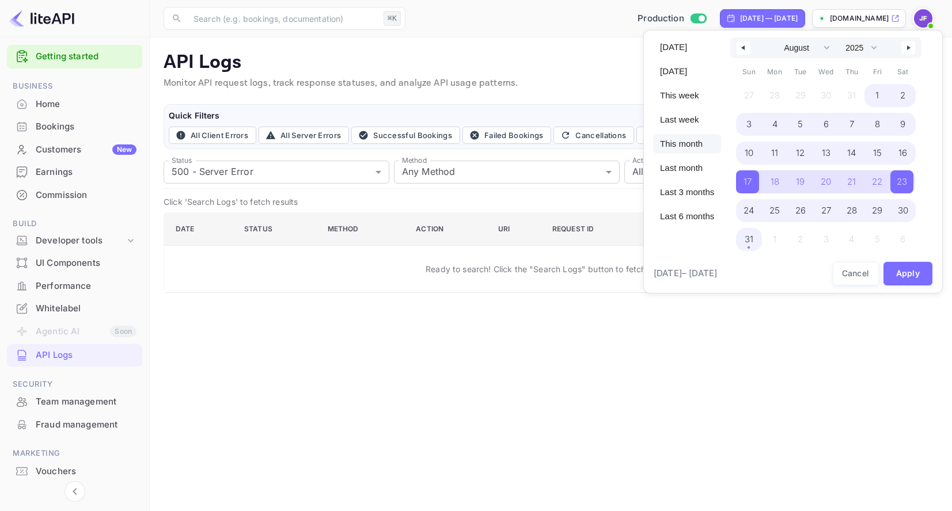
click at [688, 144] on span "This month" at bounding box center [687, 144] width 68 height 20
select select "6"
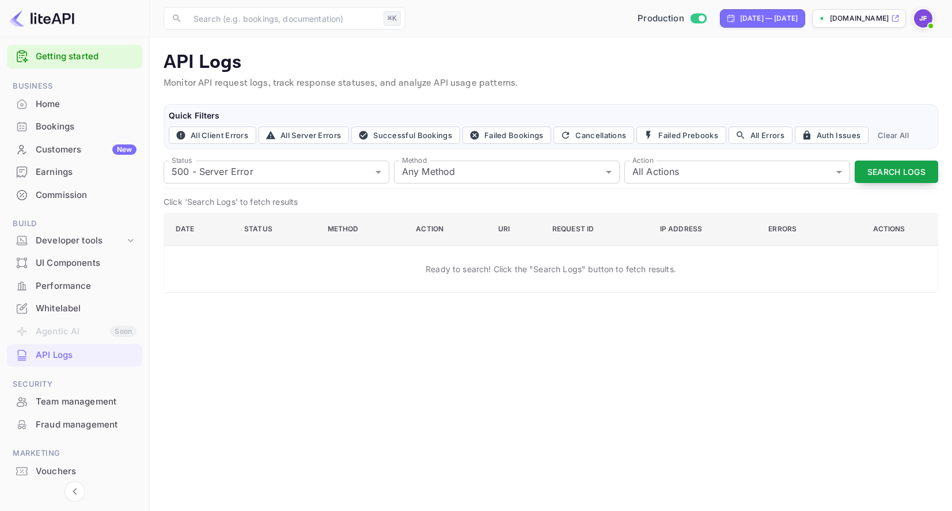
click at [902, 174] on button "Search Logs" at bounding box center [897, 172] width 84 height 22
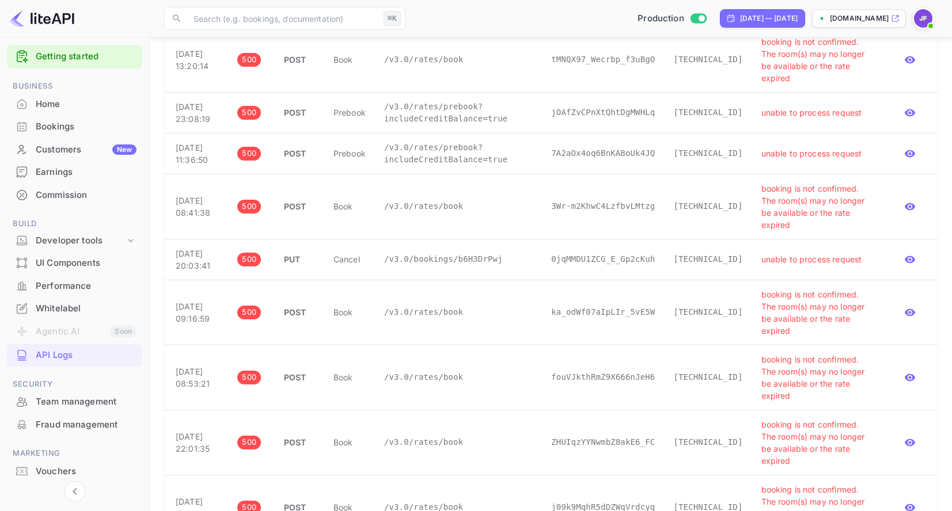
scroll to position [1758, 0]
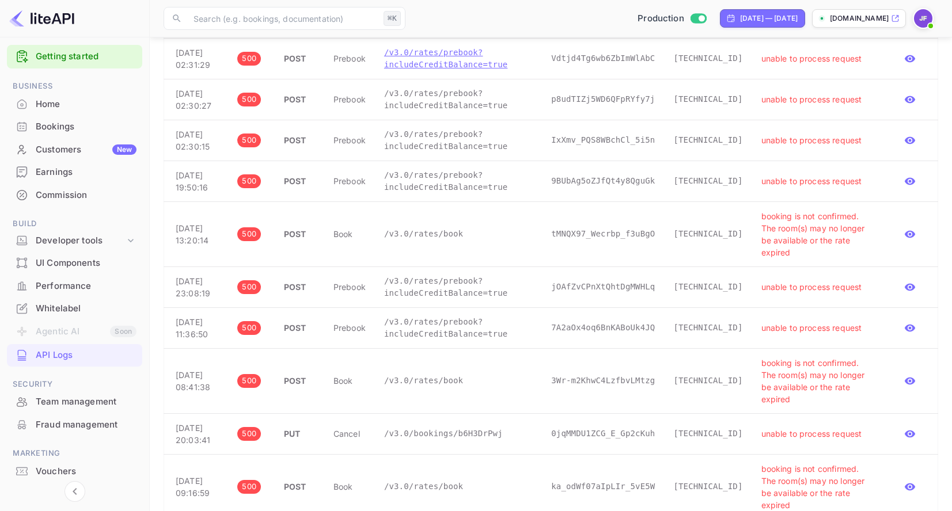
click at [443, 71] on p "/v3.0/rates/prebook?includeCreditBalance=true" at bounding box center [458, 59] width 149 height 24
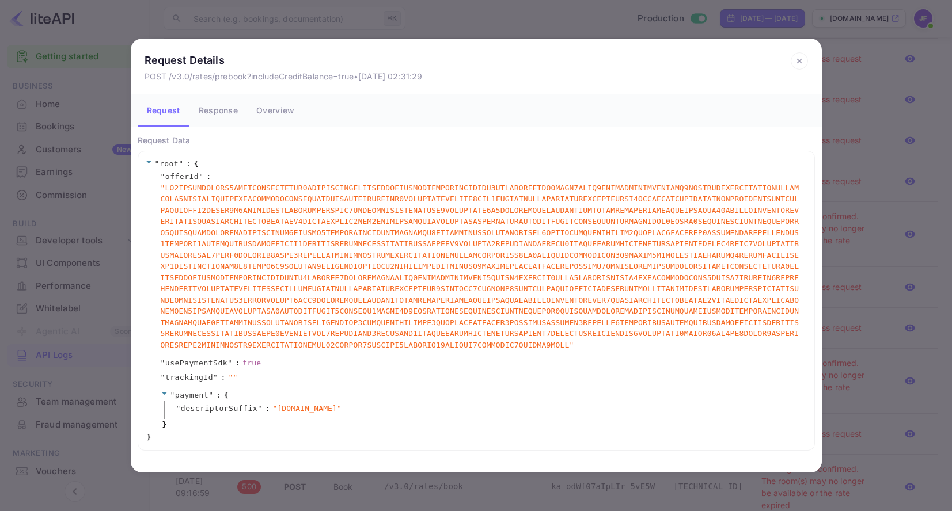
click at [223, 111] on button "Response" at bounding box center [218, 110] width 58 height 32
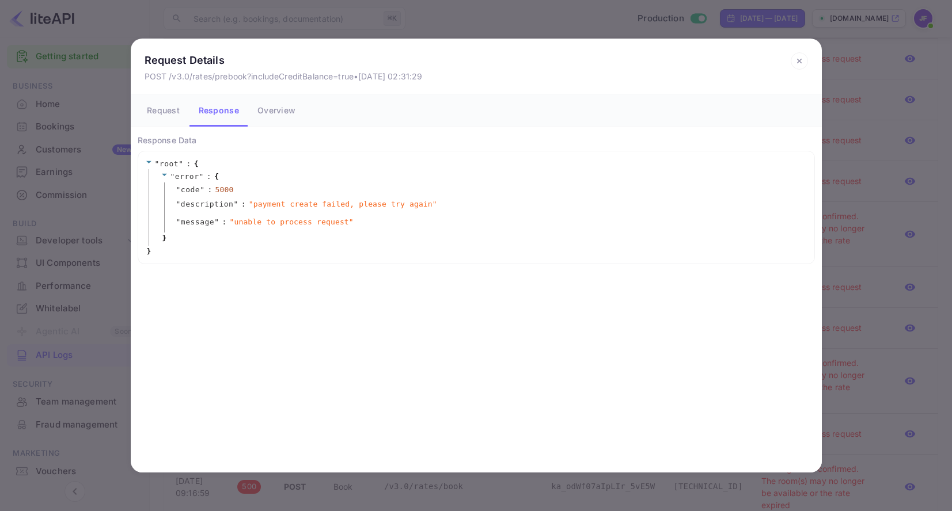
click at [798, 60] on icon at bounding box center [799, 61] width 4 height 4
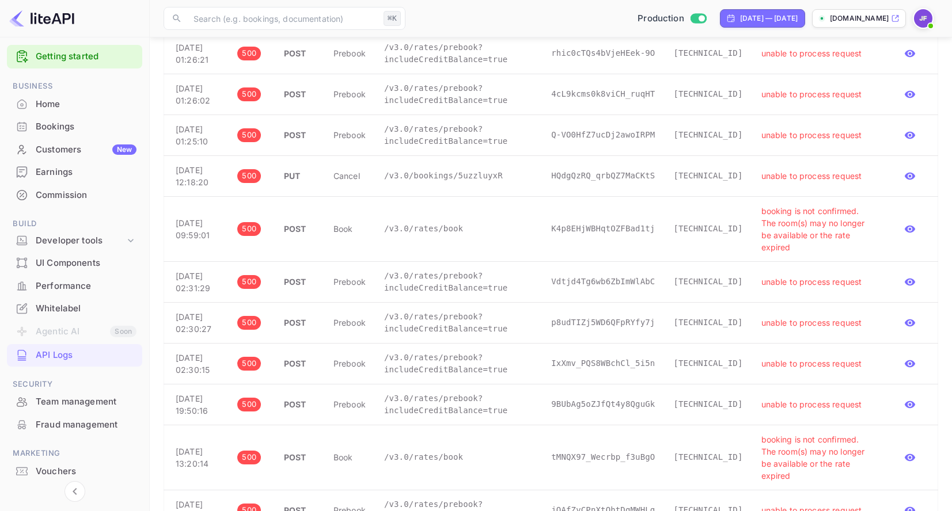
scroll to position [1533, 0]
click at [443, 7] on p "/v3.0/rates/book" at bounding box center [458, 1] width 149 height 12
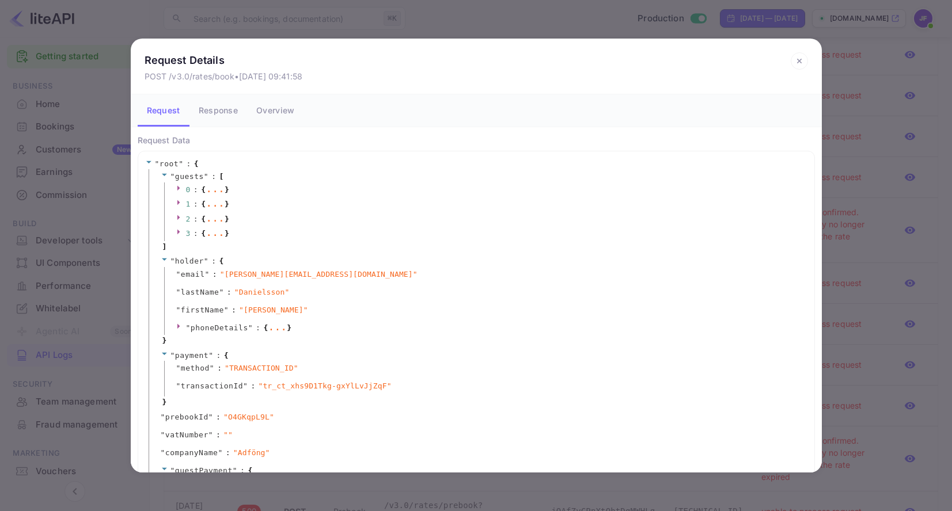
scroll to position [92, 0]
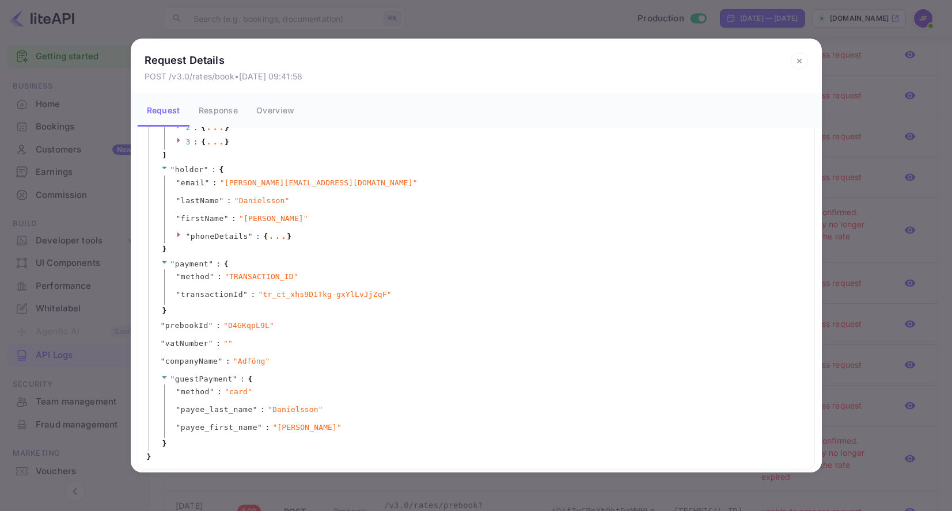
click at [802, 59] on icon at bounding box center [799, 60] width 17 height 17
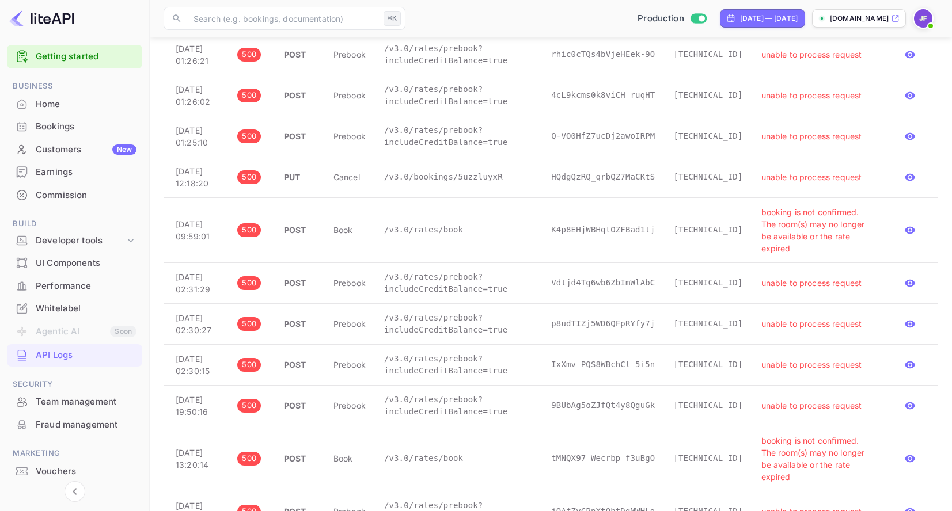
scroll to position [0, 0]
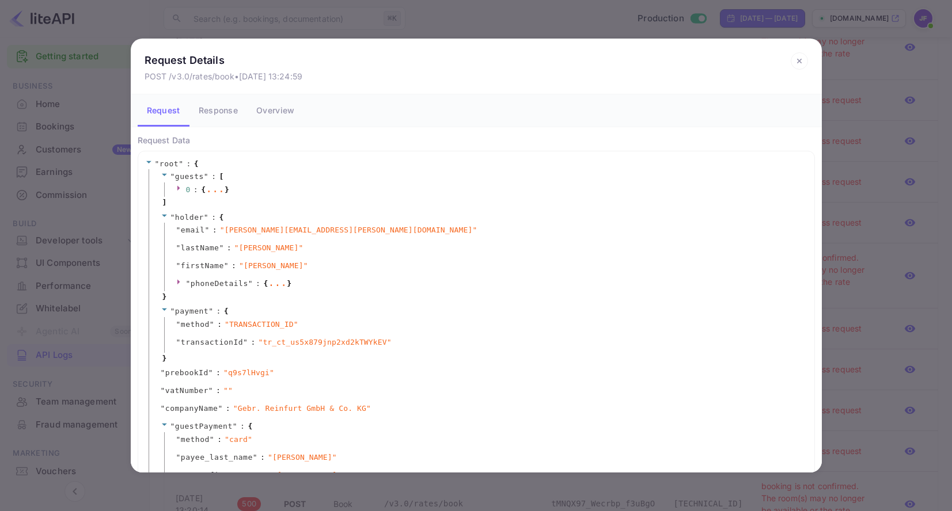
click at [189, 188] on span "0" at bounding box center [188, 189] width 5 height 9
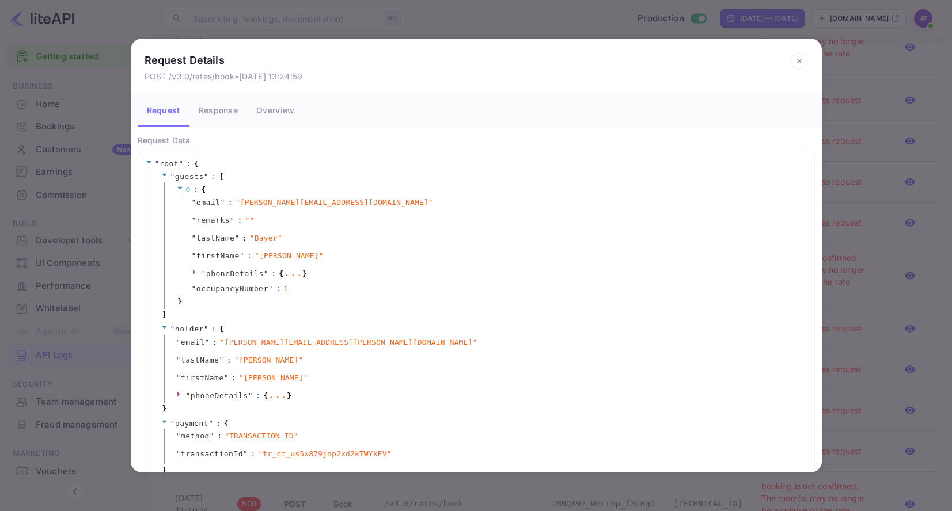
scroll to position [1, 0]
drag, startPoint x: 797, startPoint y: 59, endPoint x: 723, endPoint y: 126, distance: 99.9
click at [797, 59] on icon at bounding box center [799, 61] width 4 height 4
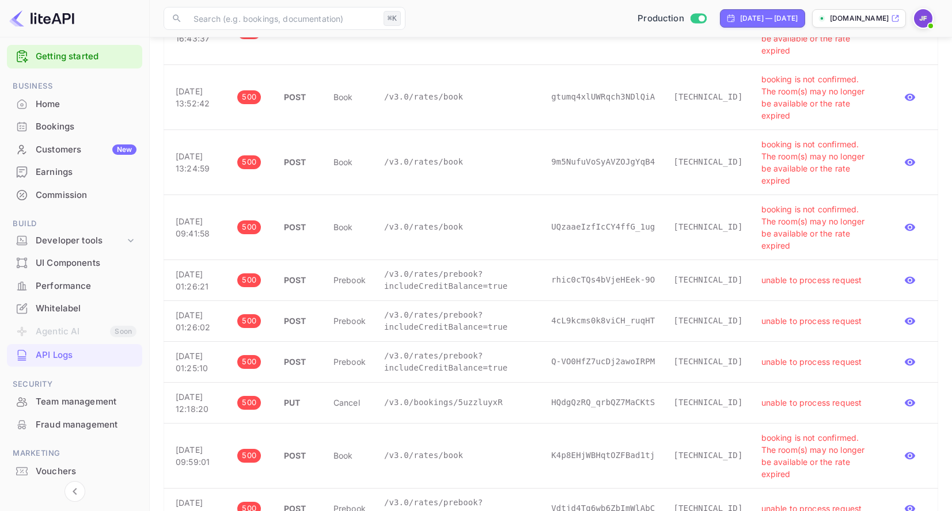
scroll to position [1291, 0]
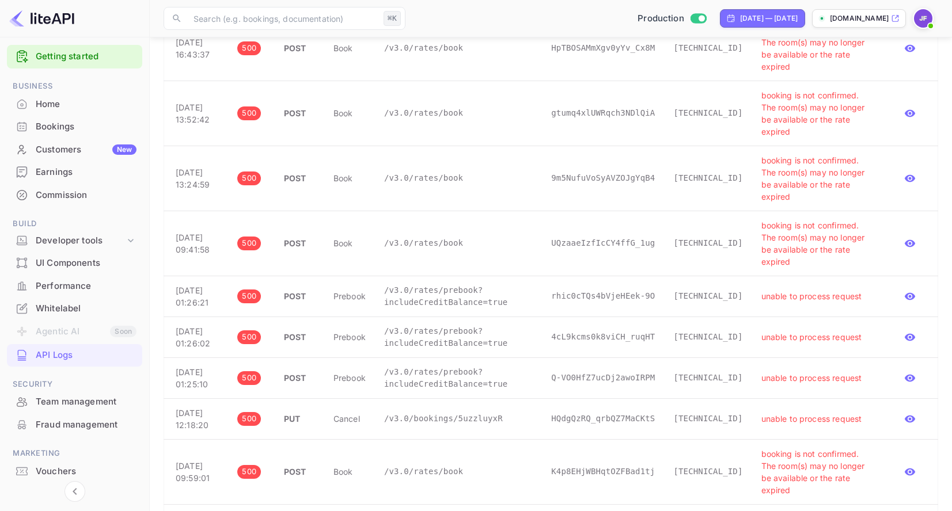
click at [445, 81] on td "/v3.0/rates/book" at bounding box center [458, 48] width 167 height 65
click at [448, 54] on p "/v3.0/rates/book" at bounding box center [458, 48] width 149 height 12
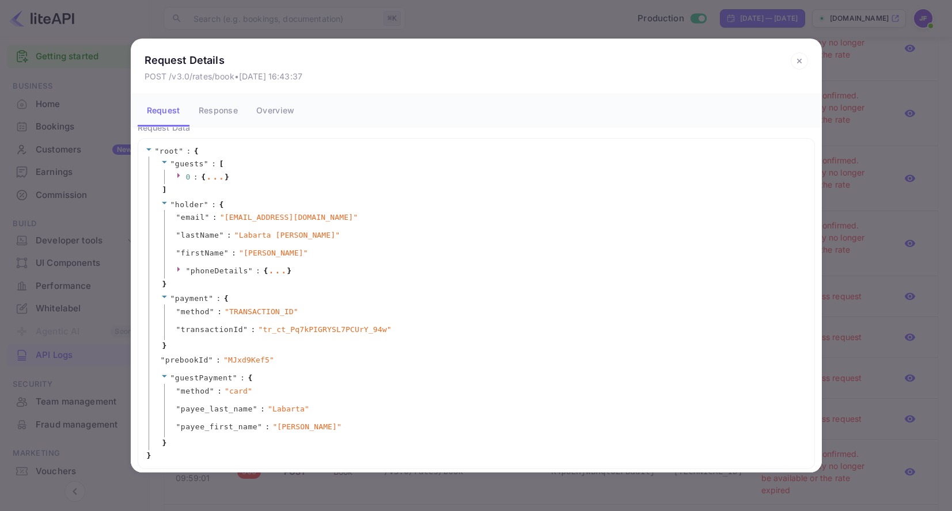
scroll to position [0, 0]
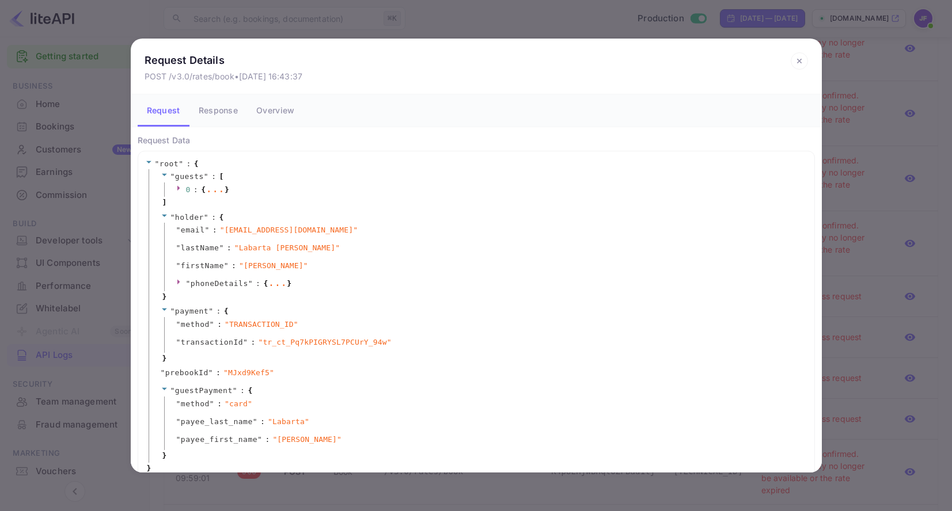
click at [224, 112] on button "Response" at bounding box center [218, 110] width 58 height 32
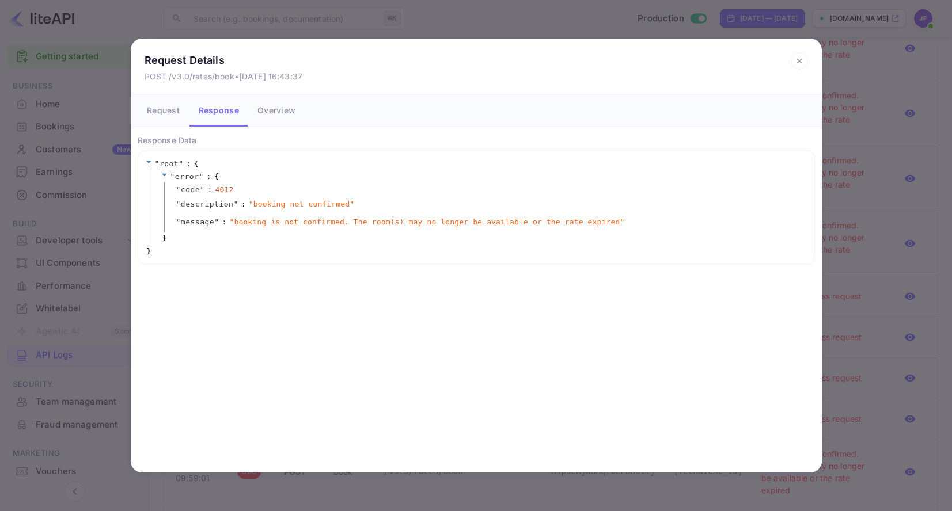
click at [803, 62] on icon at bounding box center [799, 60] width 17 height 17
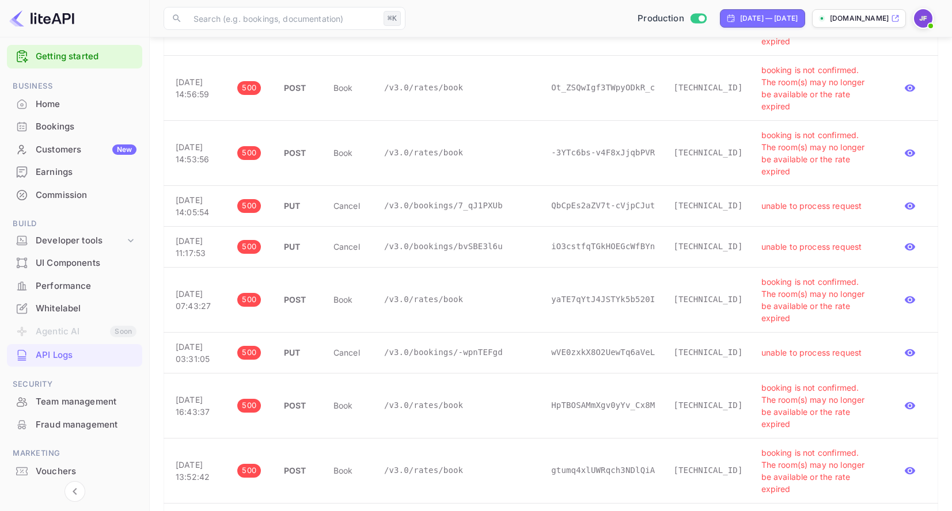
scroll to position [930, 0]
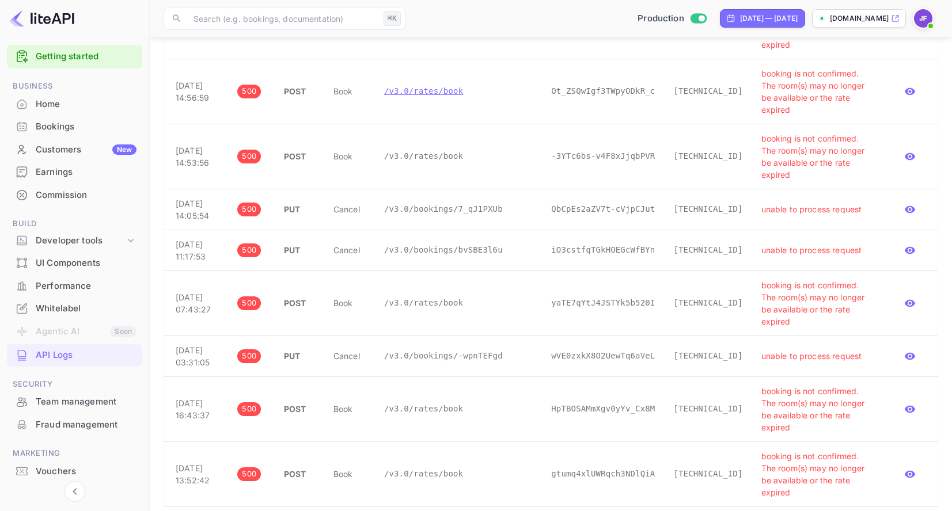
click at [405, 97] on p "/v3.0/rates/book" at bounding box center [458, 91] width 149 height 12
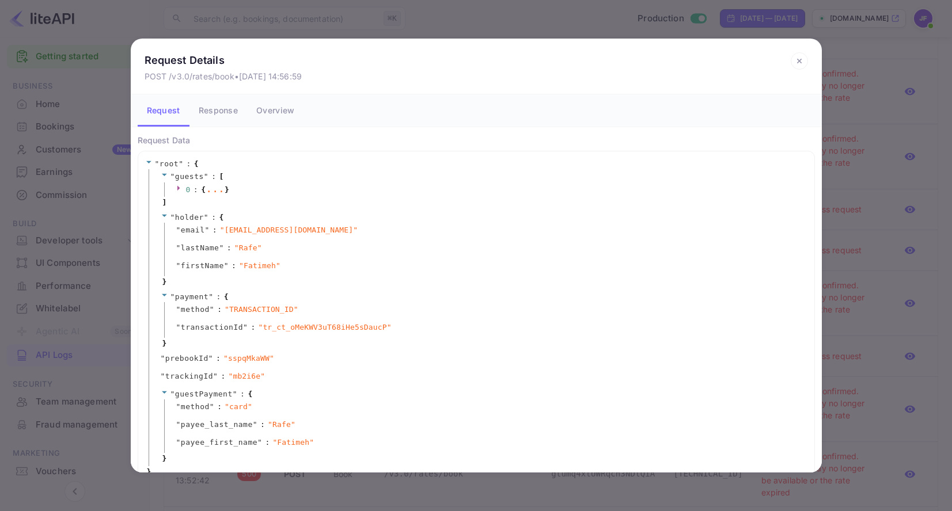
scroll to position [16, 0]
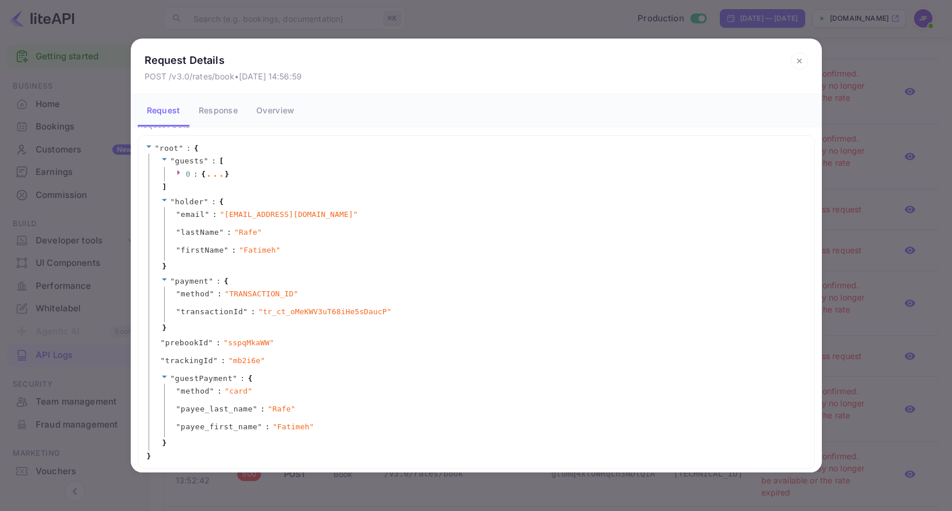
click at [212, 111] on button "Response" at bounding box center [218, 110] width 58 height 32
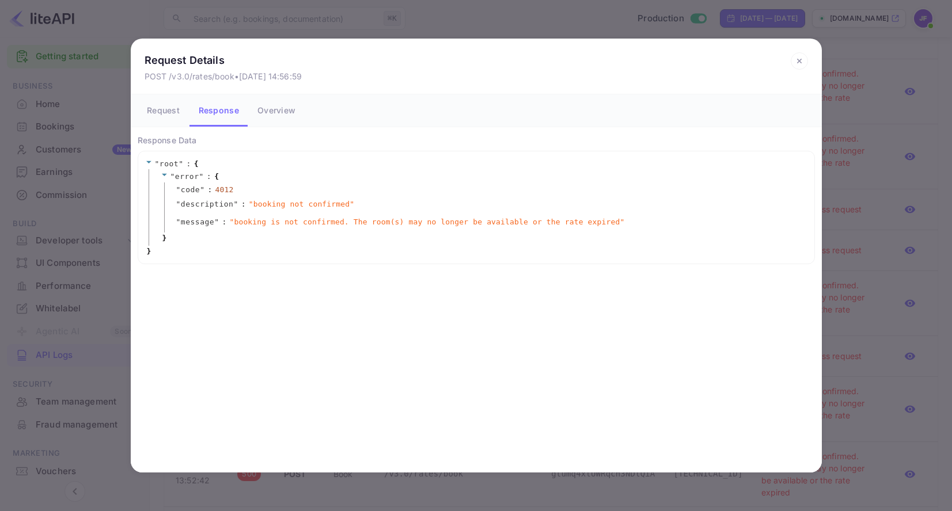
scroll to position [0, 0]
click at [802, 60] on icon at bounding box center [799, 60] width 17 height 17
